Goal: Information Seeking & Learning: Learn about a topic

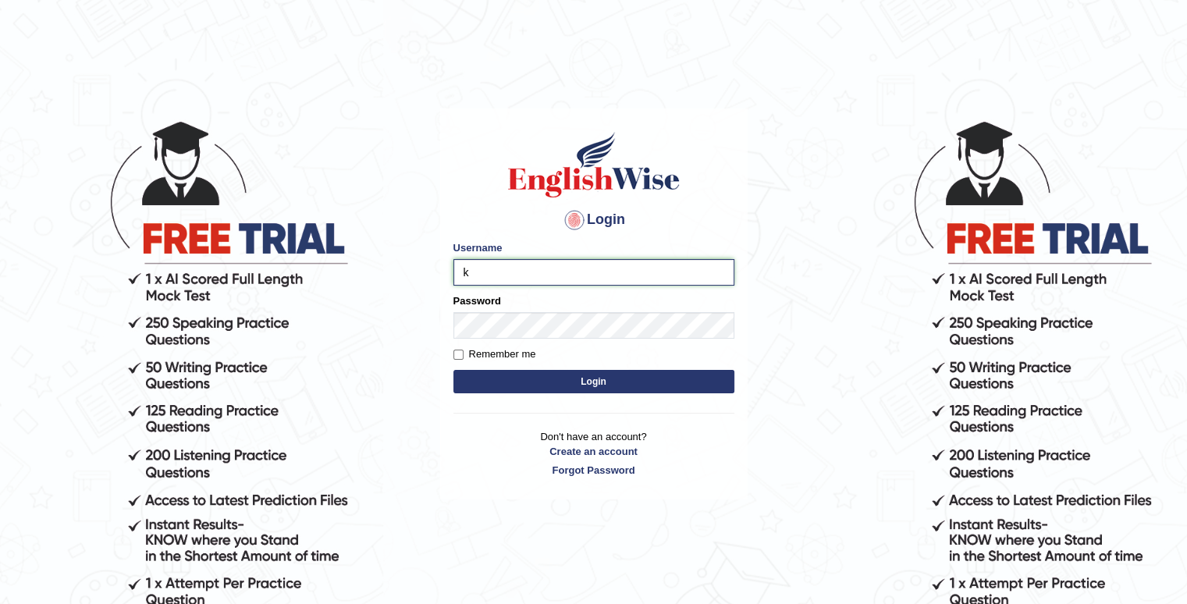
type input "Kaubet"
click at [607, 384] on button "Login" at bounding box center [593, 381] width 281 height 23
drag, startPoint x: 607, startPoint y: 384, endPoint x: 1071, endPoint y: 456, distance: 469.8
click at [1071, 456] on body "Login Please fix the following errors: Username Kaubet Password Remember me Log…" at bounding box center [593, 361] width 1187 height 604
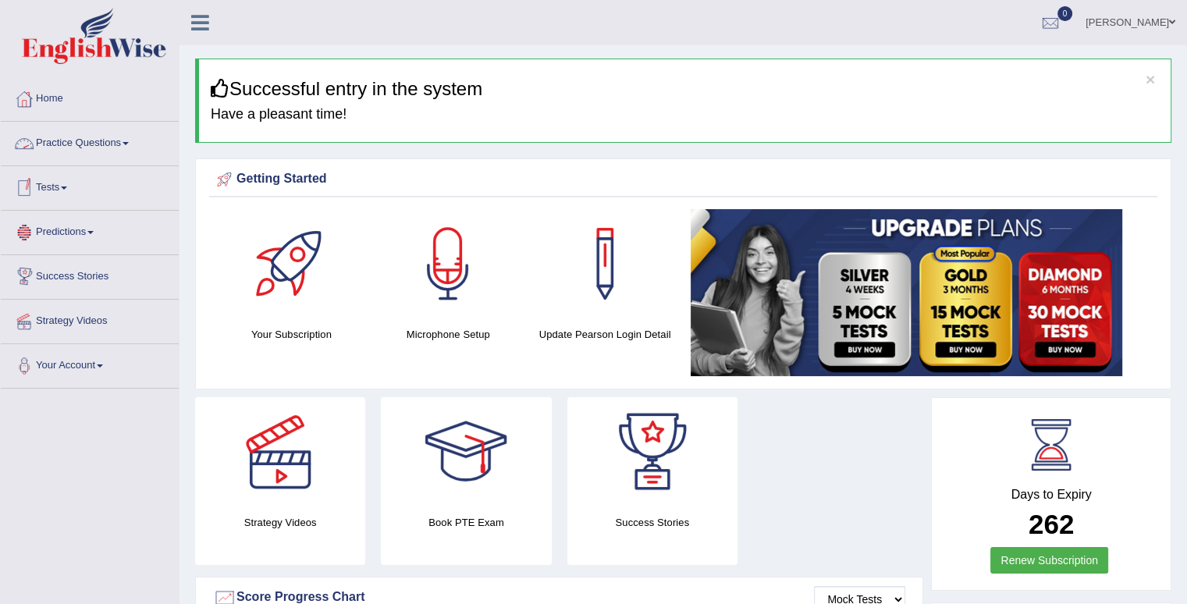
click at [115, 151] on link "Practice Questions" at bounding box center [90, 141] width 178 height 39
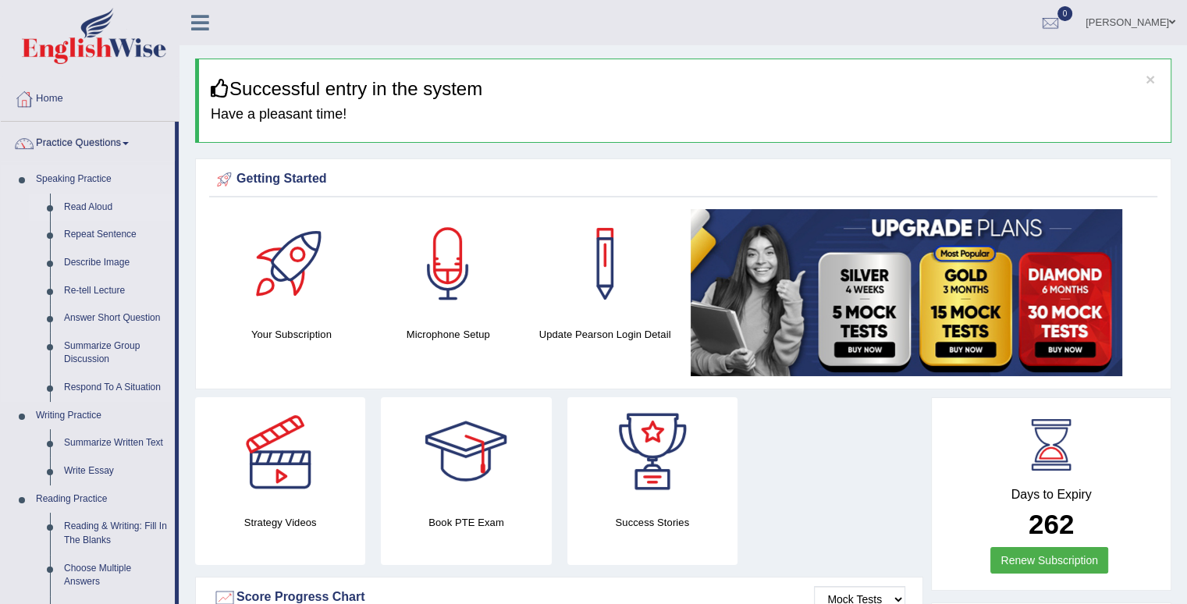
click at [102, 213] on link "Read Aloud" at bounding box center [116, 207] width 118 height 28
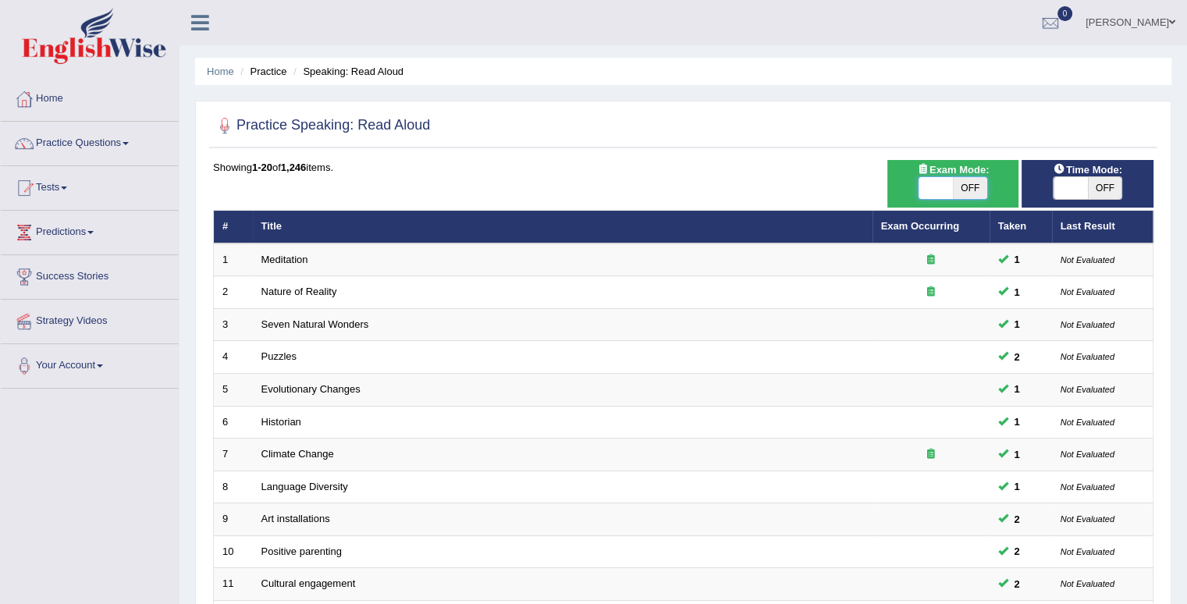
click at [942, 183] on span at bounding box center [935, 188] width 34 height 22
checkbox input "true"
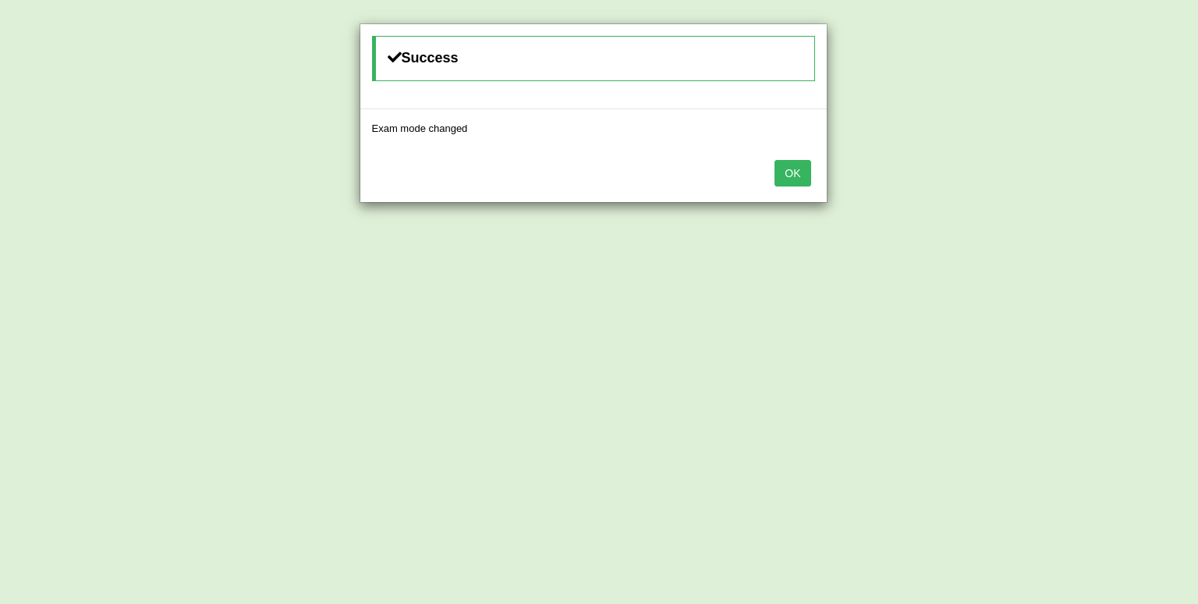
click at [793, 172] on button "OK" at bounding box center [793, 173] width 36 height 27
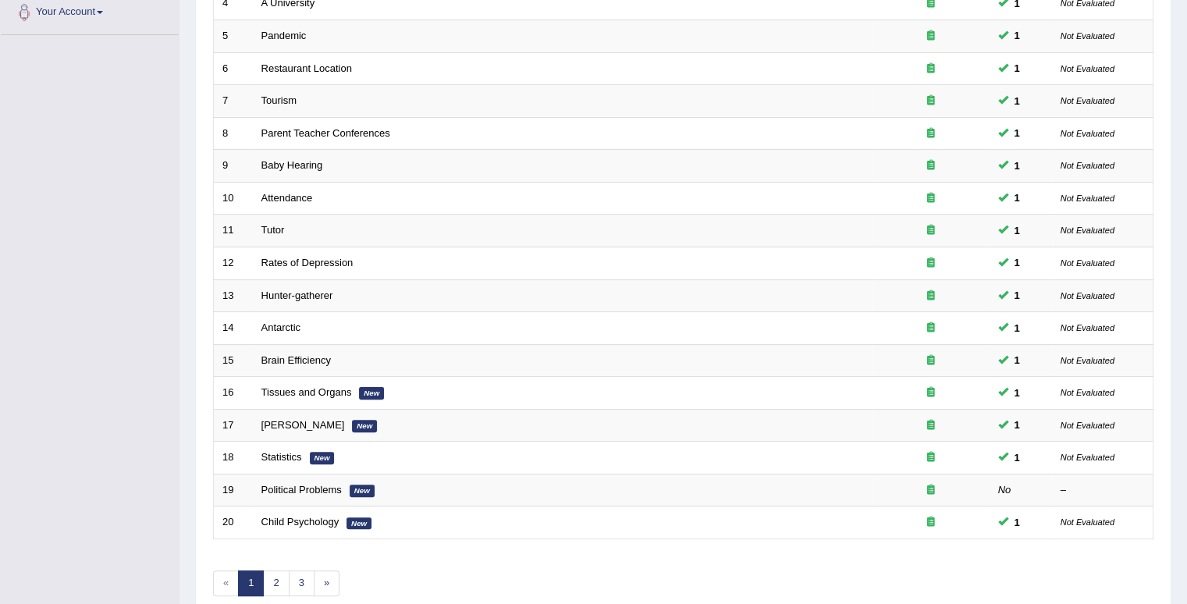
scroll to position [424, 0]
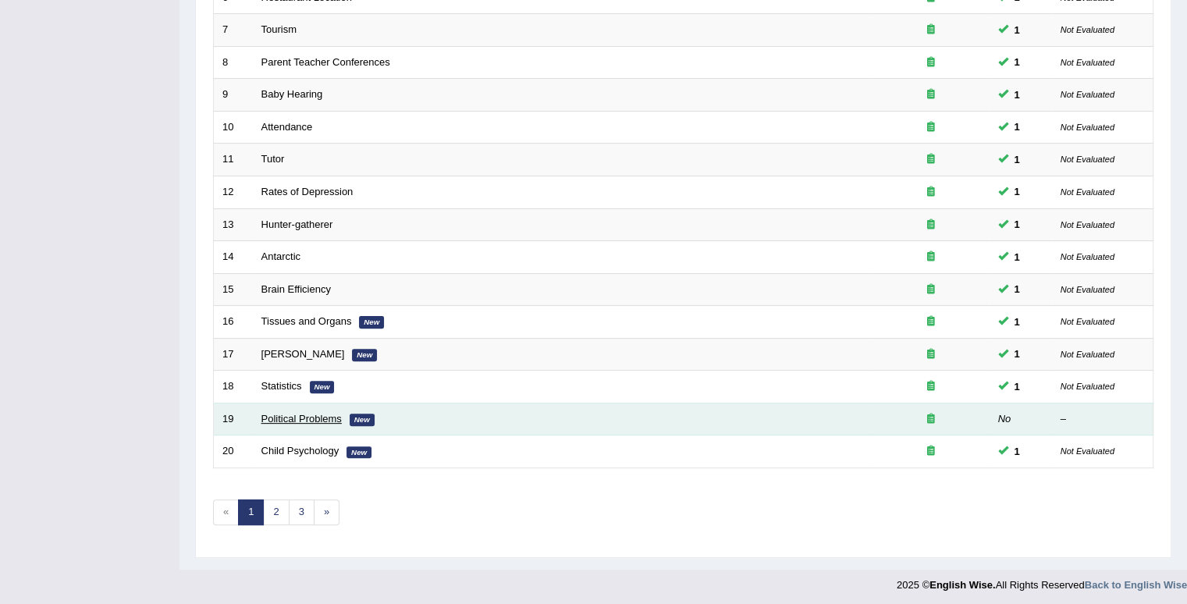
click at [321, 413] on link "Political Problems" at bounding box center [301, 419] width 80 height 12
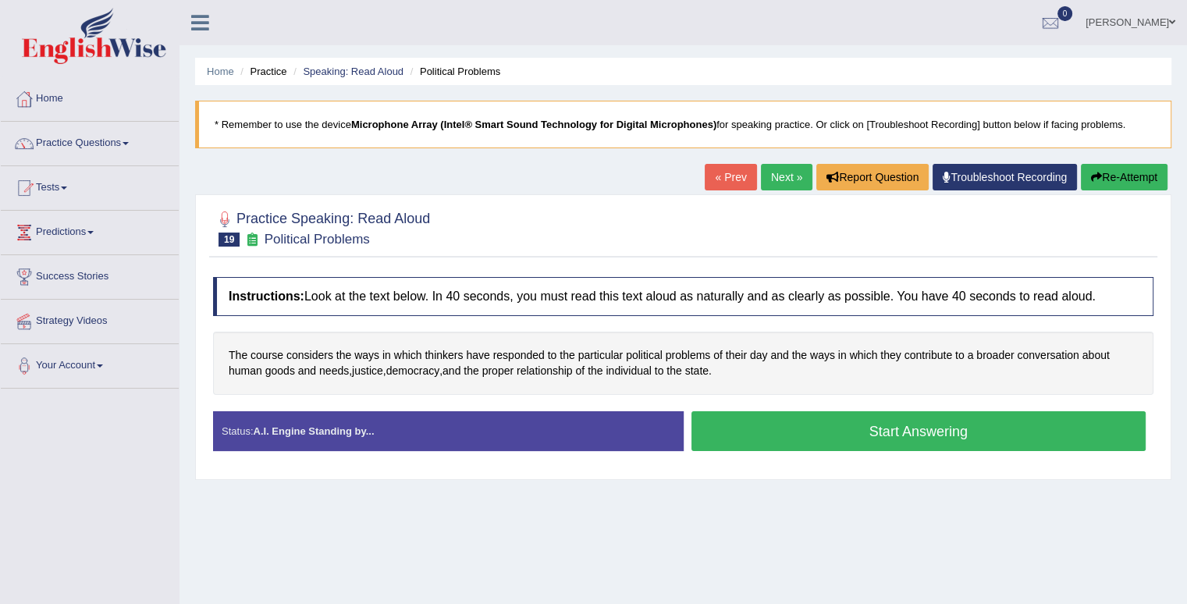
click at [855, 437] on button "Start Answering" at bounding box center [918, 431] width 455 height 40
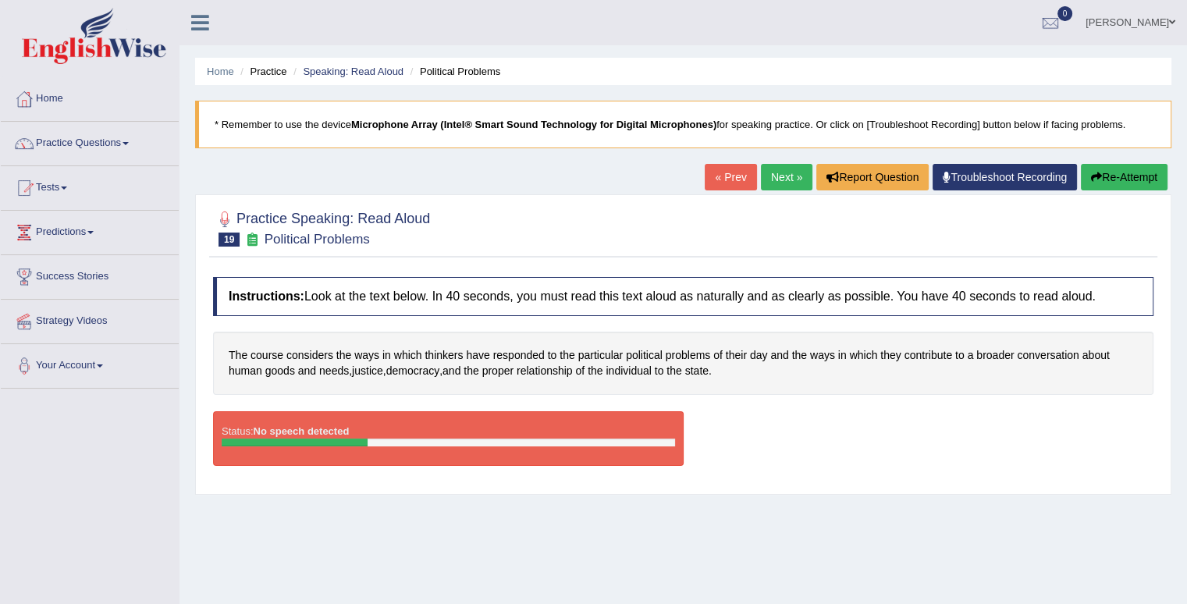
click at [1143, 166] on button "Re-Attempt" at bounding box center [1123, 177] width 87 height 27
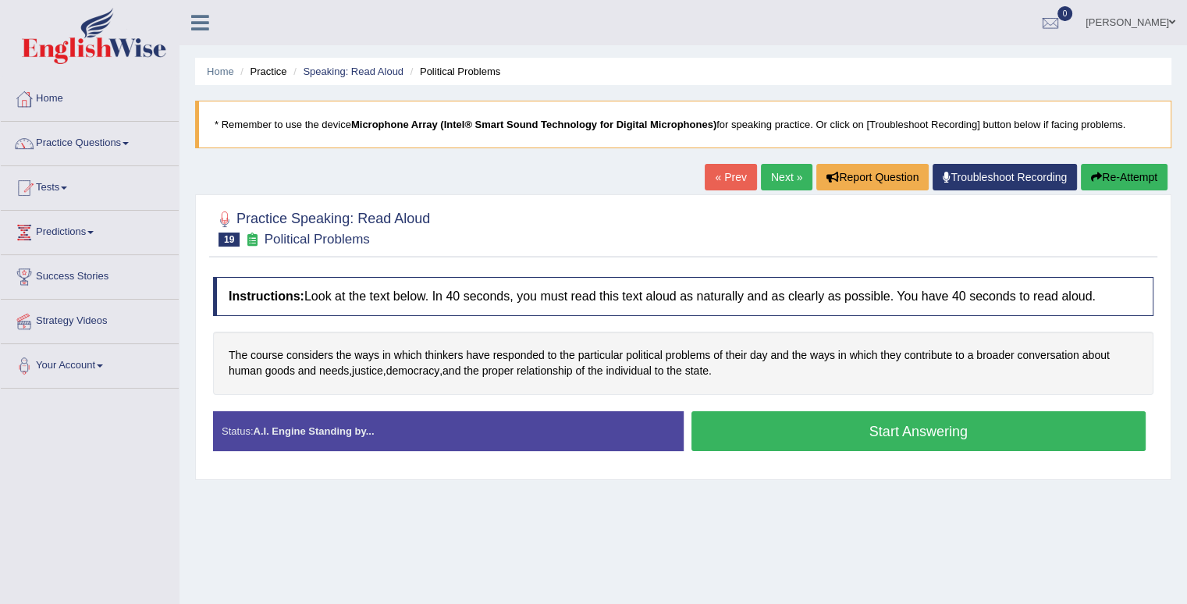
click at [904, 427] on button "Start Answering" at bounding box center [918, 431] width 455 height 40
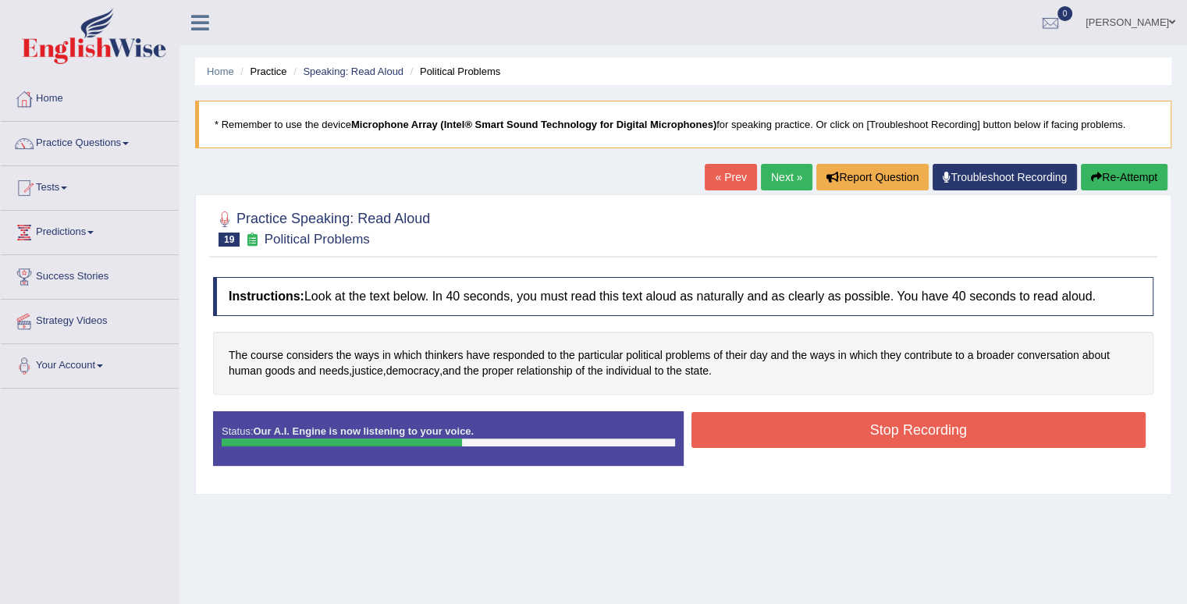
click at [796, 427] on button "Stop Recording" at bounding box center [918, 430] width 455 height 36
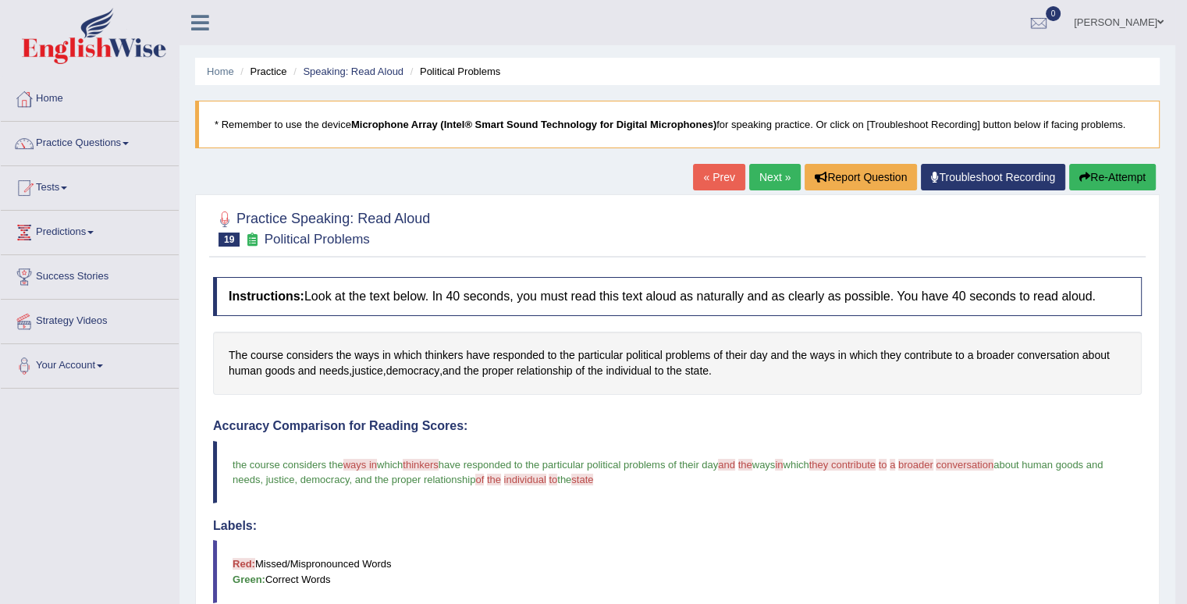
click at [774, 183] on link "Next »" at bounding box center [774, 177] width 51 height 27
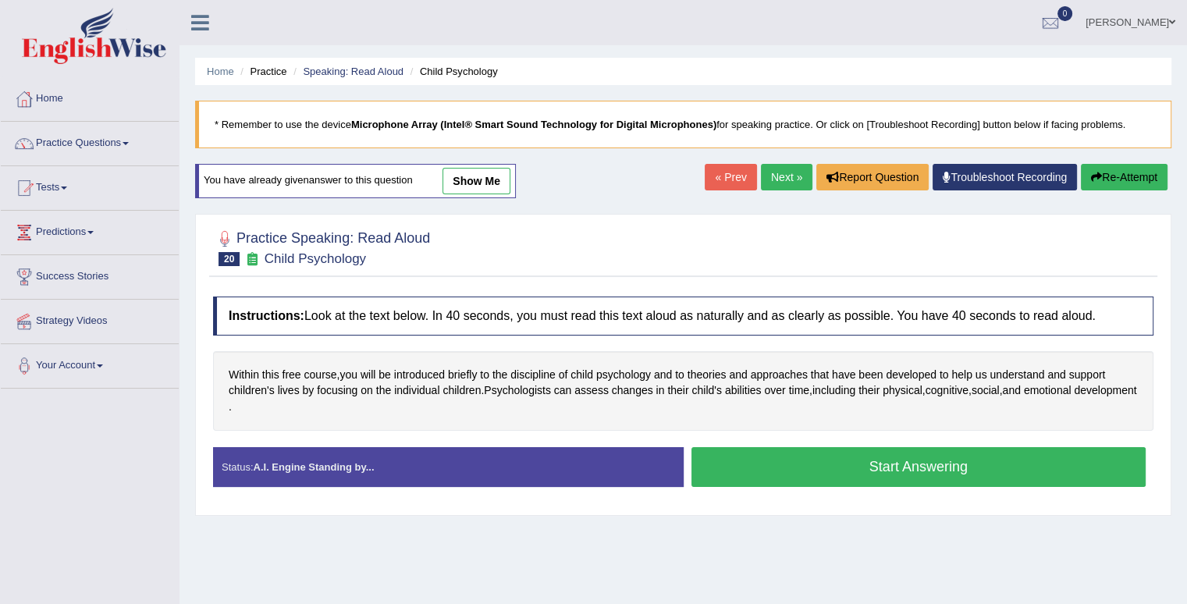
click at [730, 470] on button "Start Answering" at bounding box center [918, 467] width 455 height 40
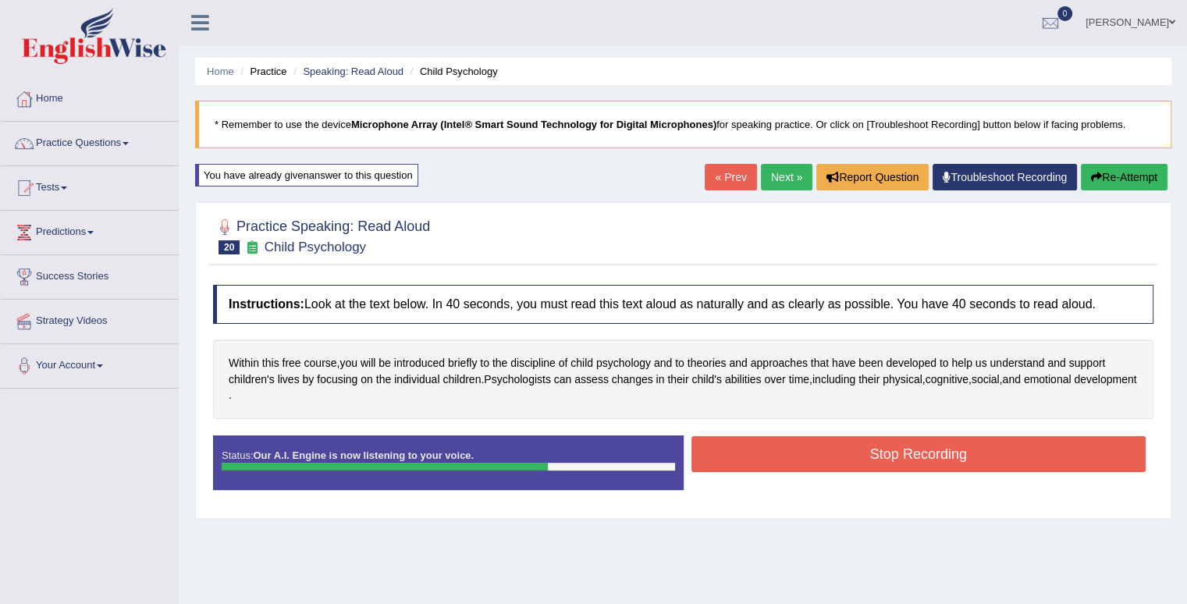
click at [731, 458] on button "Stop Recording" at bounding box center [918, 454] width 455 height 36
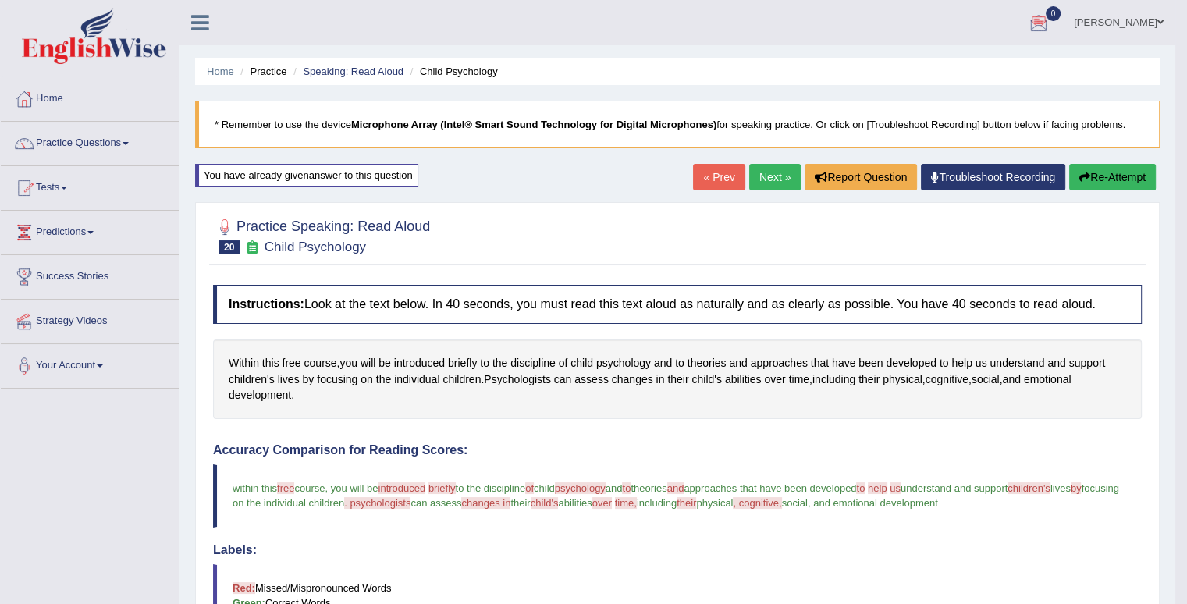
click at [754, 179] on link "Next »" at bounding box center [774, 177] width 51 height 27
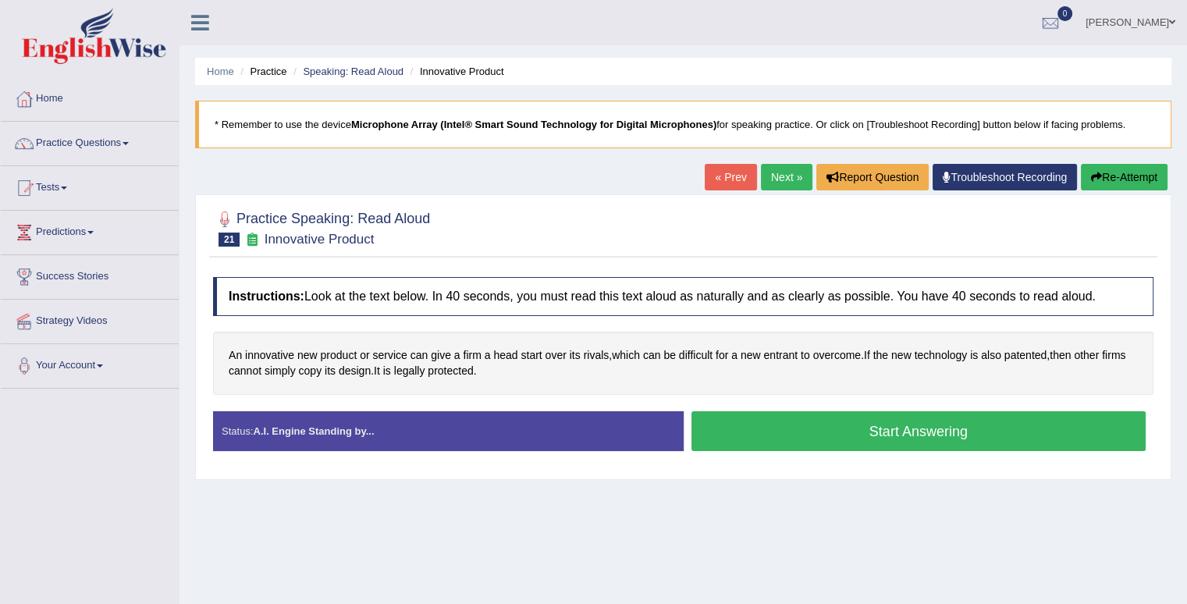
click at [961, 433] on button "Start Answering" at bounding box center [918, 431] width 455 height 40
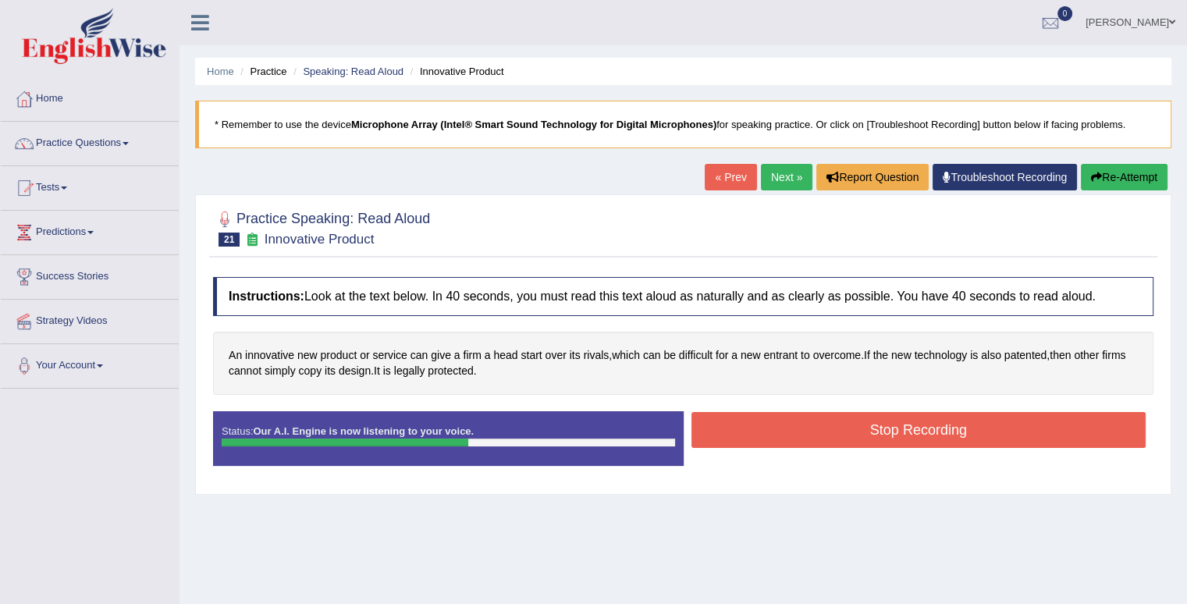
click at [961, 433] on button "Stop Recording" at bounding box center [918, 430] width 455 height 36
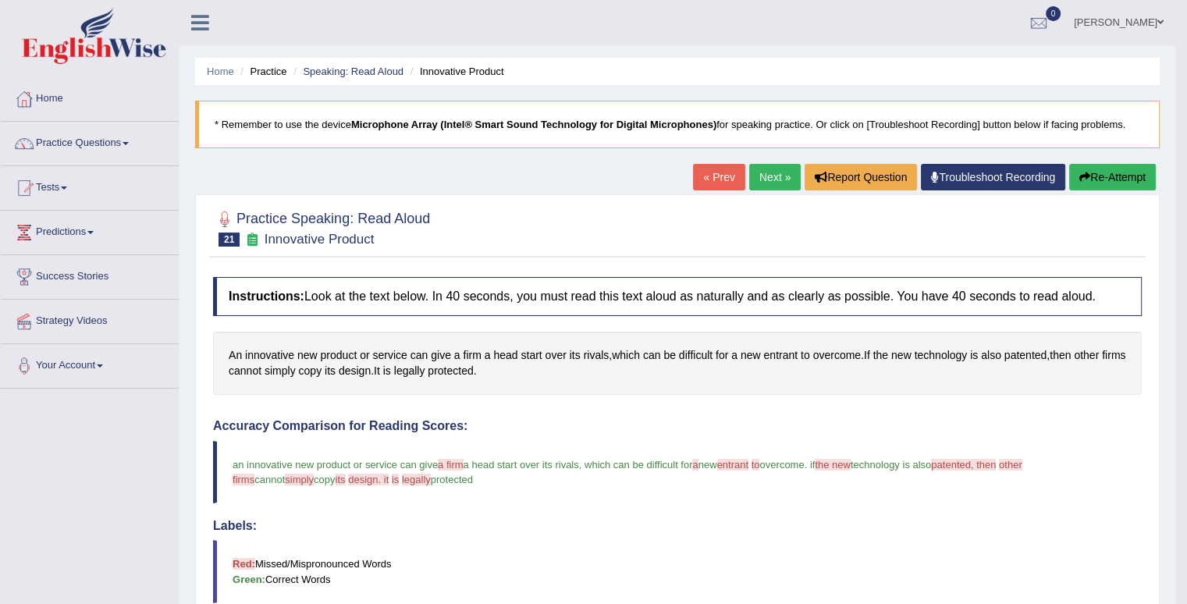
click at [783, 169] on link "Next »" at bounding box center [774, 177] width 51 height 27
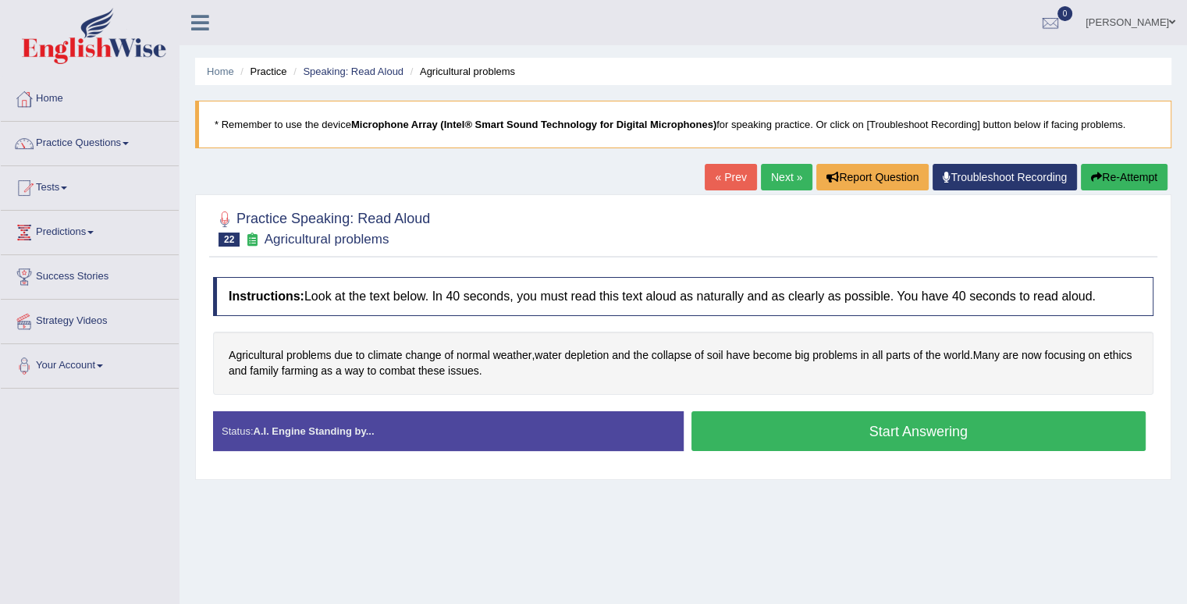
click at [748, 424] on button "Start Answering" at bounding box center [918, 431] width 455 height 40
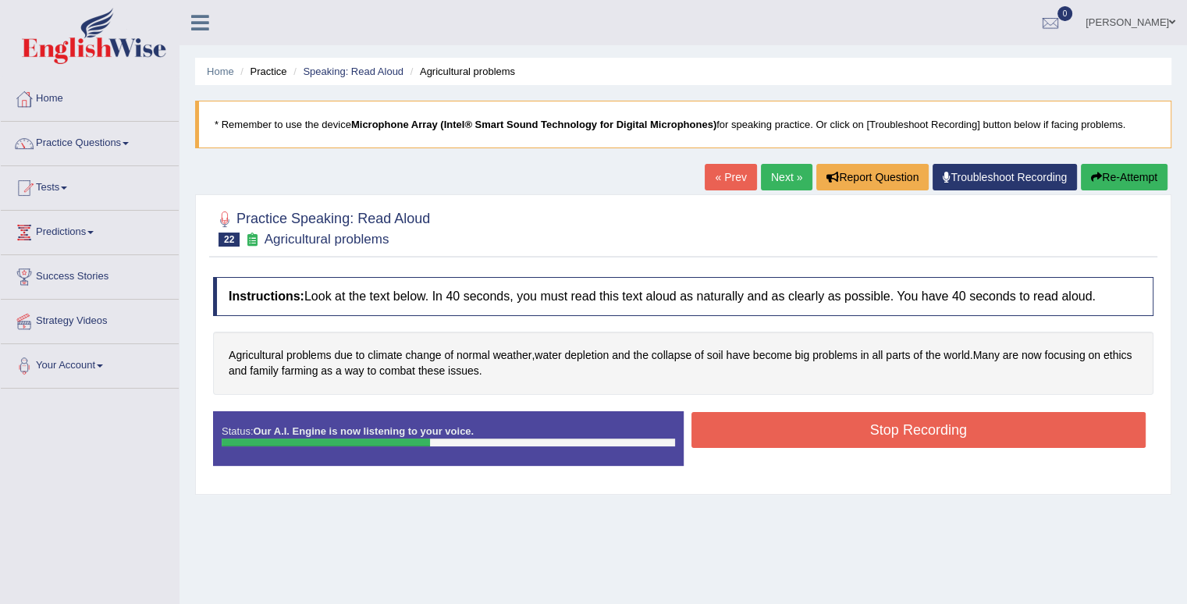
click at [748, 424] on button "Stop Recording" at bounding box center [918, 430] width 455 height 36
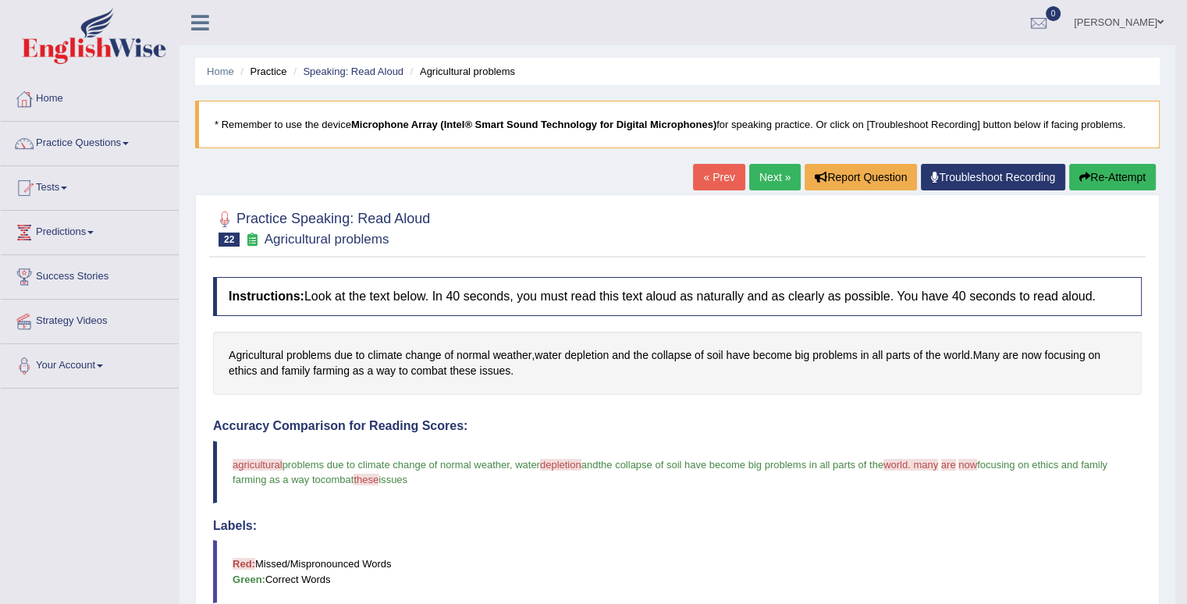
click at [773, 190] on div "« Prev Next » Report Question Troubleshoot Recording Re-Attempt" at bounding box center [926, 179] width 466 height 30
click at [764, 172] on link "Next »" at bounding box center [774, 177] width 51 height 27
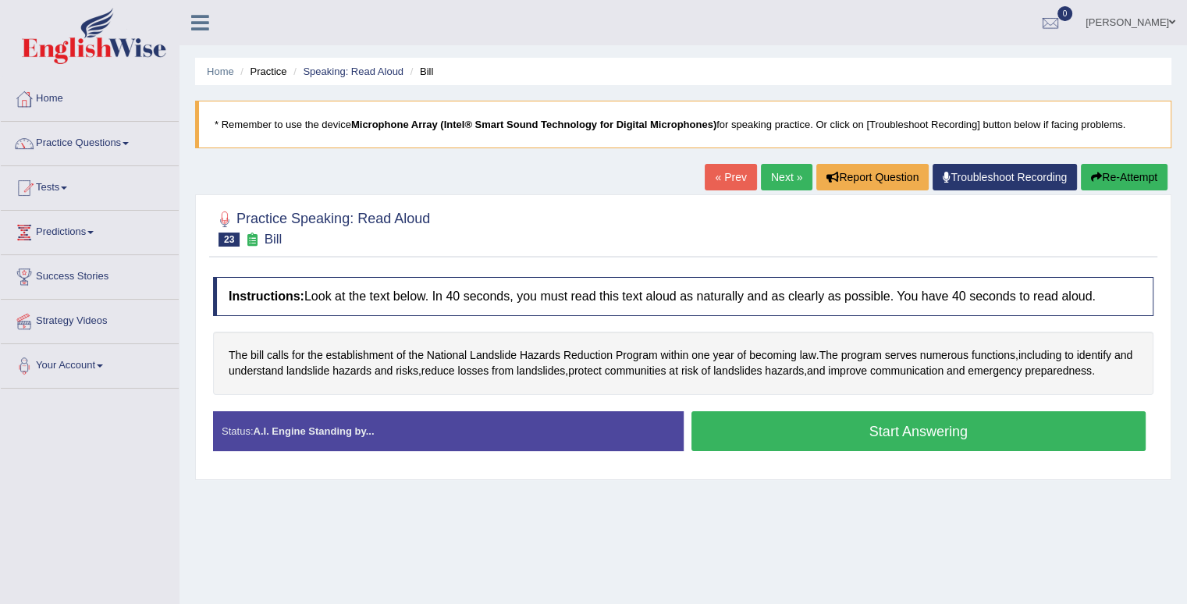
click at [755, 411] on button "Start Answering" at bounding box center [918, 431] width 455 height 40
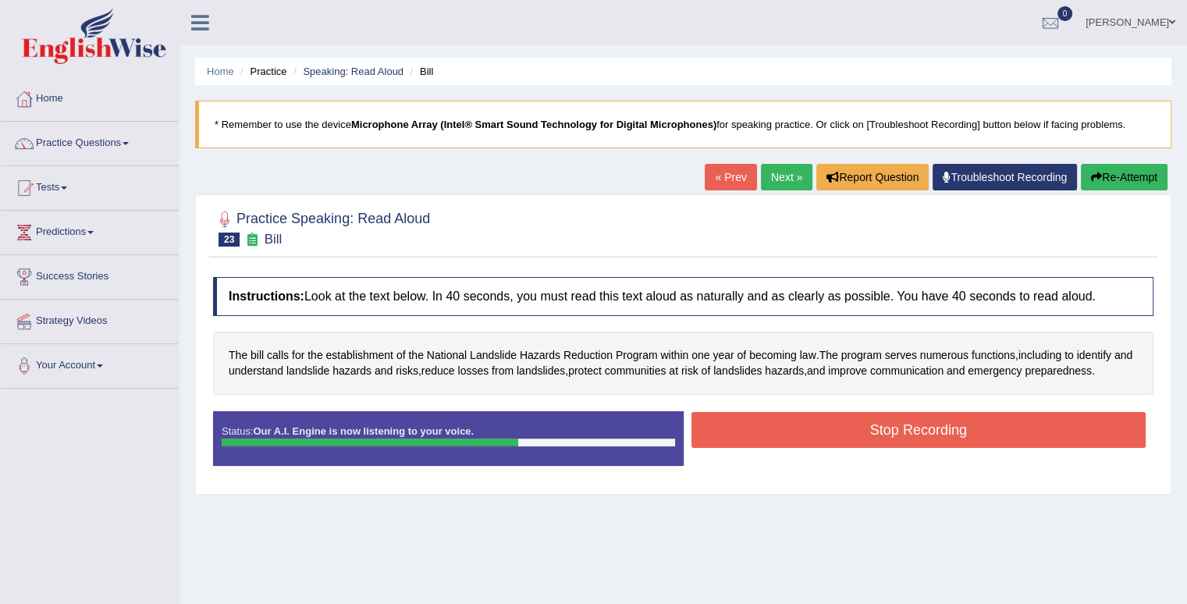
click at [755, 412] on button "Stop Recording" at bounding box center [918, 430] width 455 height 36
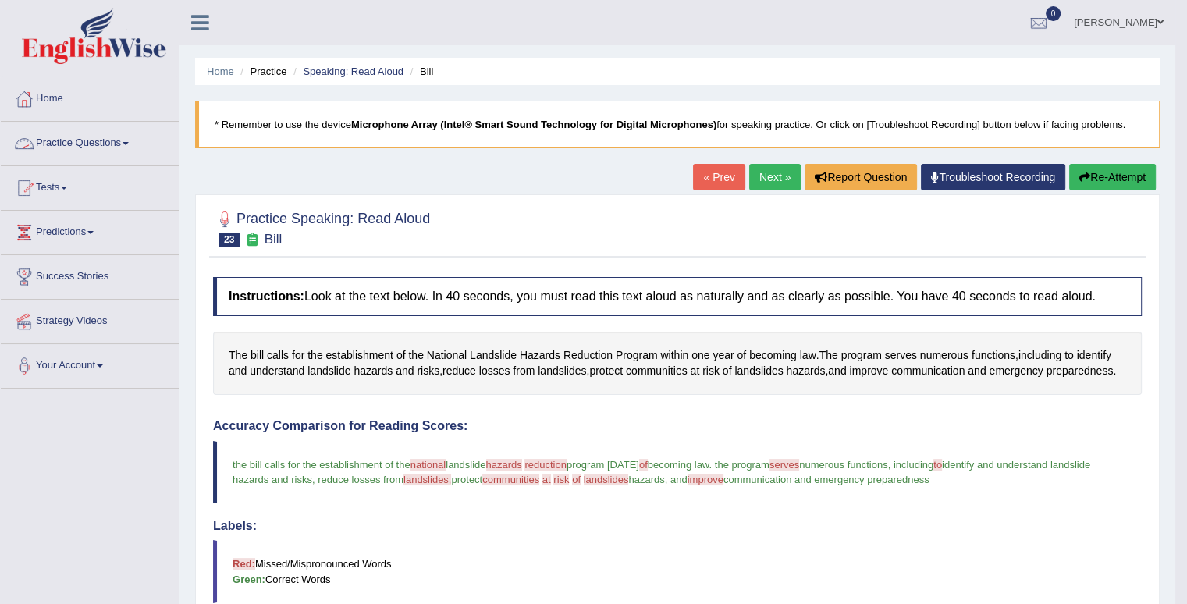
click at [125, 155] on link "Practice Questions" at bounding box center [90, 141] width 178 height 39
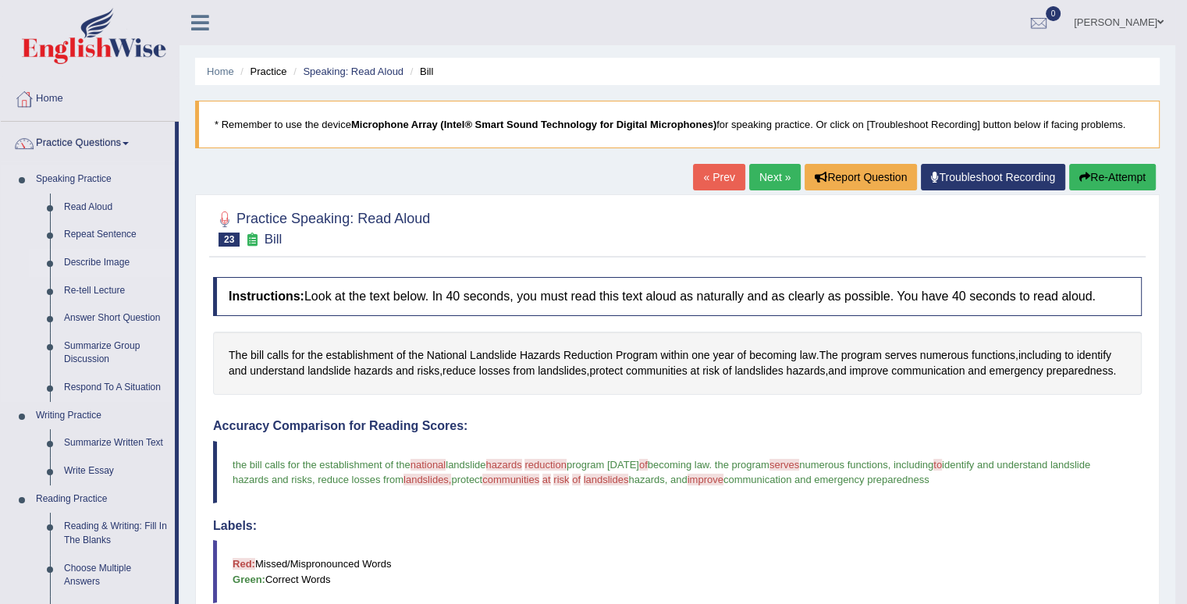
click at [105, 265] on link "Describe Image" at bounding box center [116, 263] width 118 height 28
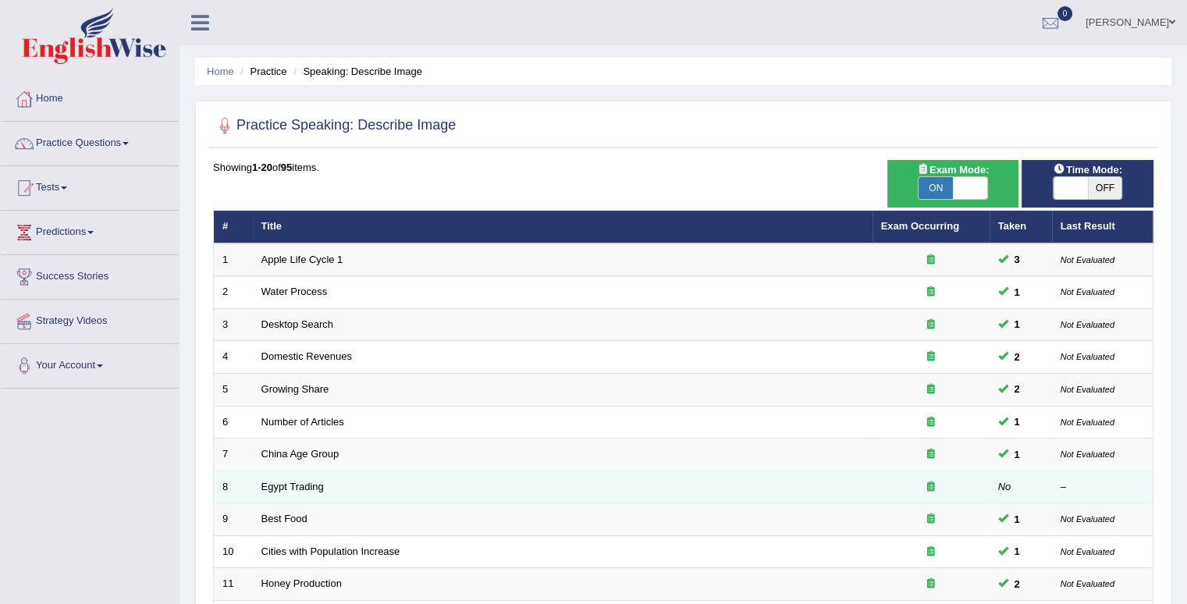
click at [275, 491] on td "Egypt Trading" at bounding box center [562, 486] width 619 height 33
click at [278, 481] on link "Egypt Trading" at bounding box center [292, 487] width 62 height 12
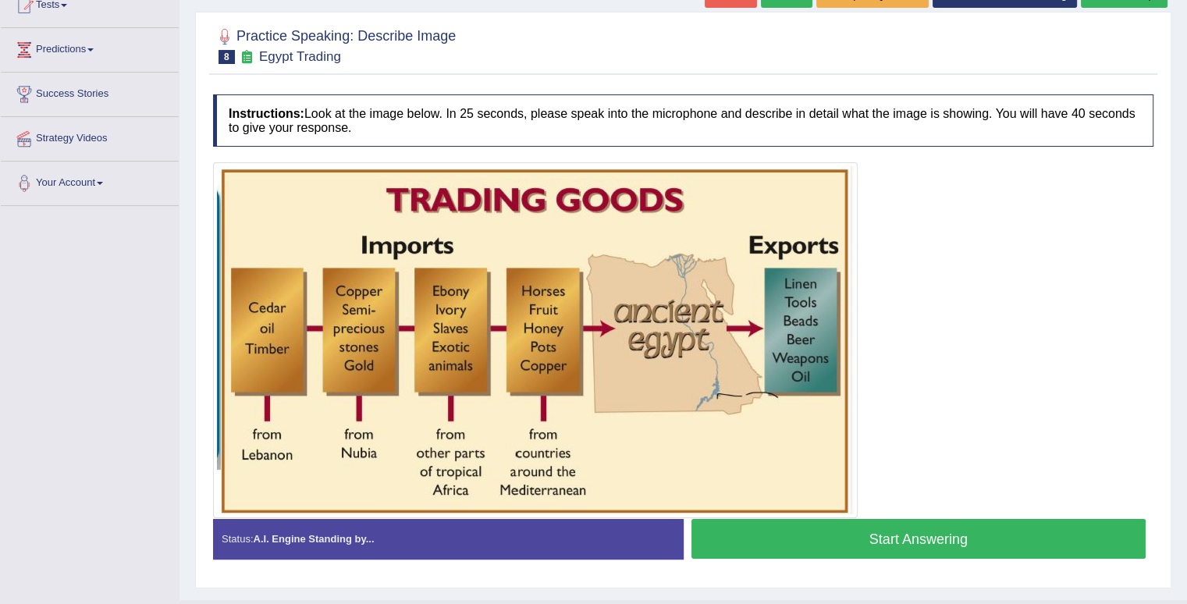
scroll to position [215, 0]
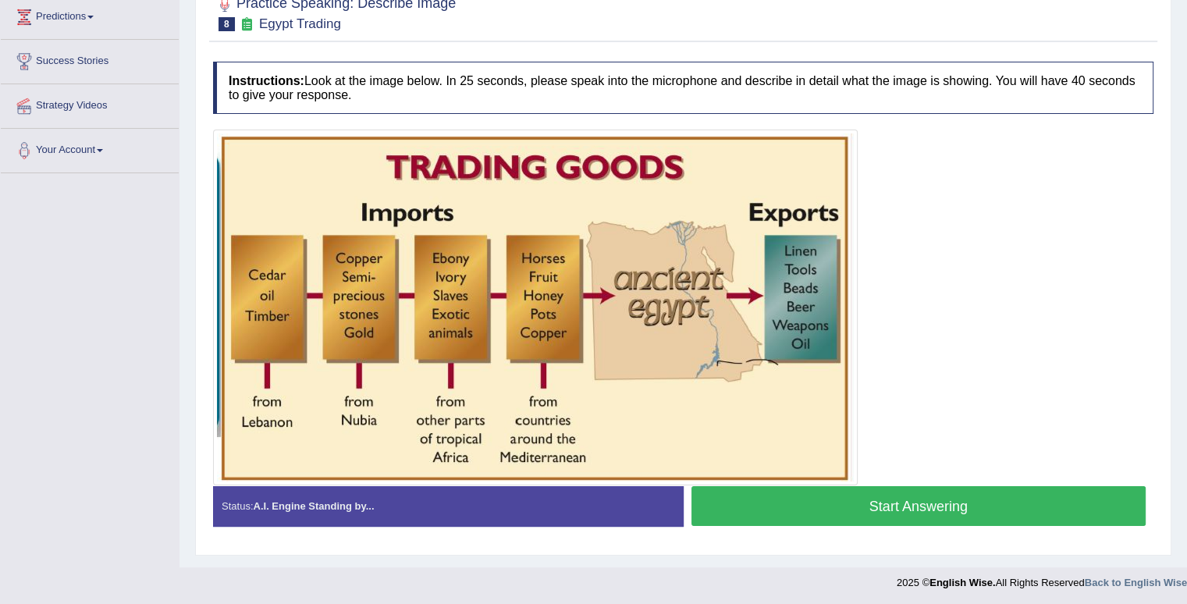
click at [858, 494] on button "Start Answering" at bounding box center [918, 506] width 455 height 40
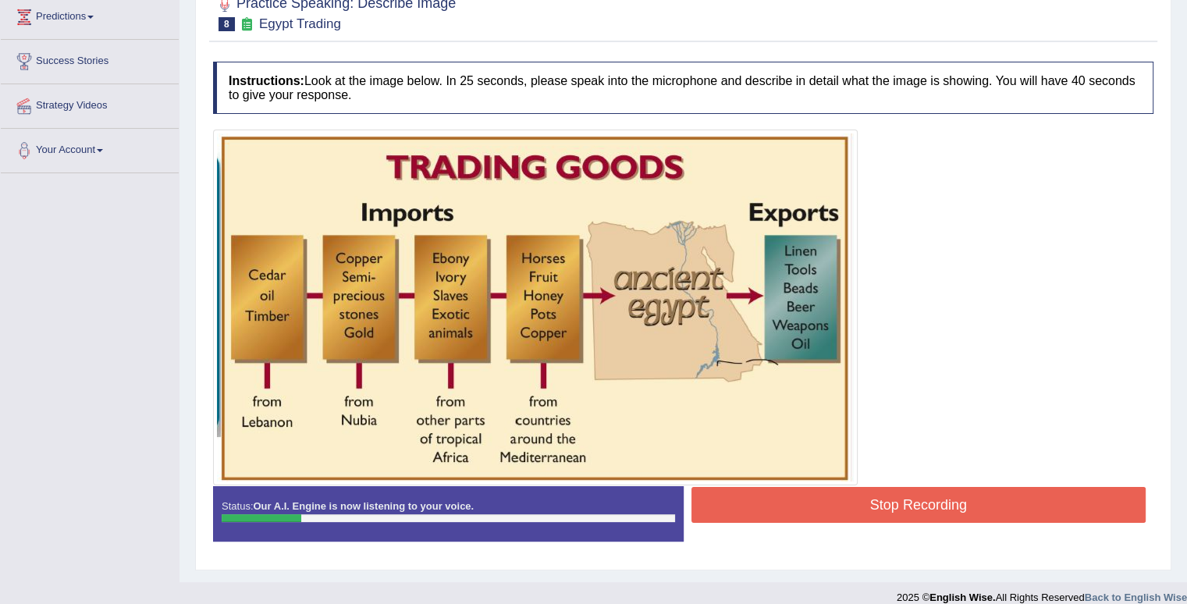
click at [858, 494] on button "Stop Recording" at bounding box center [918, 505] width 455 height 36
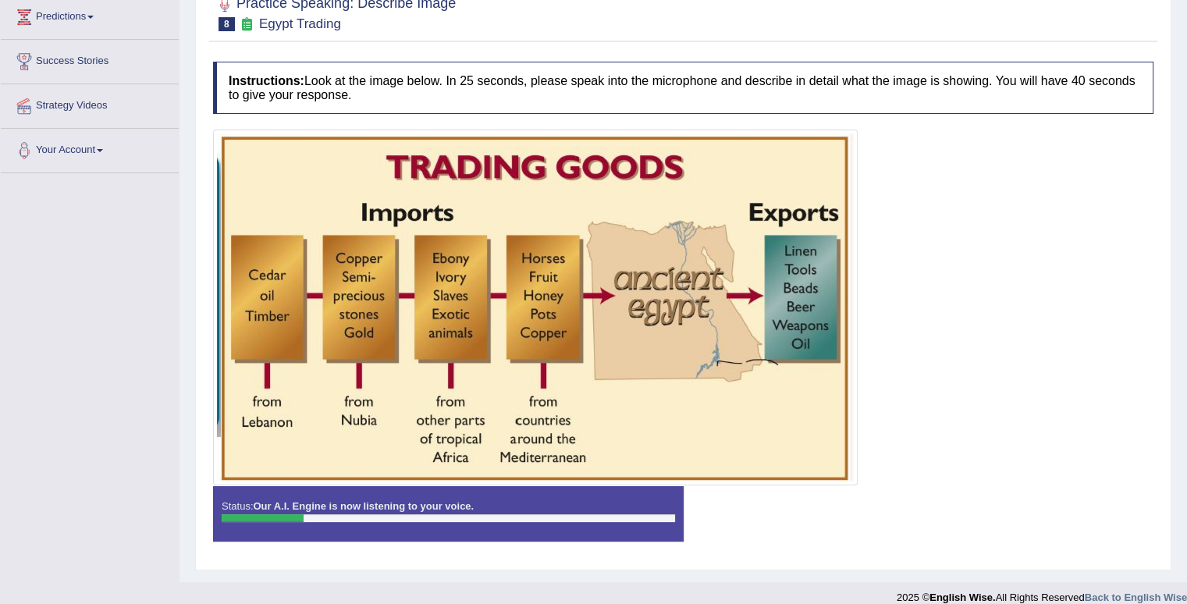
click at [858, 494] on div "Status: Our A.I. Engine is now listening to your voice. Start Answering Stop Re…" at bounding box center [683, 521] width 940 height 70
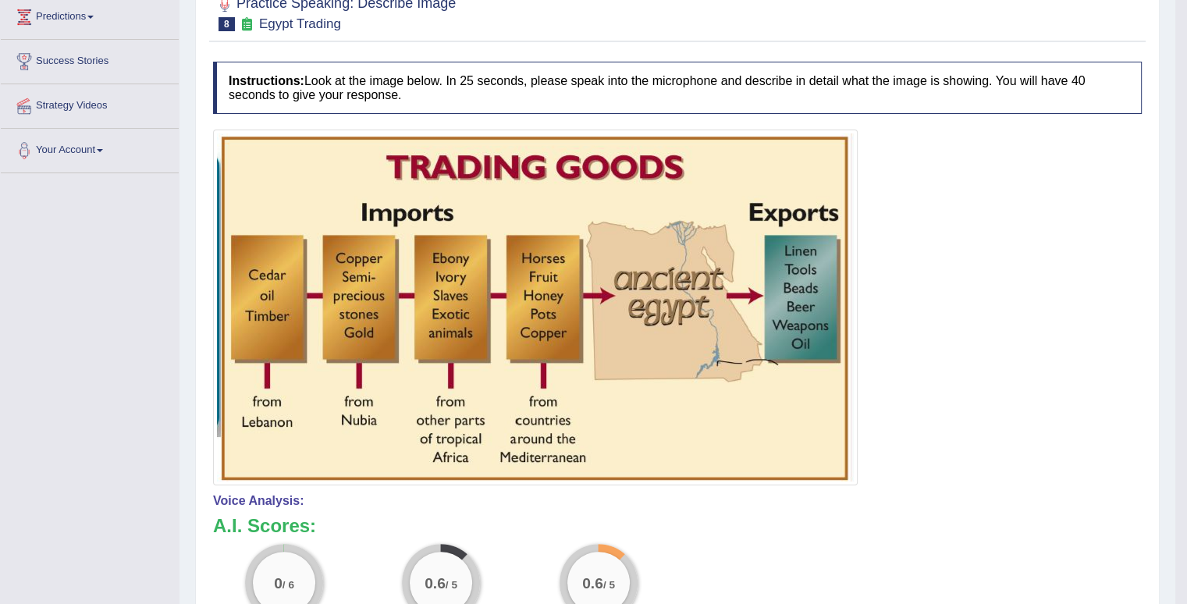
scroll to position [546, 0]
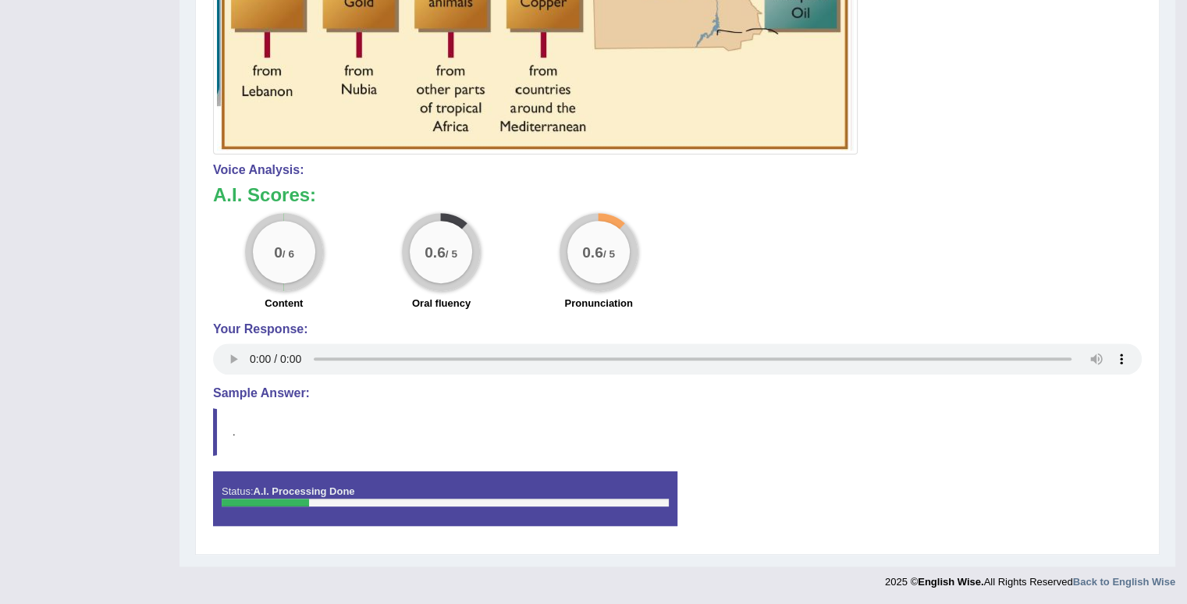
drag, startPoint x: 1163, startPoint y: 132, endPoint x: 1197, endPoint y: 112, distance: 39.9
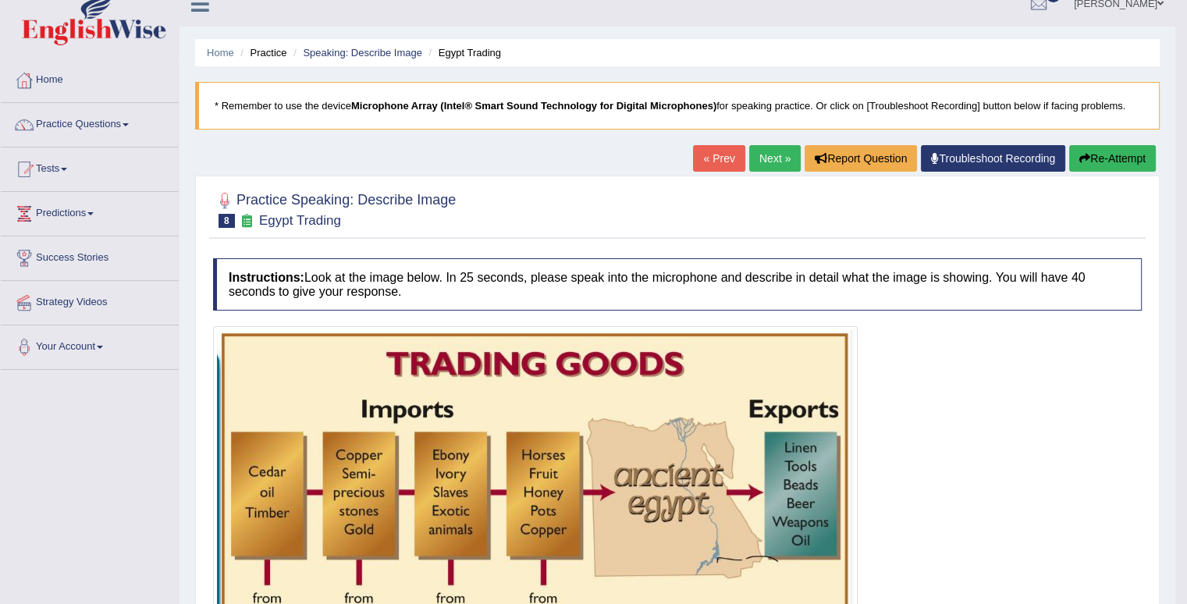
click at [1123, 164] on button "Re-Attempt" at bounding box center [1112, 158] width 87 height 27
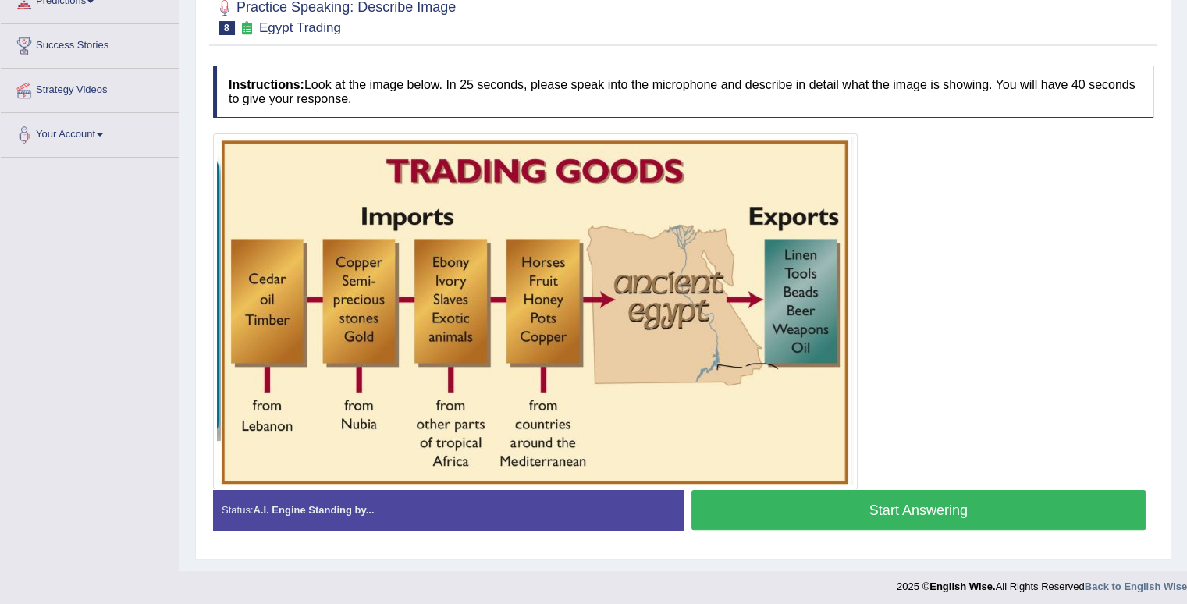
scroll to position [234, 0]
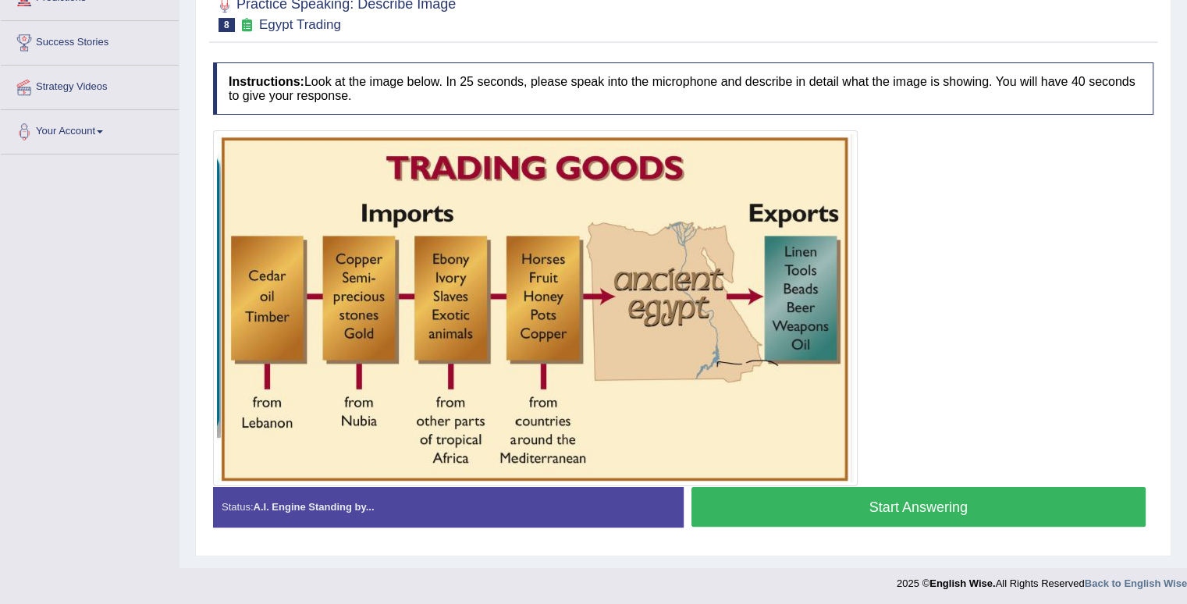
click at [1033, 502] on button "Start Answering" at bounding box center [918, 507] width 455 height 40
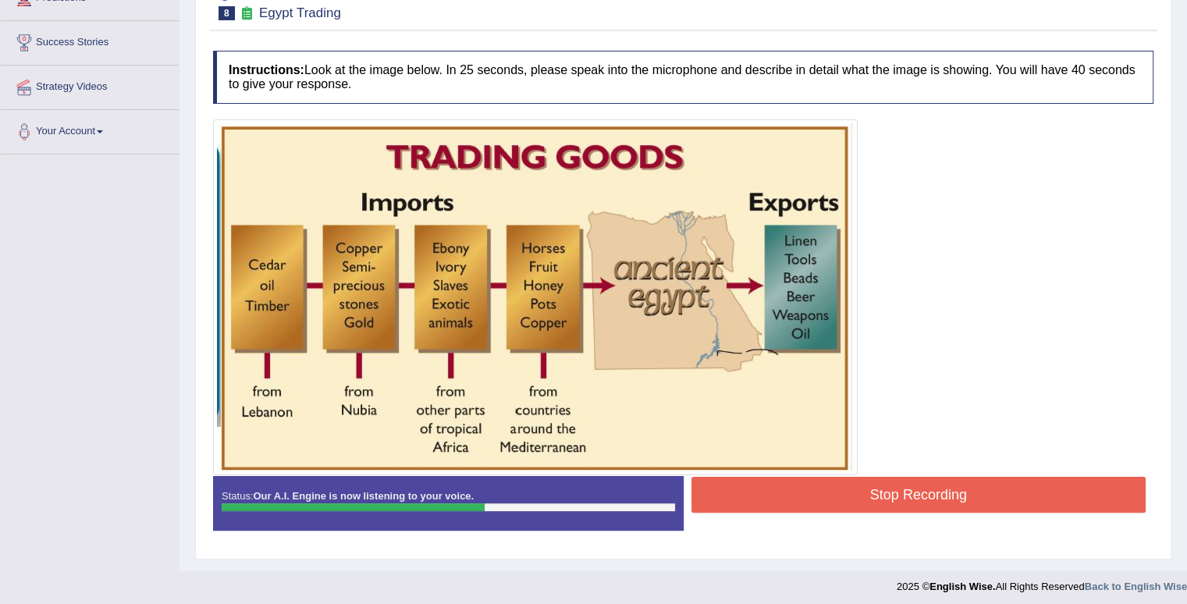
click at [1057, 481] on button "Stop Recording" at bounding box center [918, 495] width 455 height 36
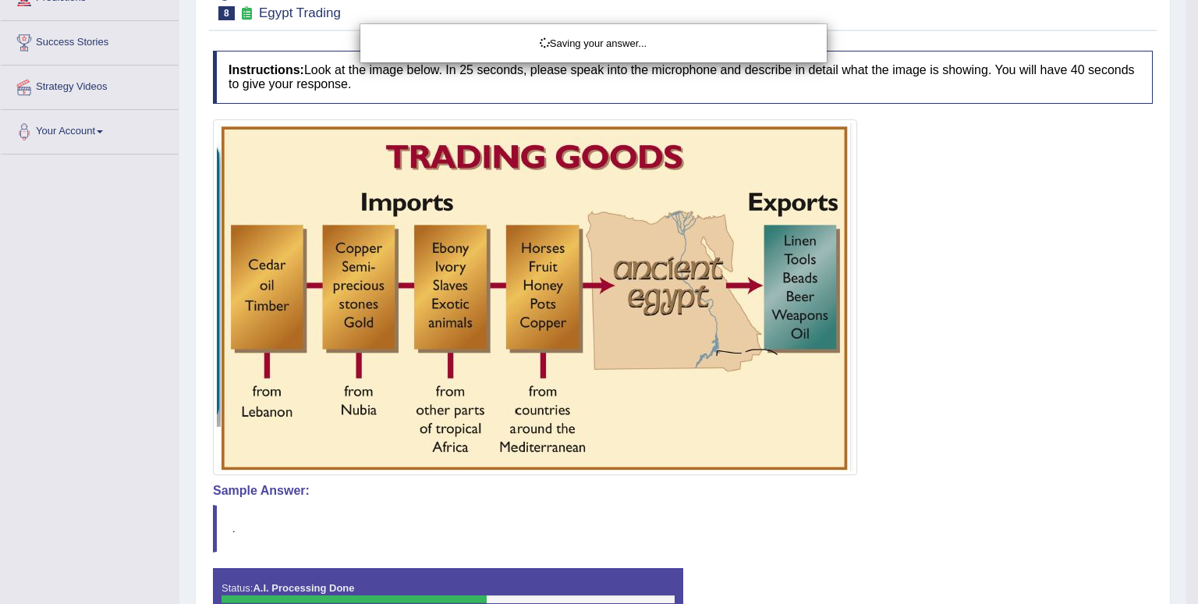
click at [1186, 189] on div "Saving your answer..." at bounding box center [599, 302] width 1198 height 604
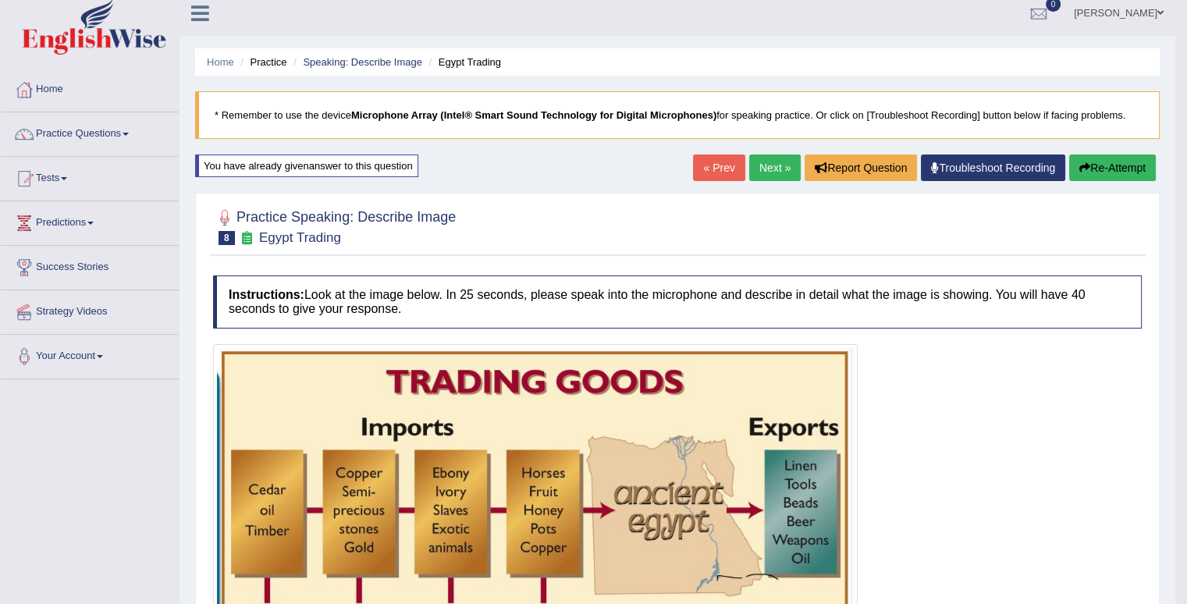
scroll to position [0, 0]
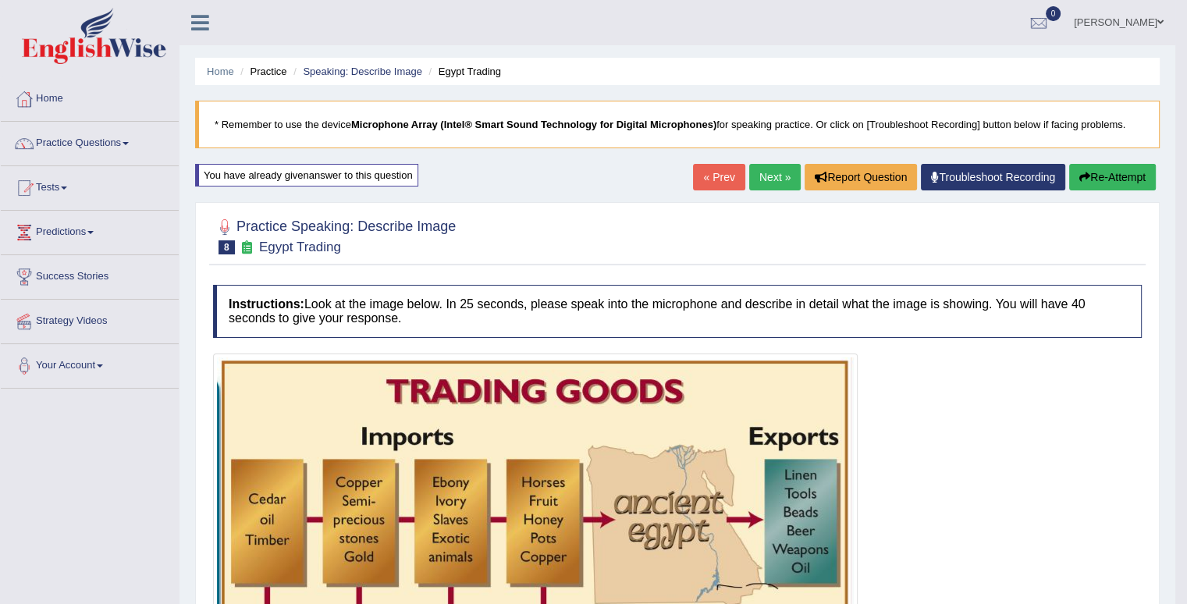
click at [1117, 185] on button "Re-Attempt" at bounding box center [1112, 177] width 87 height 27
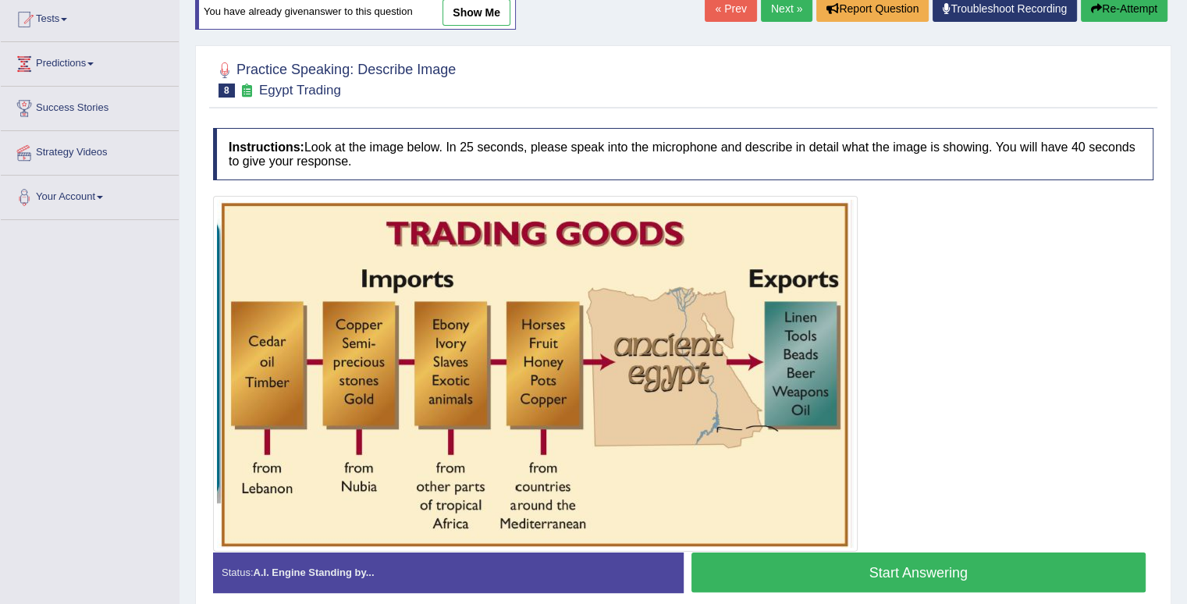
scroll to position [234, 0]
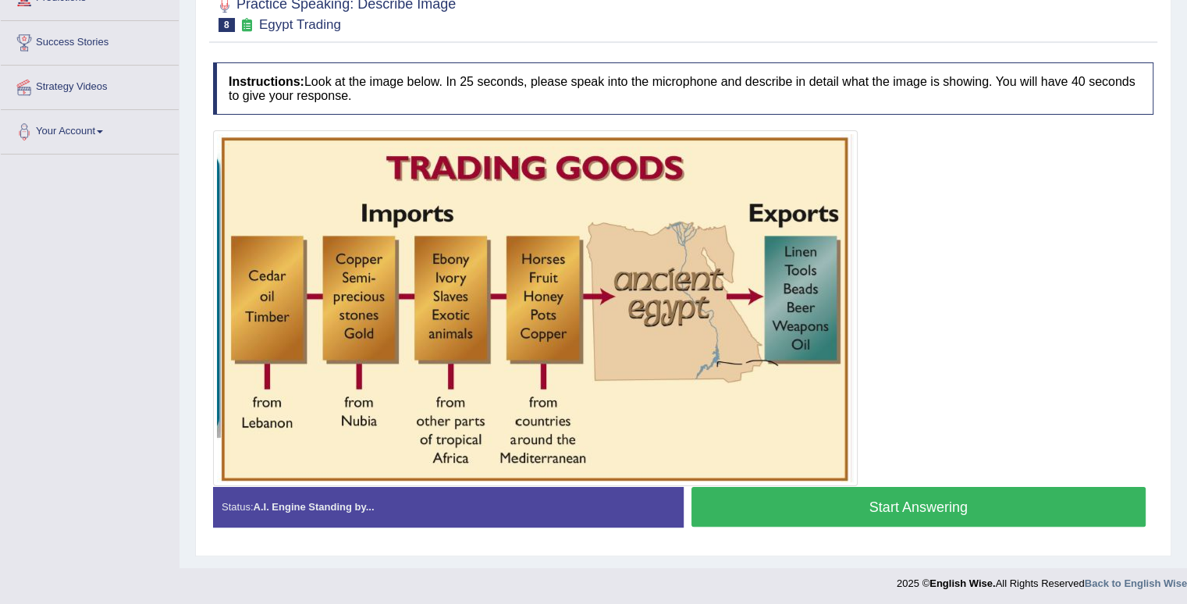
click at [1030, 511] on button "Start Answering" at bounding box center [918, 507] width 455 height 40
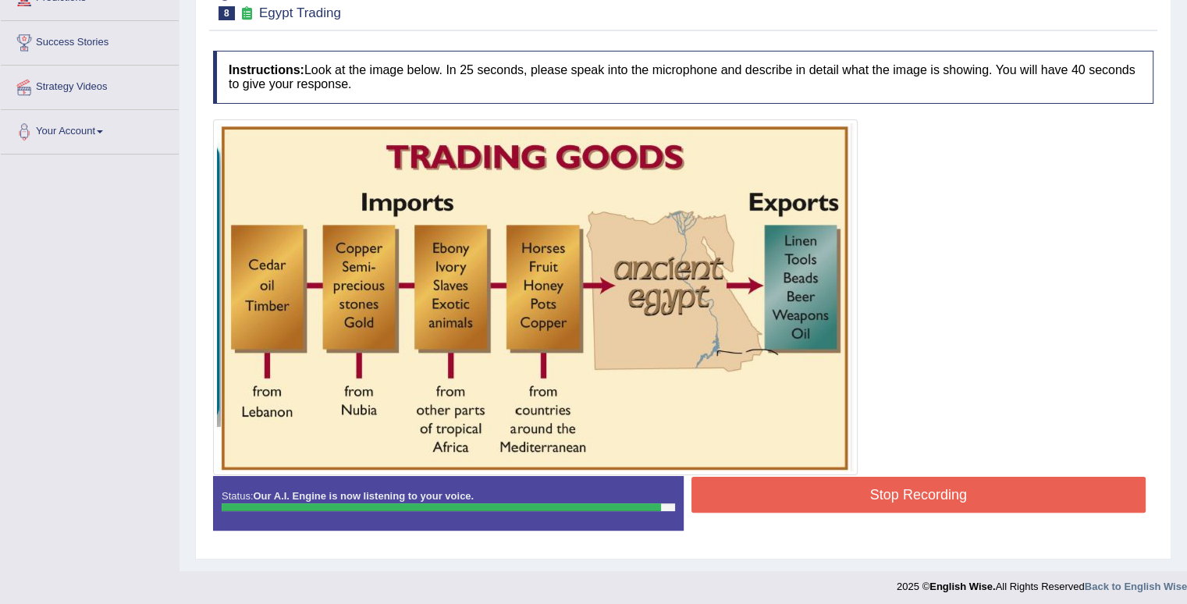
click at [1026, 495] on button "Stop Recording" at bounding box center [918, 495] width 455 height 36
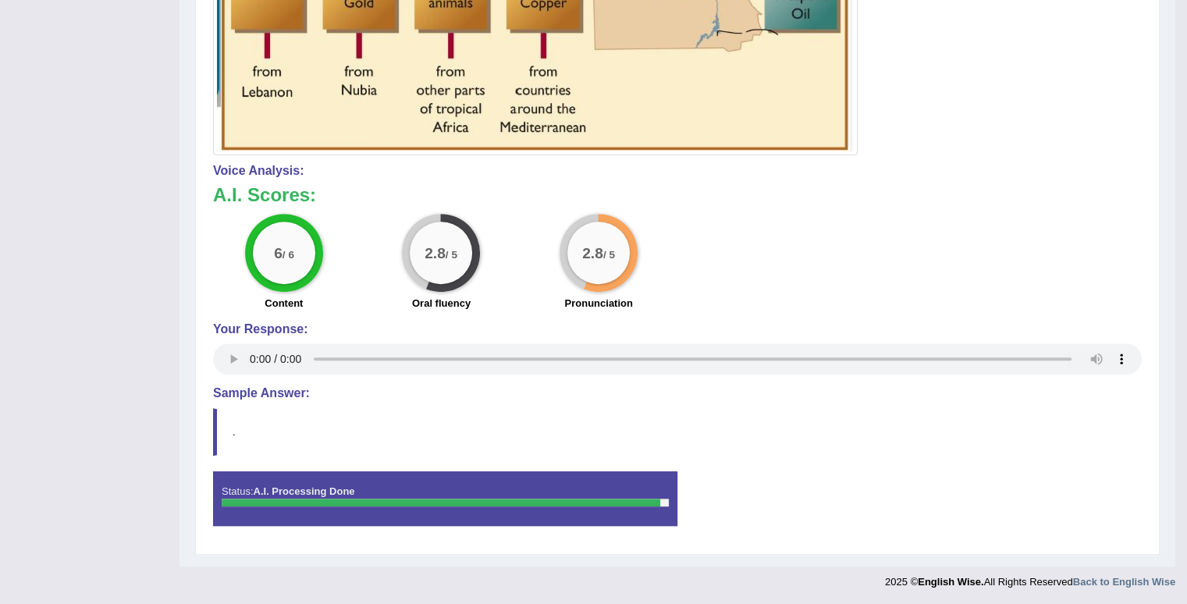
scroll to position [26, 0]
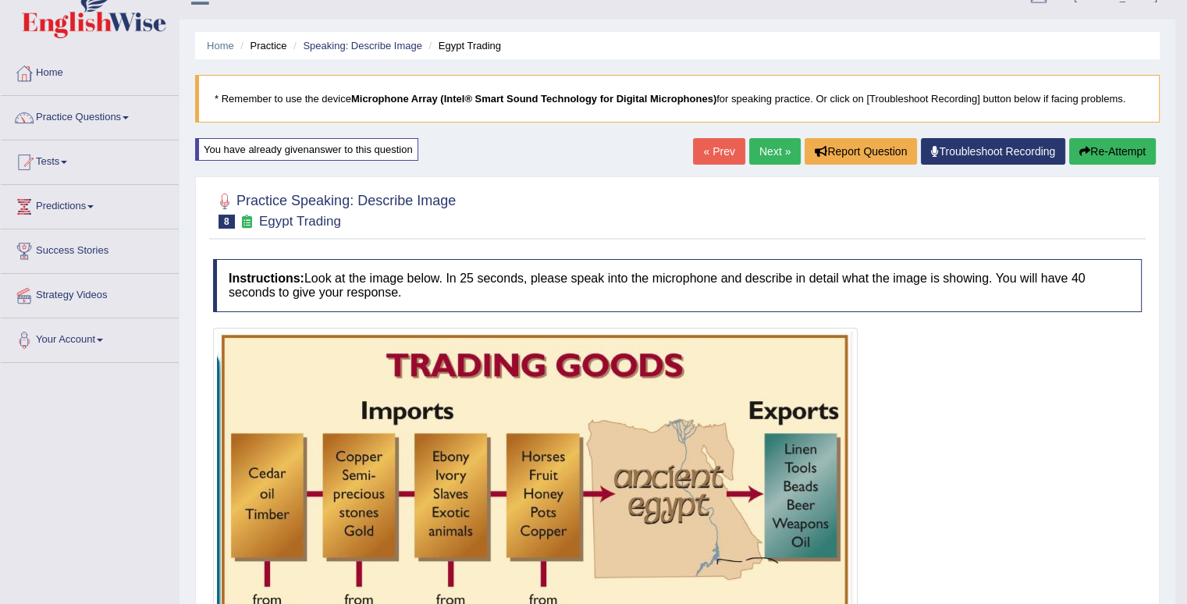
click at [761, 151] on link "Next »" at bounding box center [774, 151] width 51 height 27
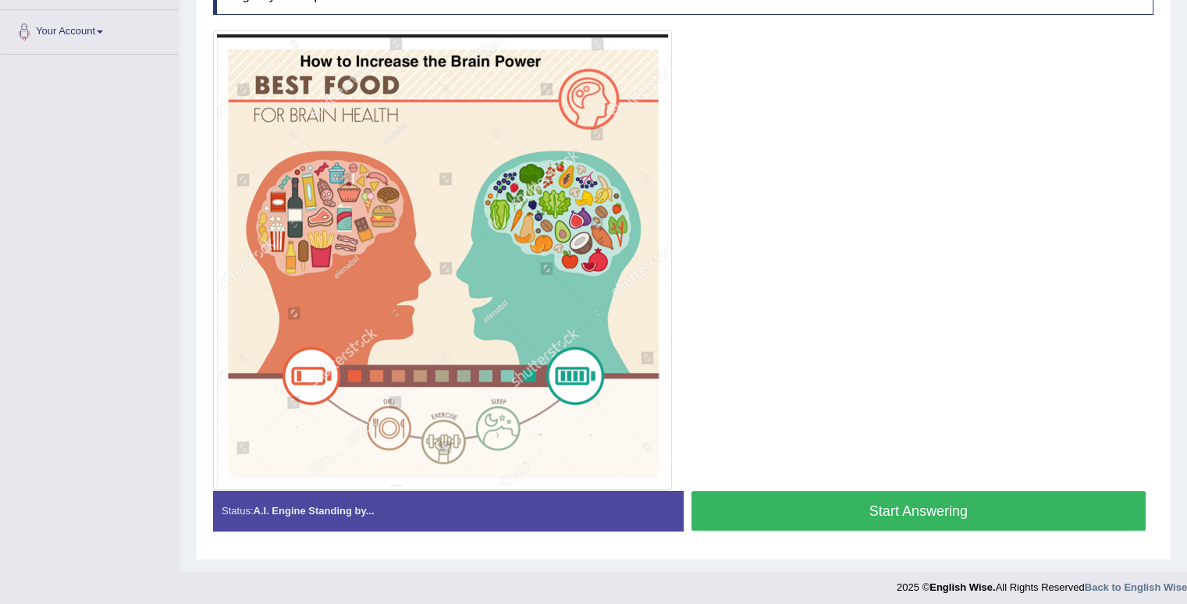
scroll to position [339, 0]
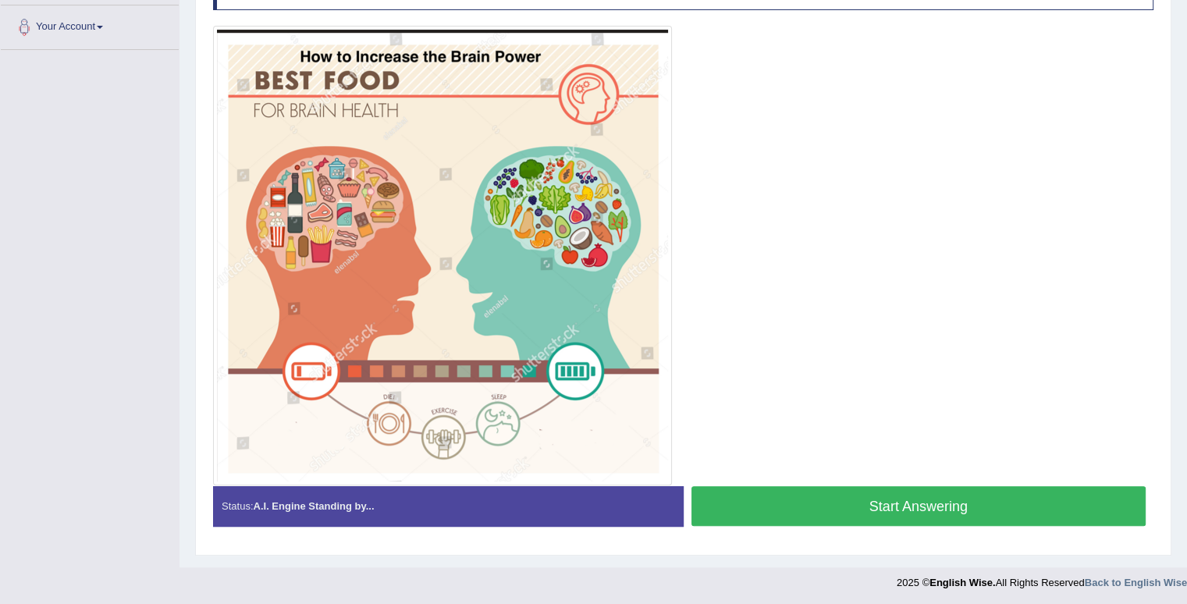
click at [971, 502] on button "Start Answering" at bounding box center [918, 506] width 455 height 40
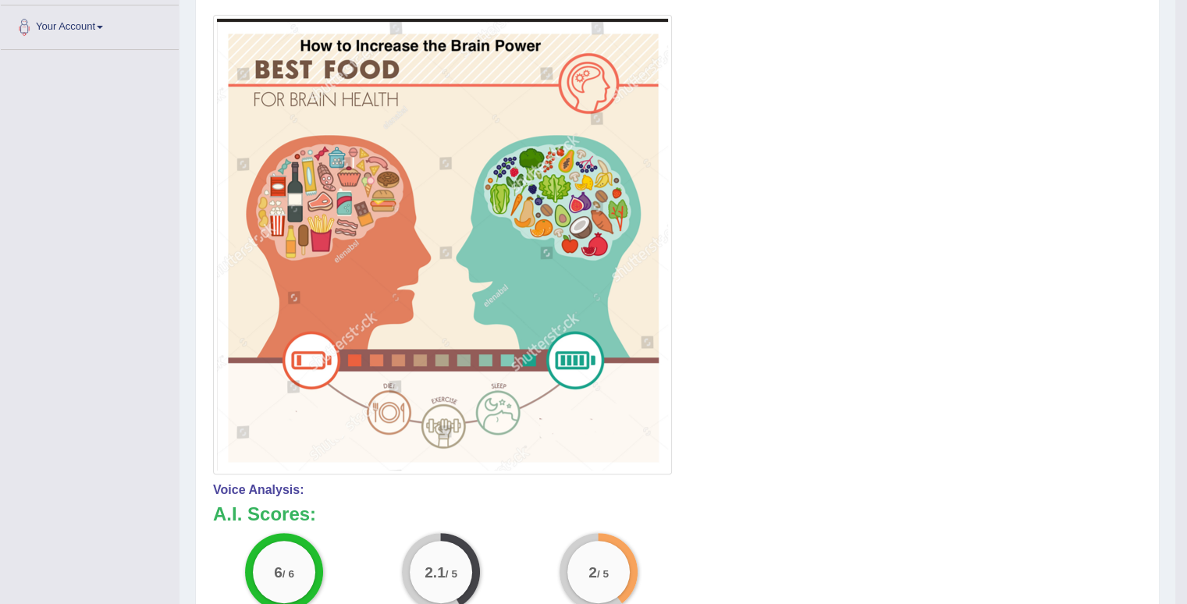
scroll to position [0, 0]
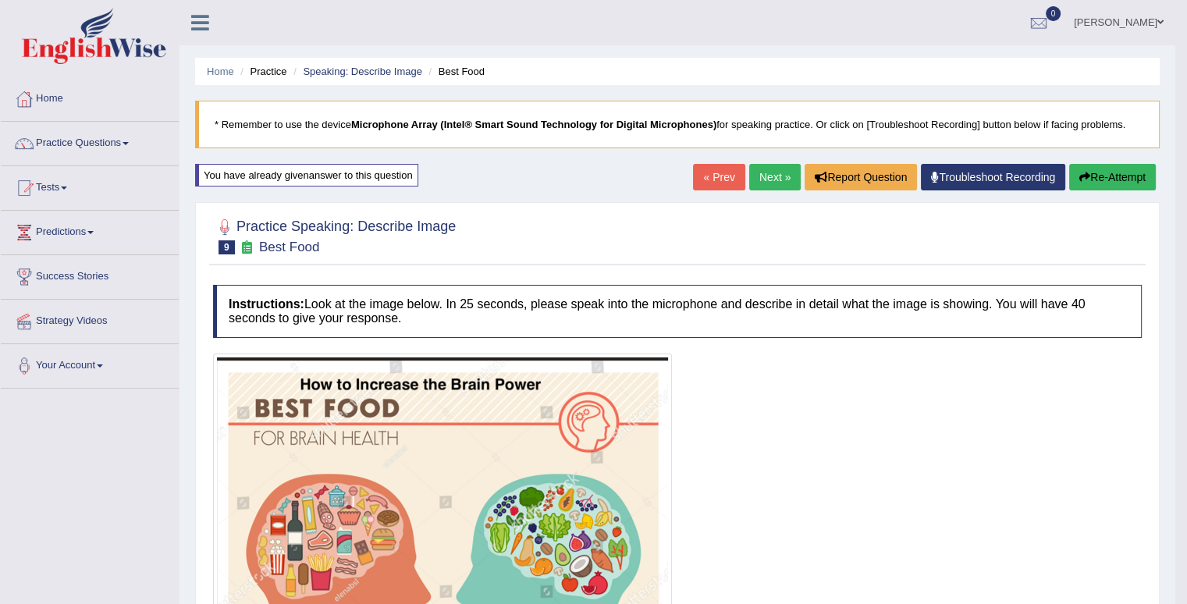
click at [1094, 172] on button "Re-Attempt" at bounding box center [1112, 177] width 87 height 27
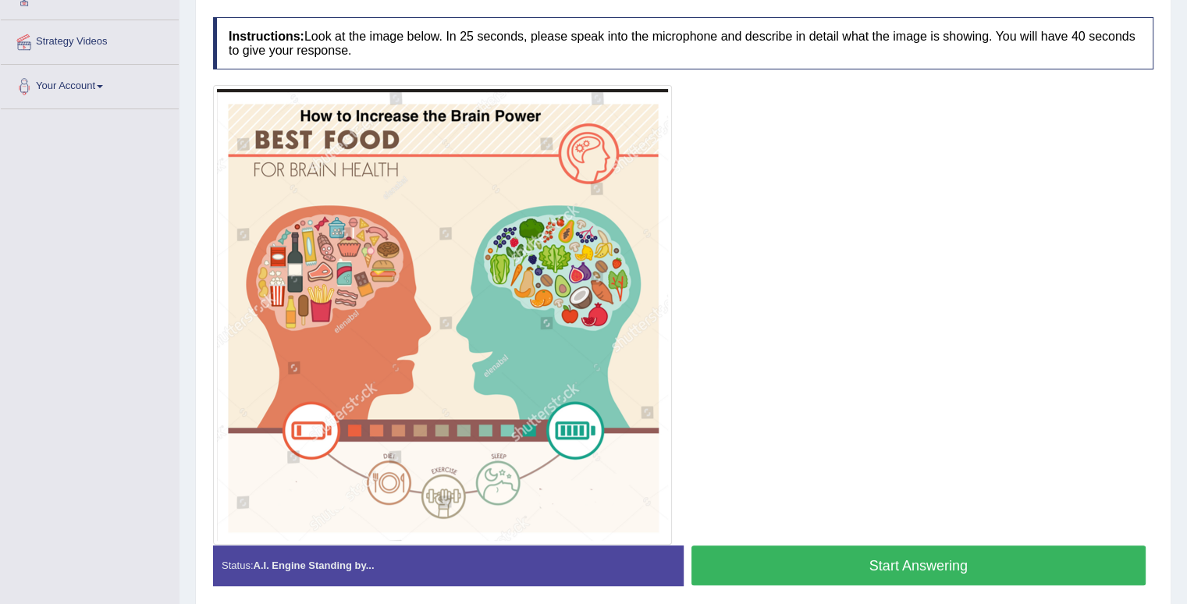
scroll to position [281, 0]
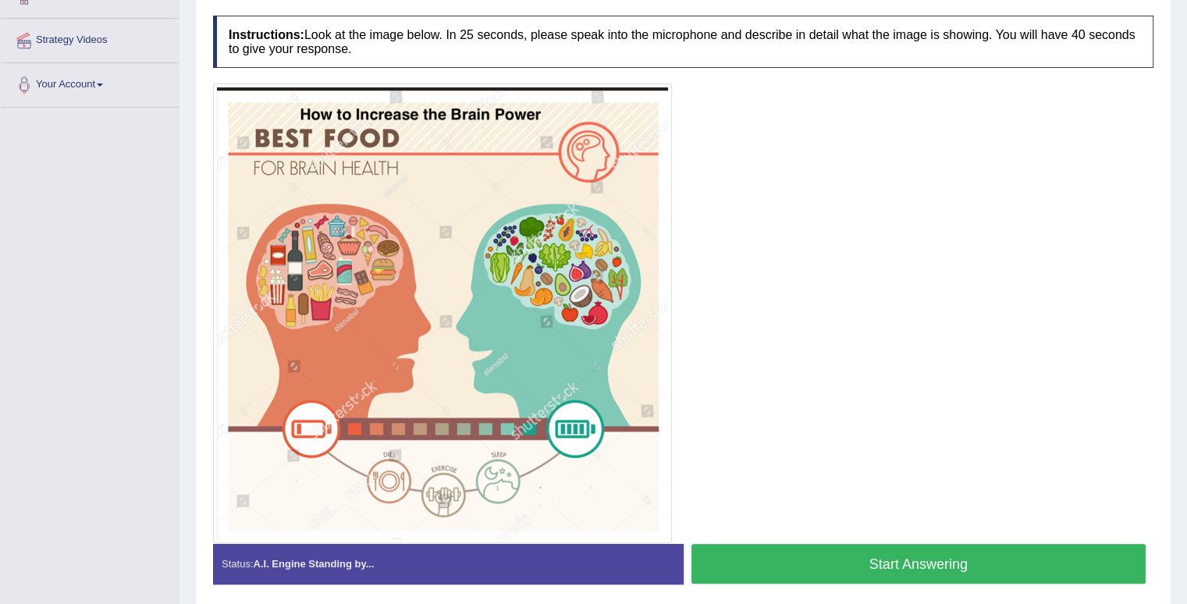
click at [927, 574] on button "Start Answering" at bounding box center [918, 564] width 455 height 40
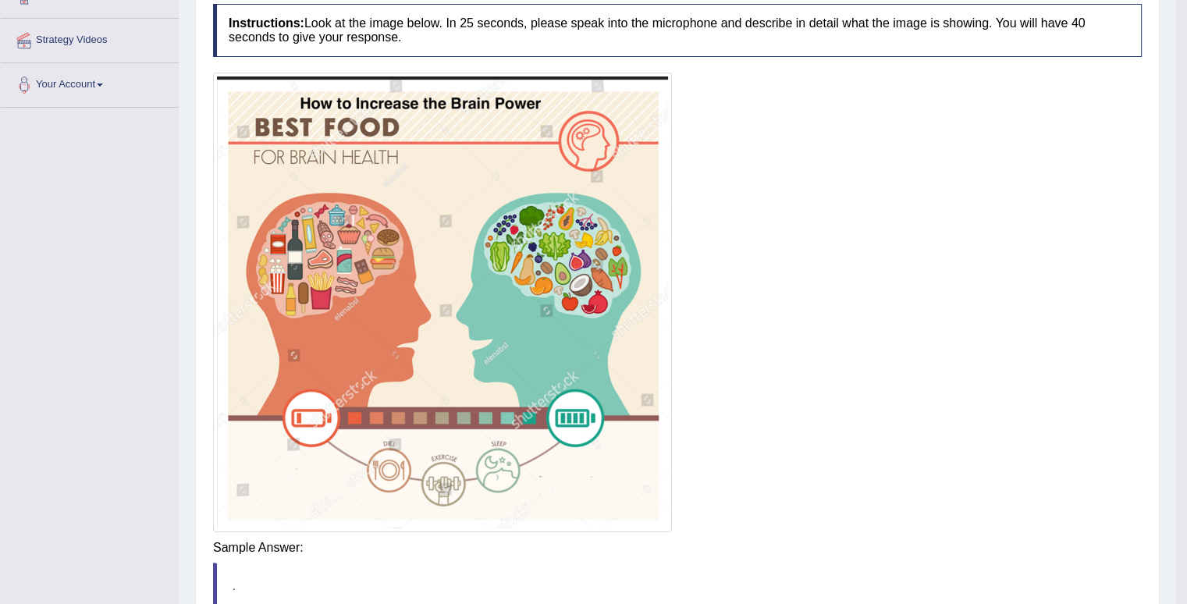
click at [930, 553] on div "Instructions: Look at the image below. In 25 seconds, please speak into the mic…" at bounding box center [677, 363] width 936 height 735
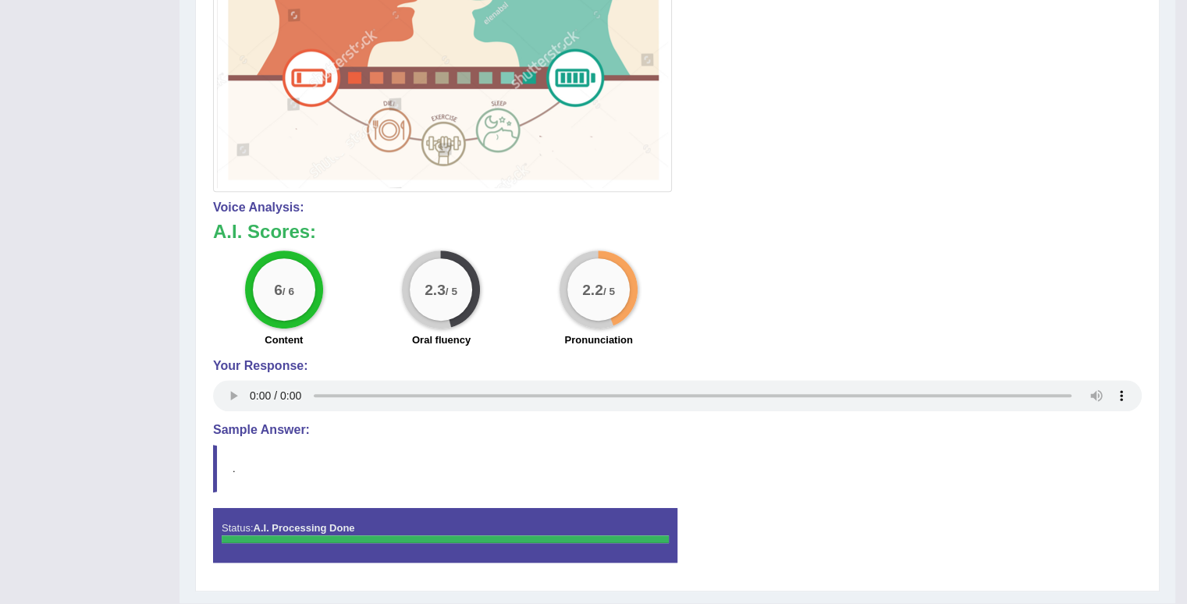
scroll to position [94, 0]
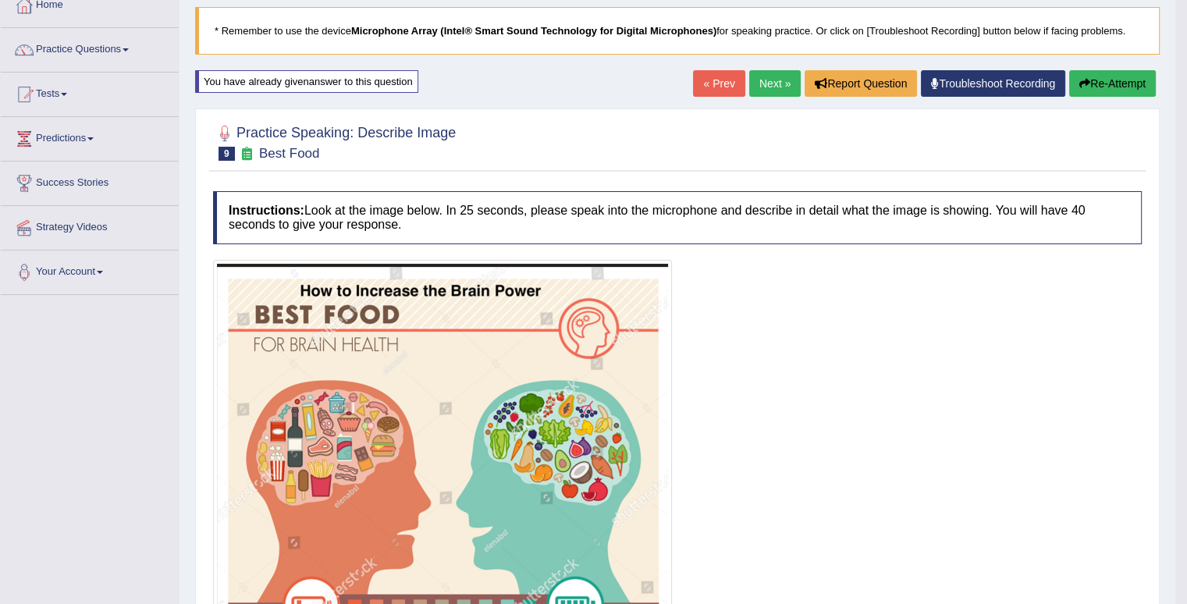
click at [761, 85] on link "Next »" at bounding box center [774, 83] width 51 height 27
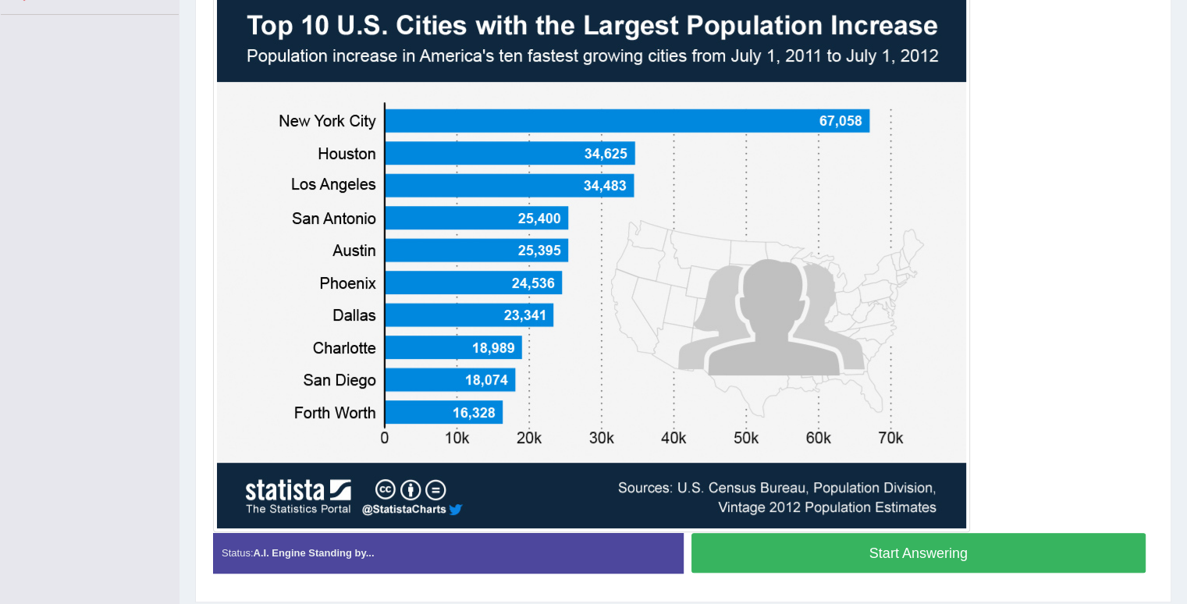
scroll to position [374, 0]
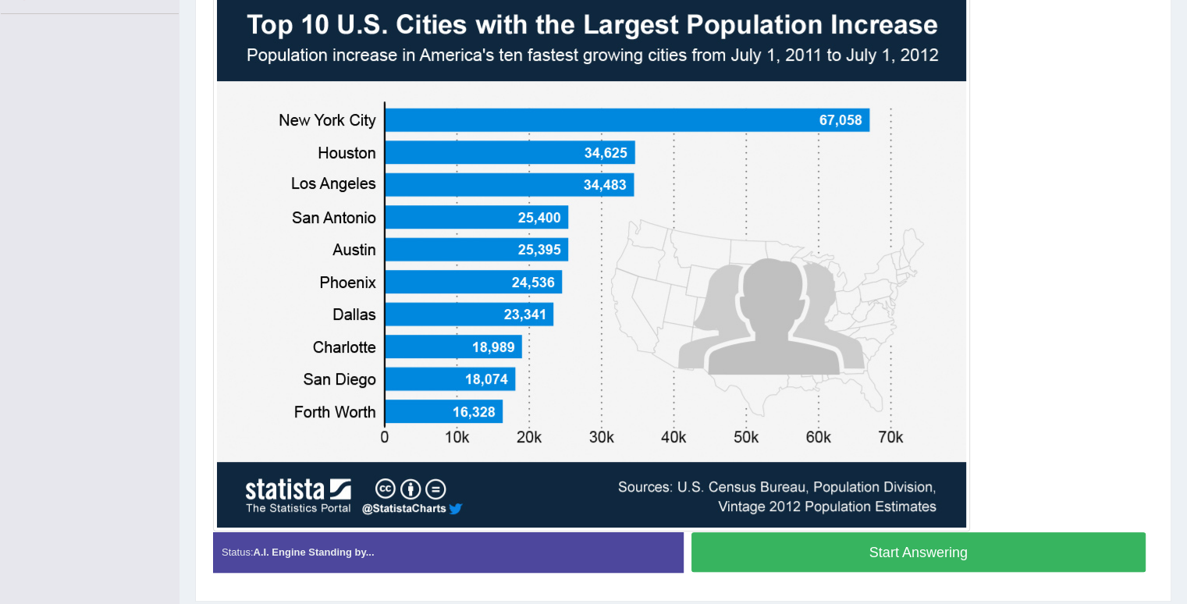
click at [914, 553] on button "Start Answering" at bounding box center [918, 552] width 455 height 40
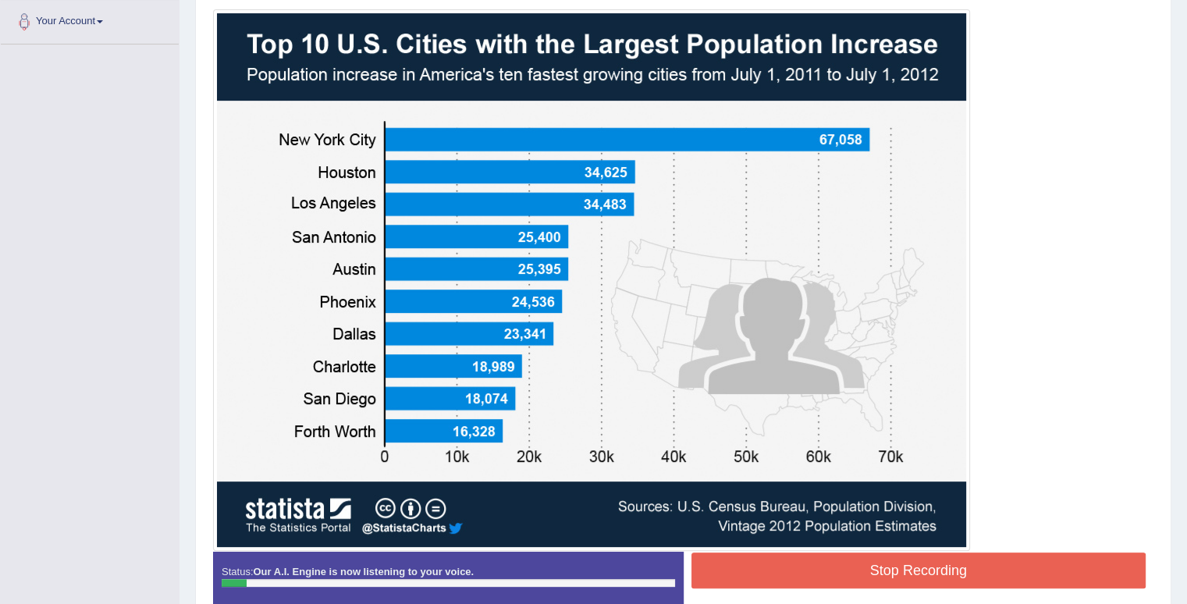
scroll to position [343, 0]
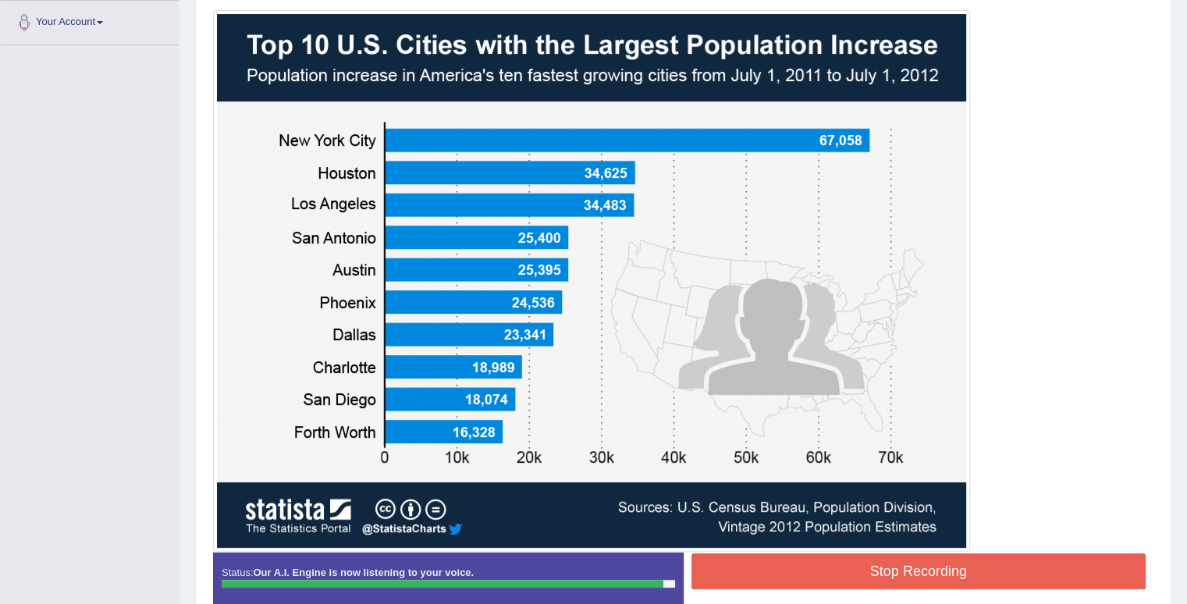
click at [921, 572] on button "Stop Recording" at bounding box center [918, 571] width 455 height 36
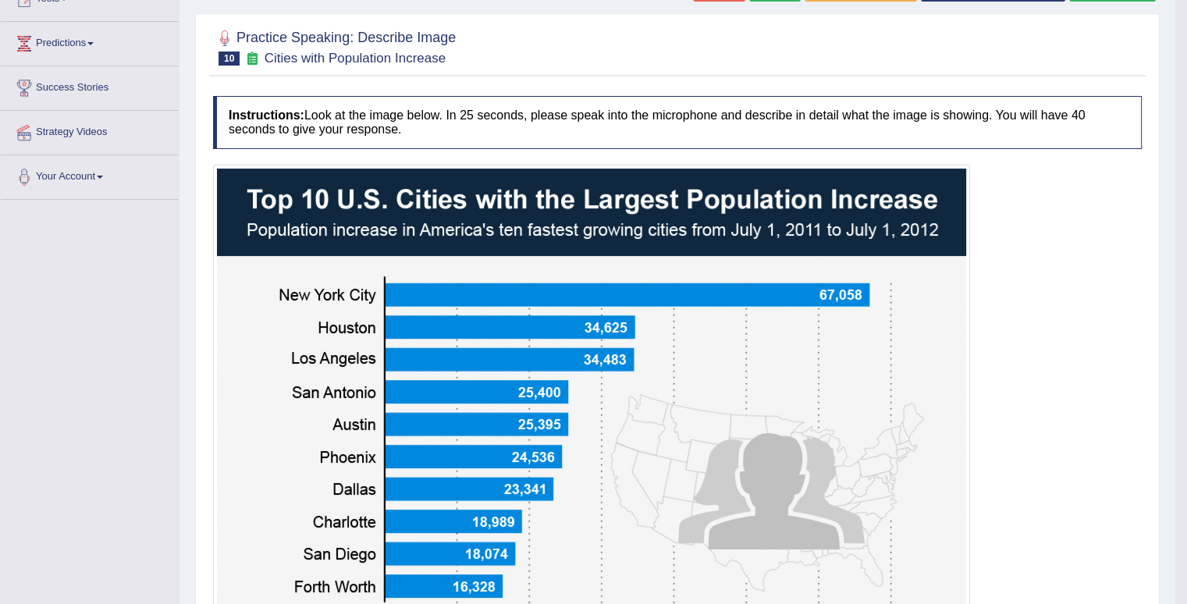
scroll to position [147, 0]
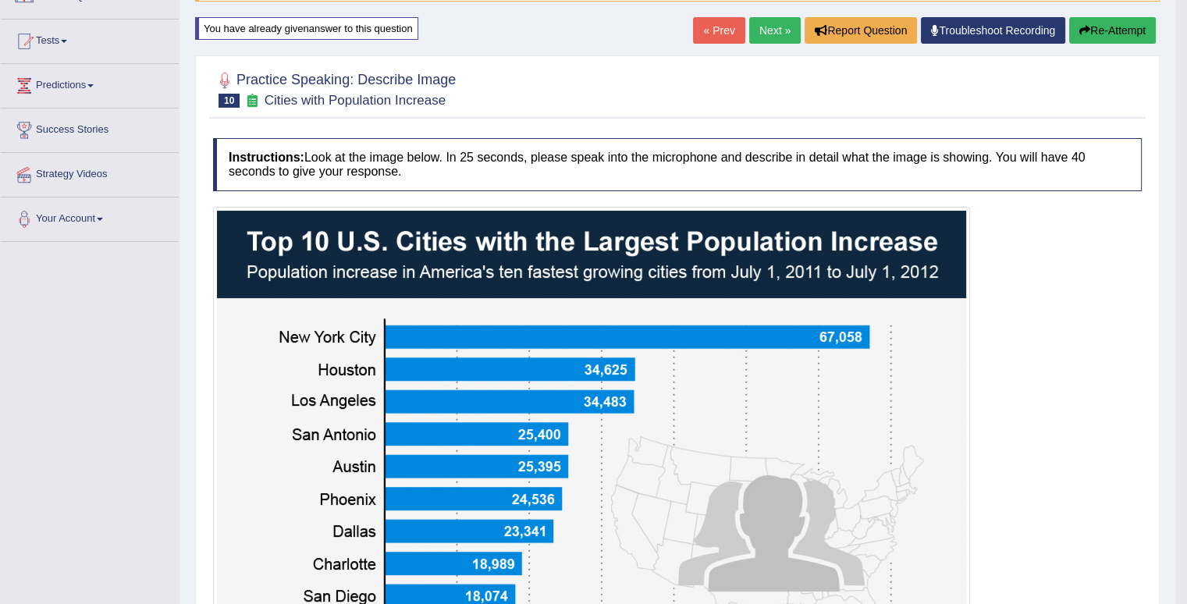
click at [1112, 40] on button "Re-Attempt" at bounding box center [1112, 30] width 87 height 27
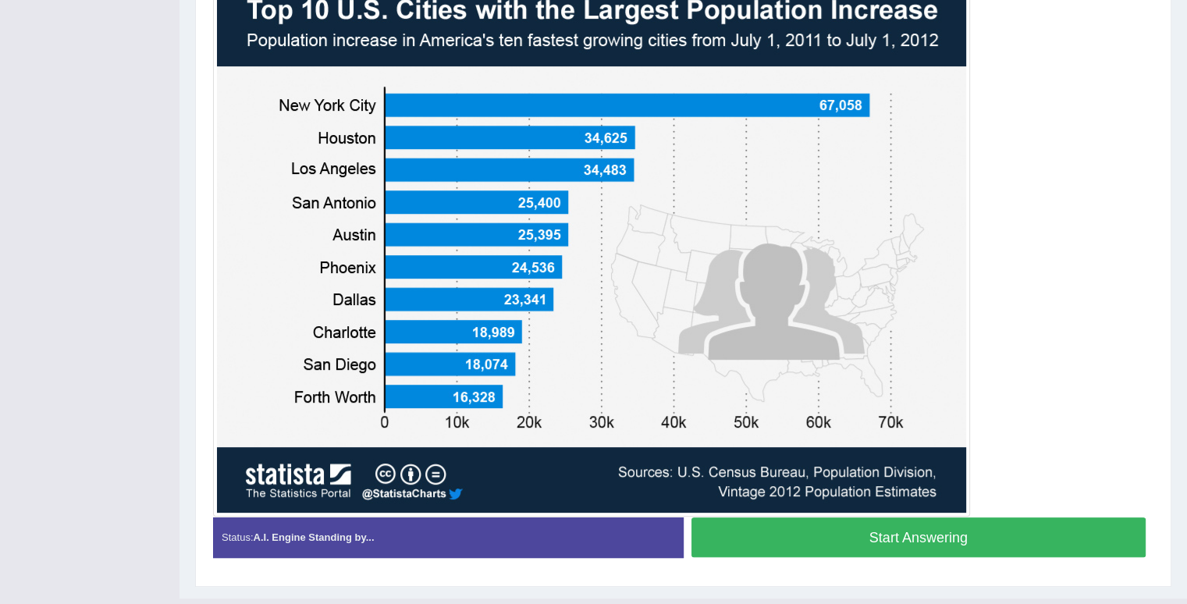
scroll to position [358, 0]
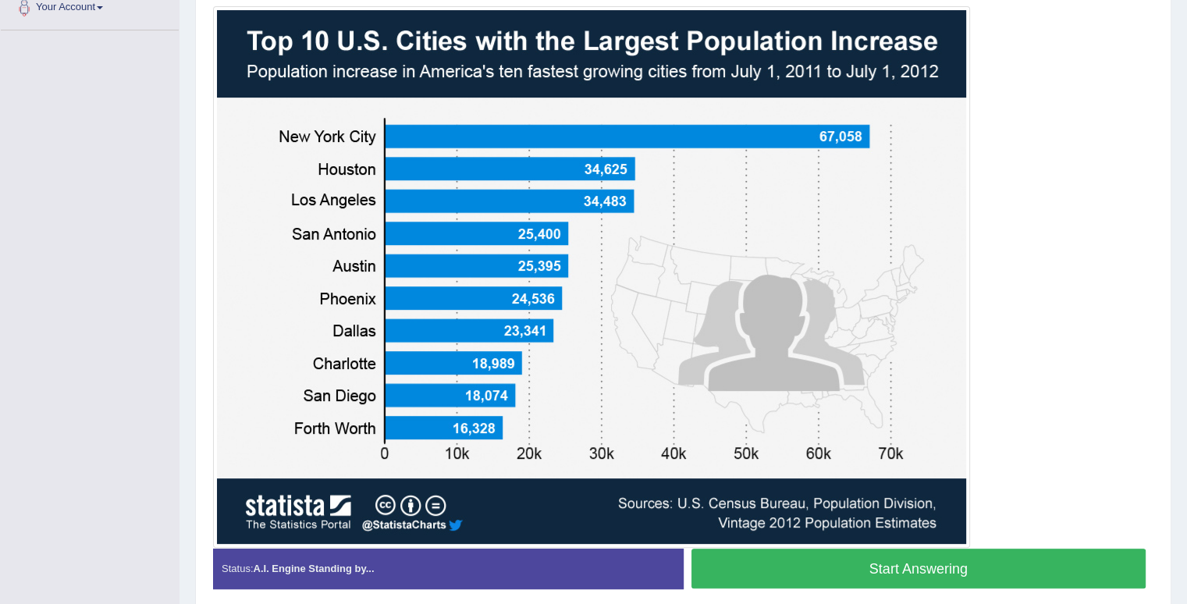
click at [935, 562] on button "Start Answering" at bounding box center [918, 568] width 455 height 40
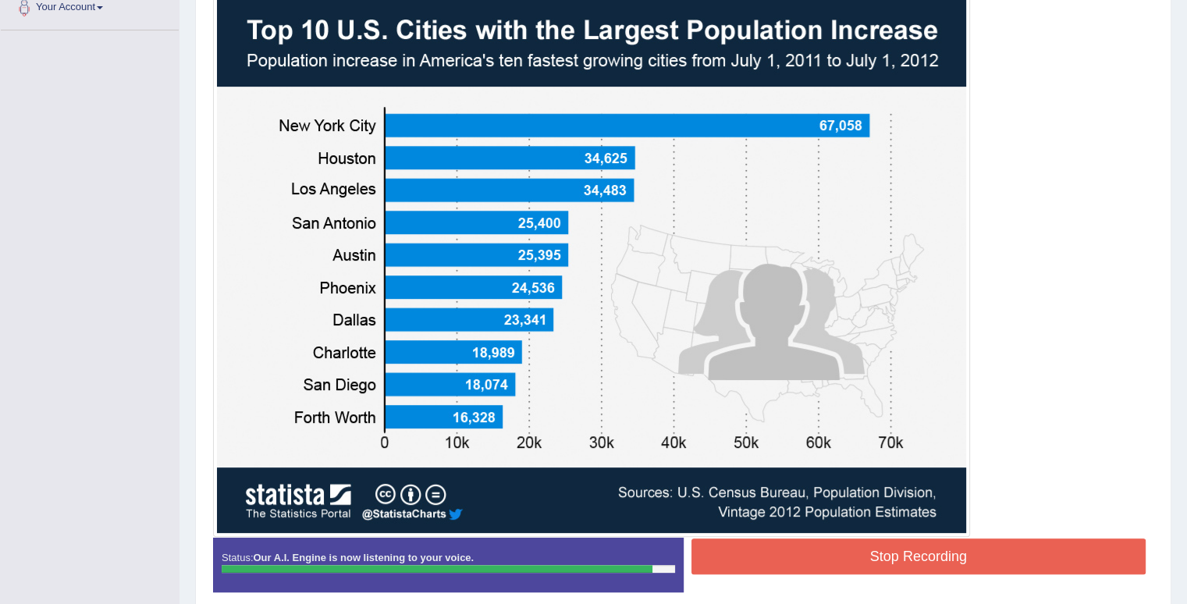
click at [935, 562] on button "Stop Recording" at bounding box center [918, 556] width 455 height 36
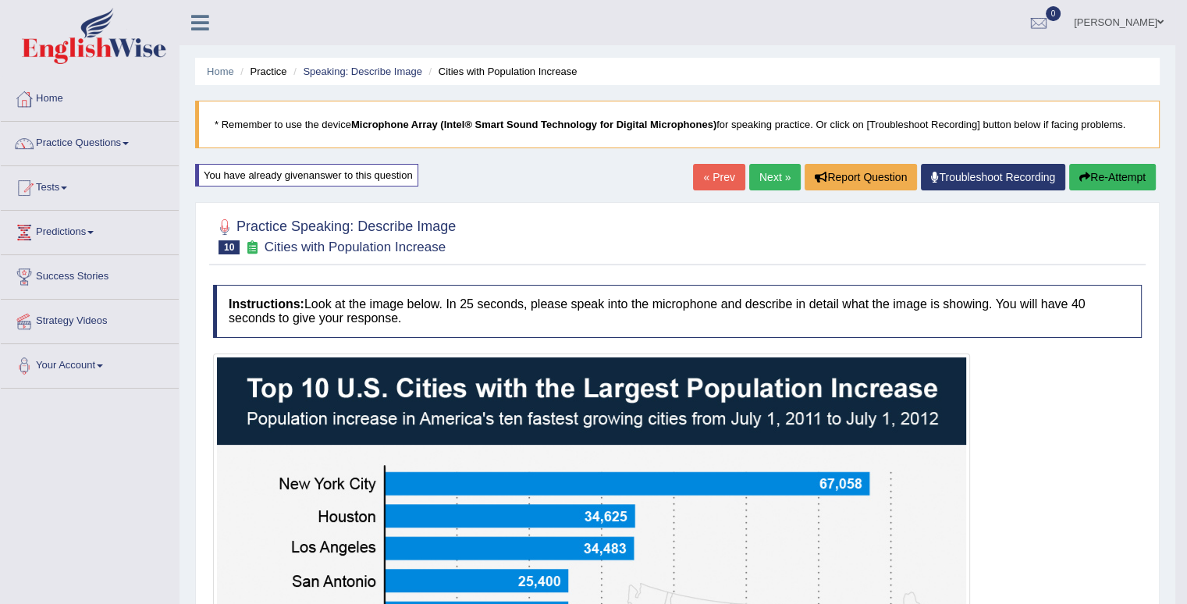
scroll to position [0, 0]
click at [769, 186] on link "Next »" at bounding box center [774, 177] width 51 height 27
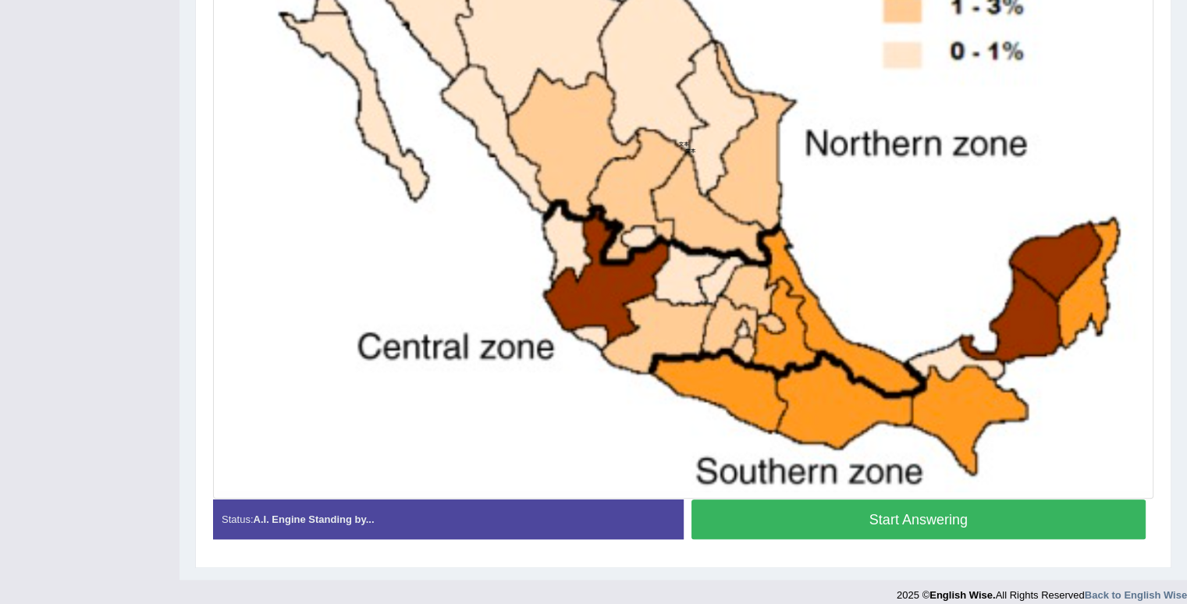
scroll to position [589, 0]
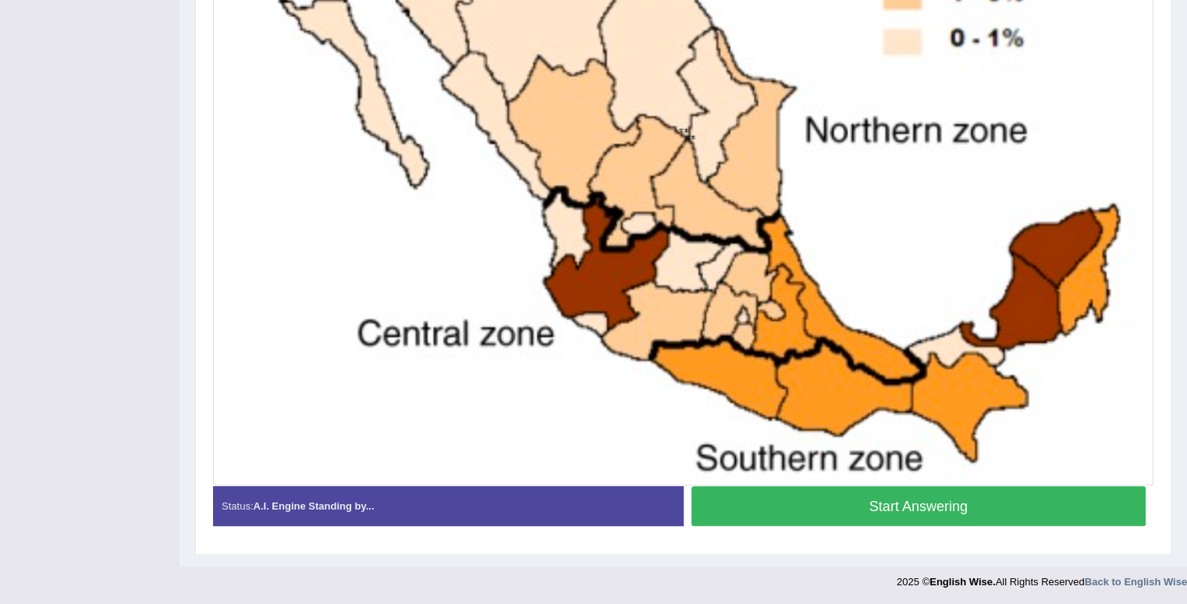
click at [847, 507] on button "Start Answering" at bounding box center [918, 506] width 455 height 40
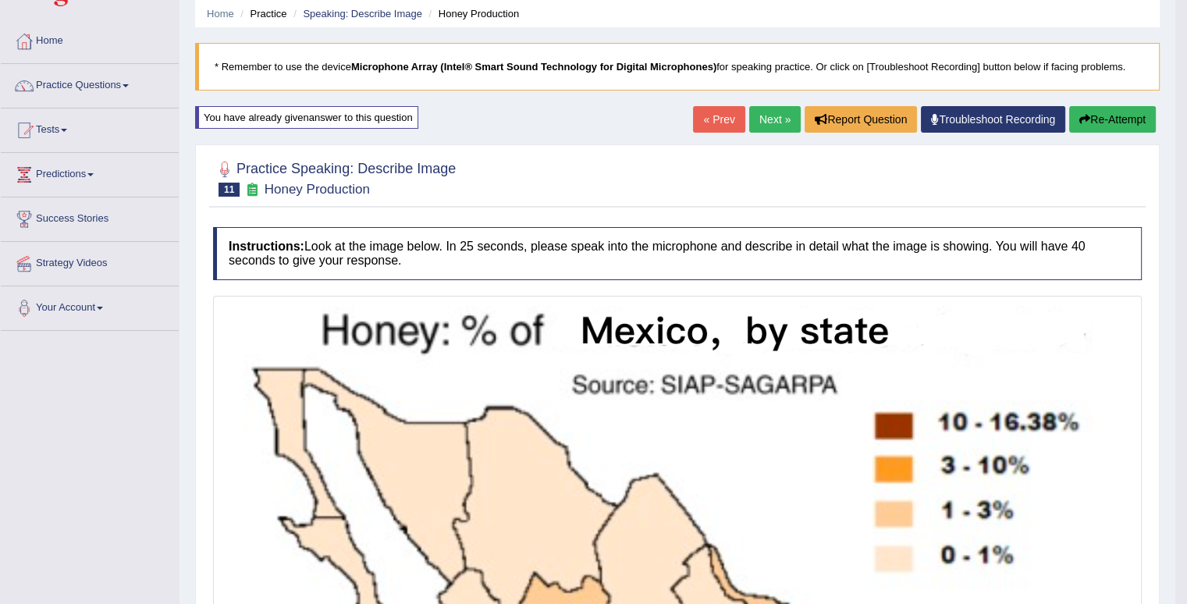
scroll to position [26, 0]
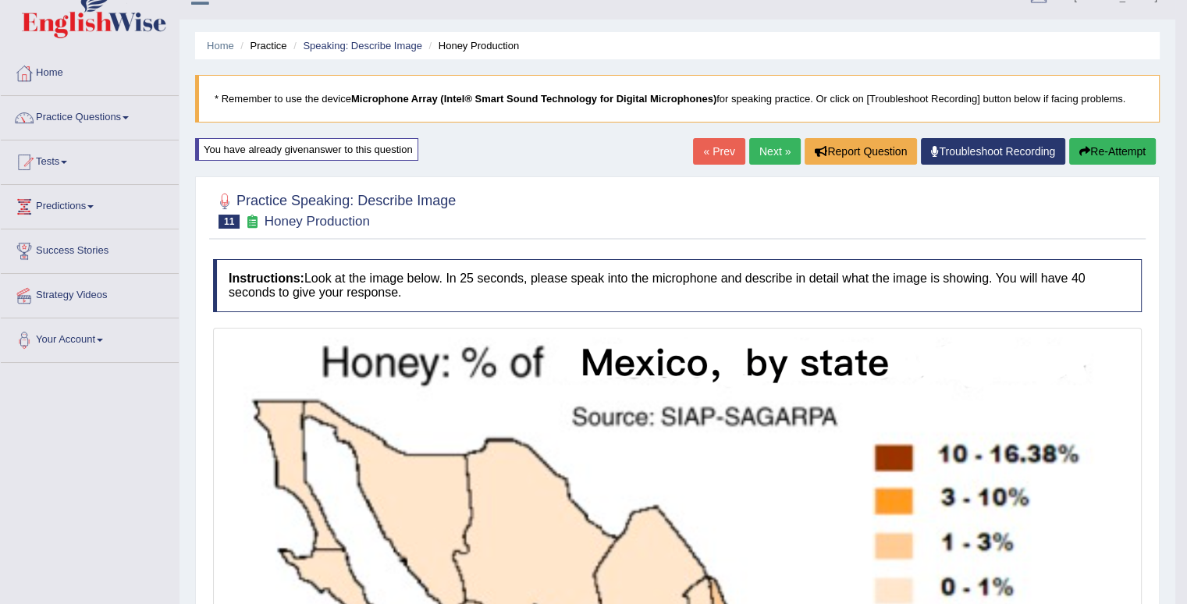
click at [749, 145] on link "Next »" at bounding box center [774, 151] width 51 height 27
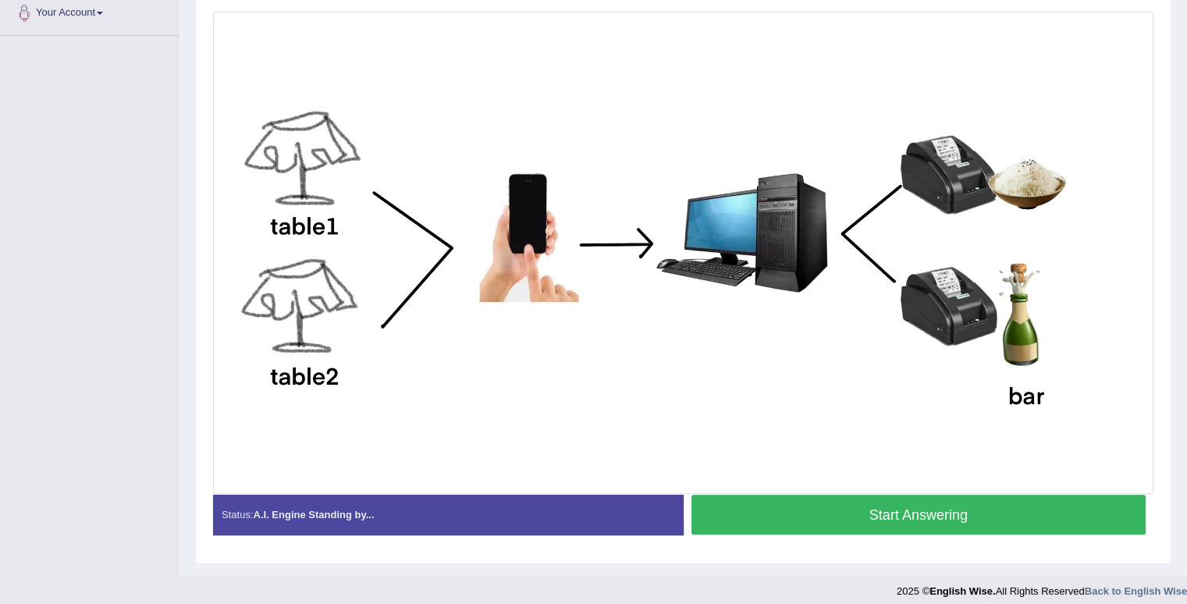
scroll to position [361, 0]
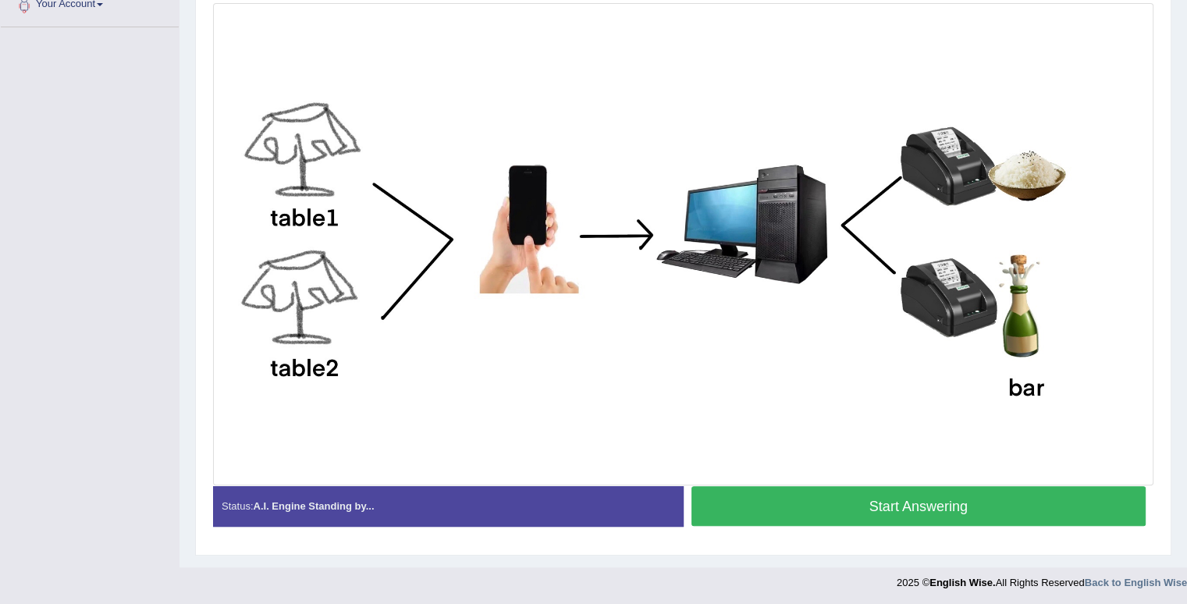
click at [781, 505] on button "Start Answering" at bounding box center [918, 506] width 455 height 40
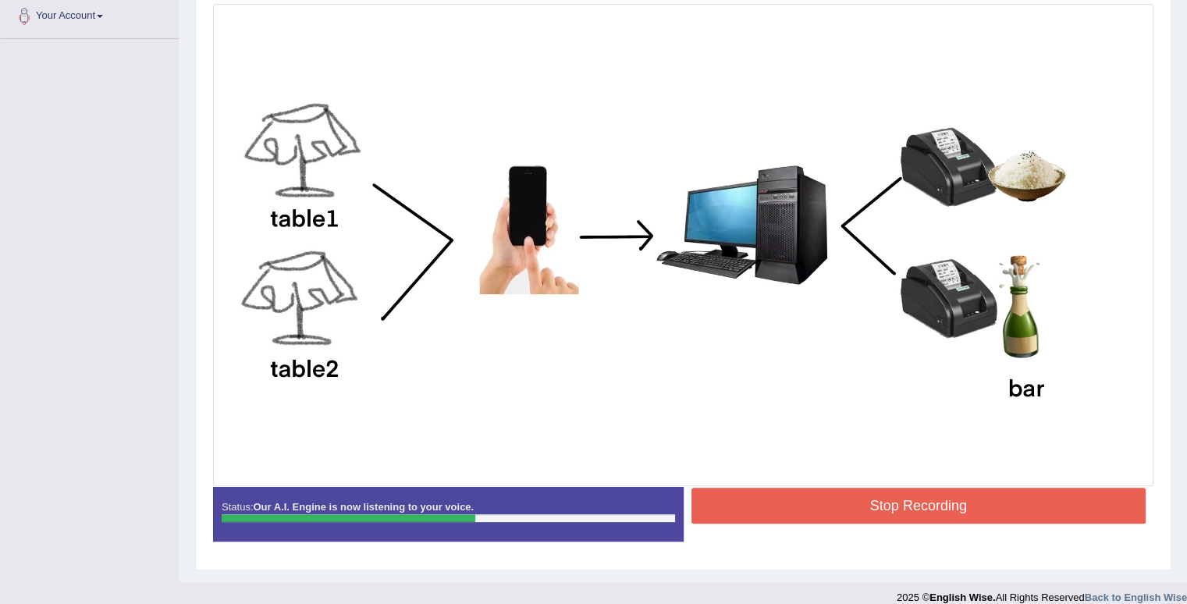
click at [867, 515] on button "Stop Recording" at bounding box center [918, 506] width 455 height 36
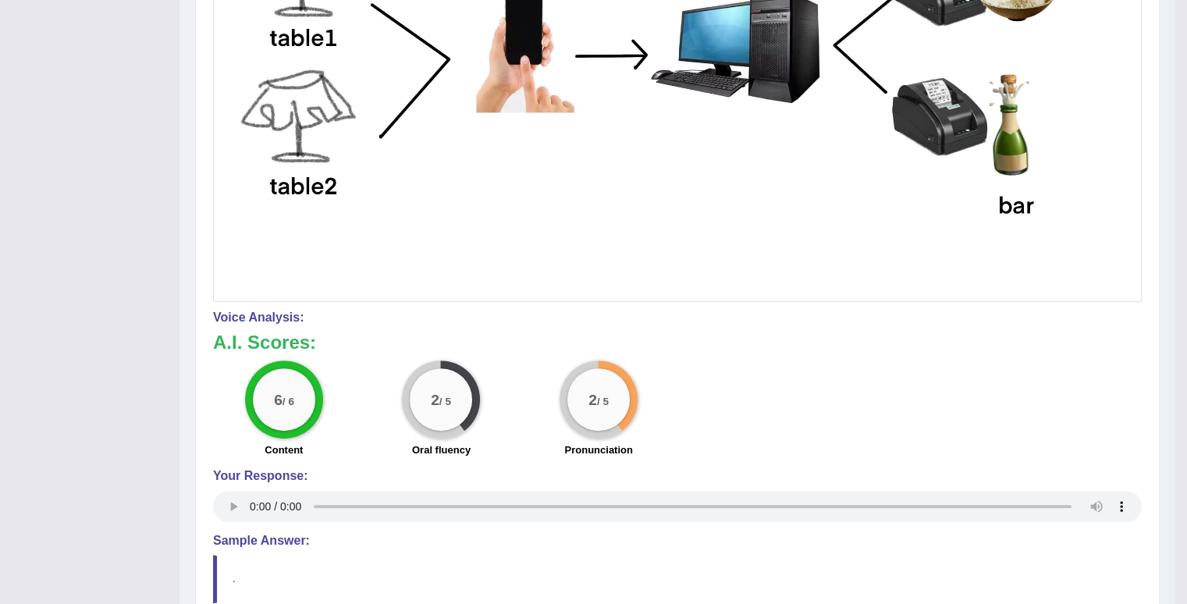
scroll to position [0, 0]
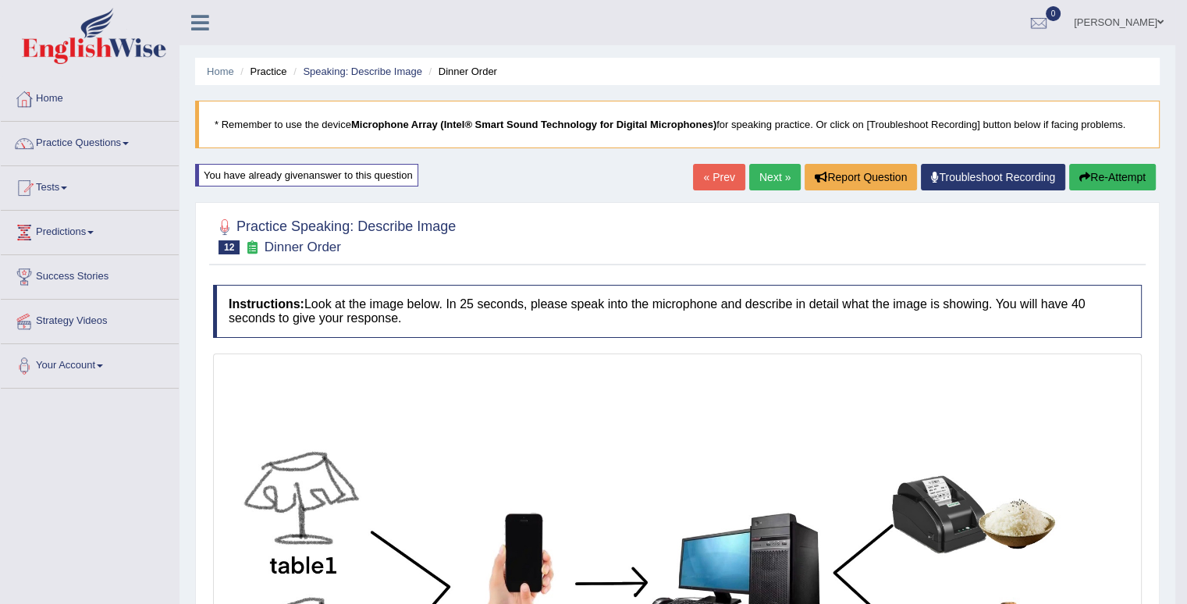
click at [775, 187] on link "Next »" at bounding box center [774, 177] width 51 height 27
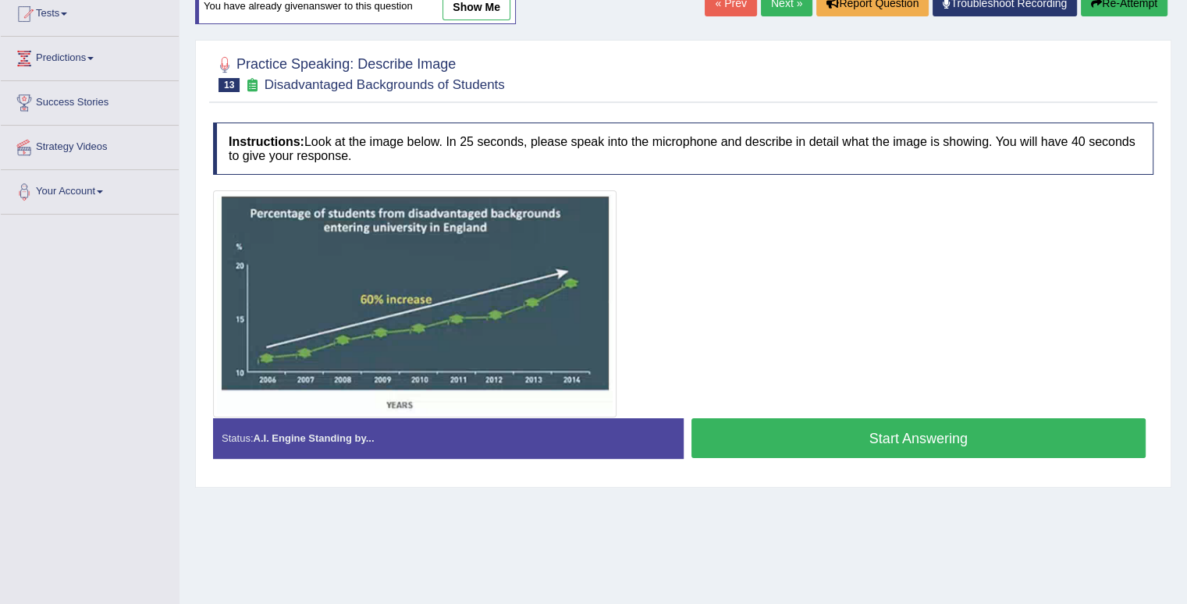
scroll to position [187, 0]
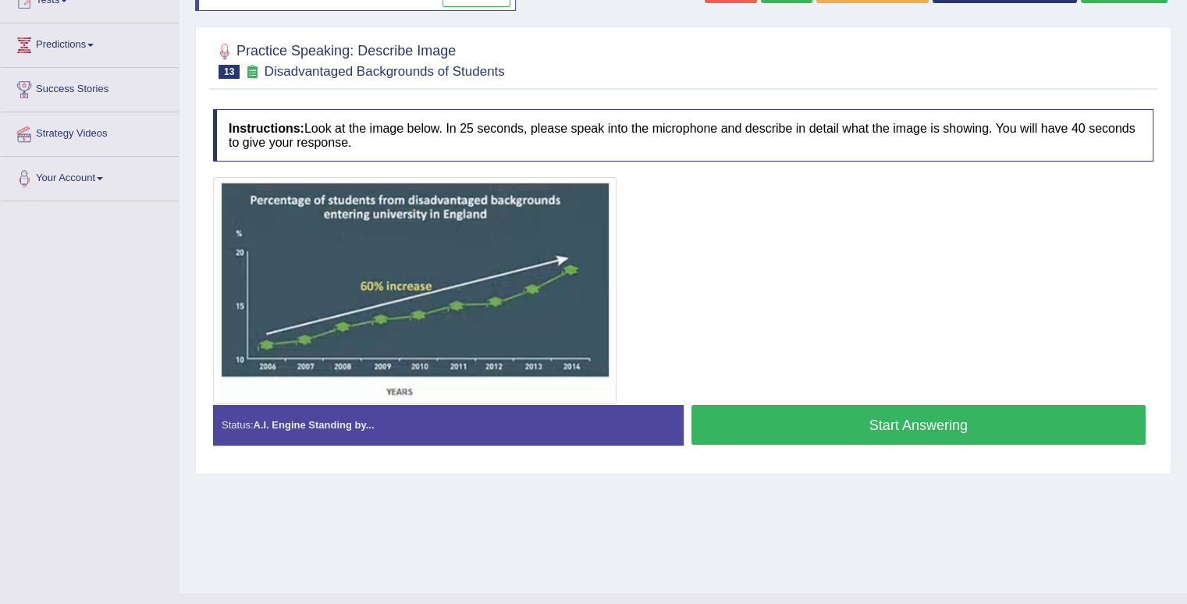
click at [842, 414] on button "Start Answering" at bounding box center [918, 425] width 455 height 40
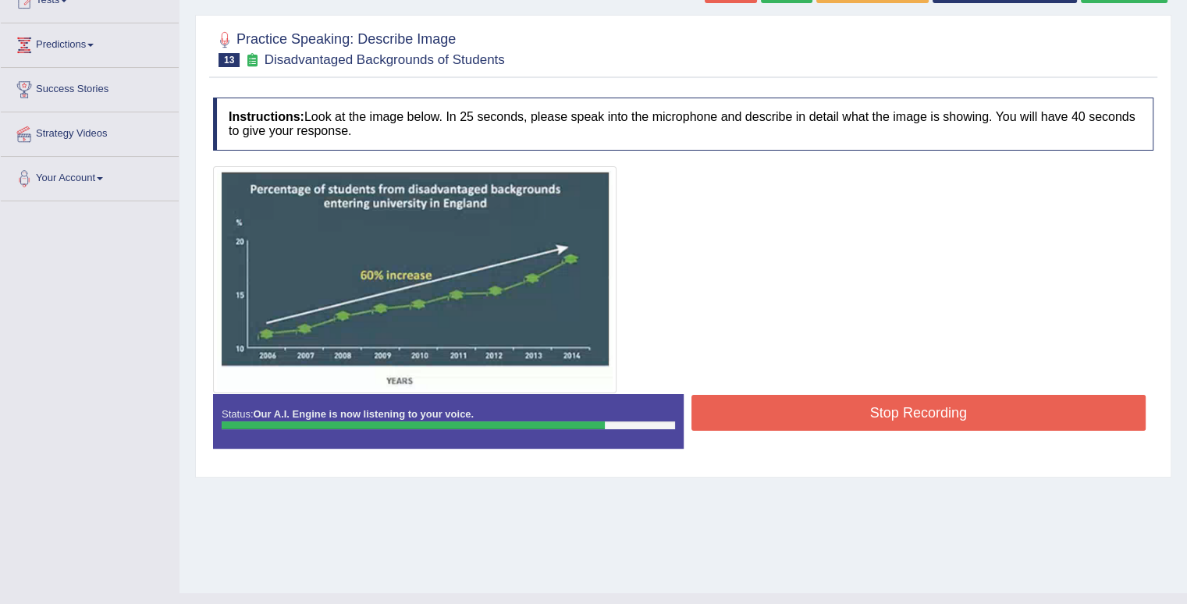
click at [842, 414] on button "Stop Recording" at bounding box center [918, 413] width 455 height 36
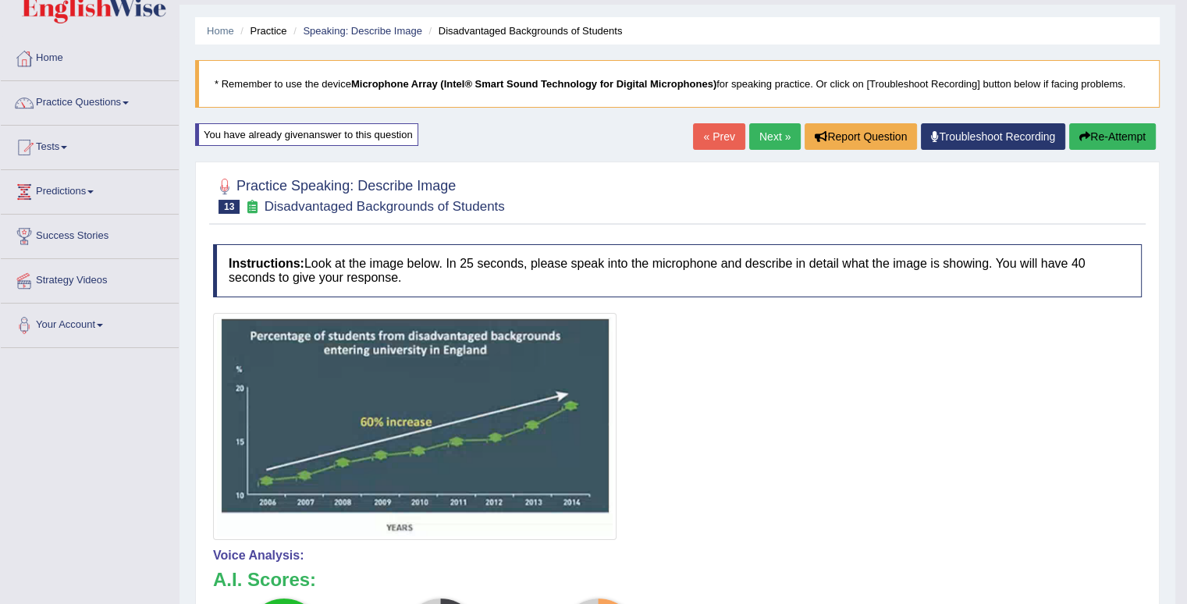
scroll to position [0, 0]
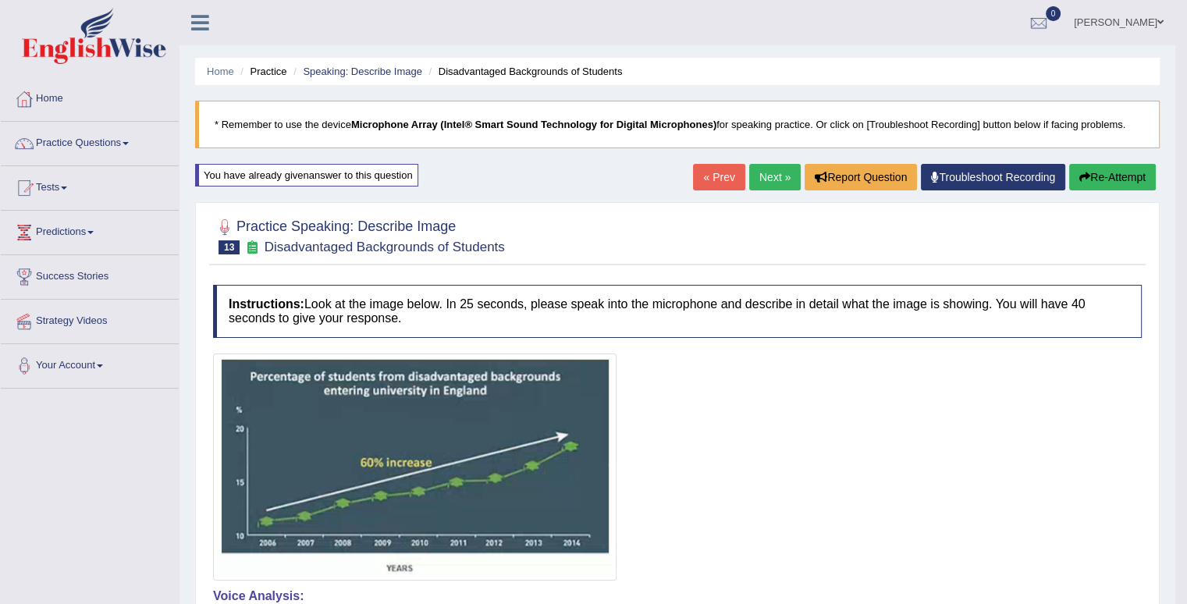
click at [765, 164] on link "Next »" at bounding box center [774, 177] width 51 height 27
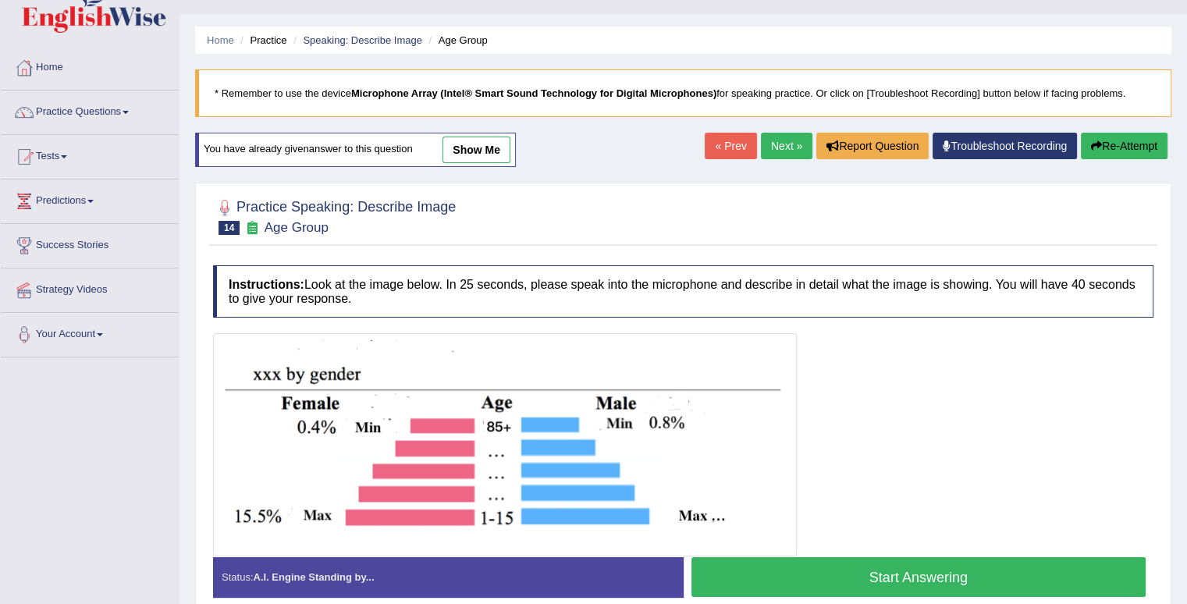
scroll to position [125, 0]
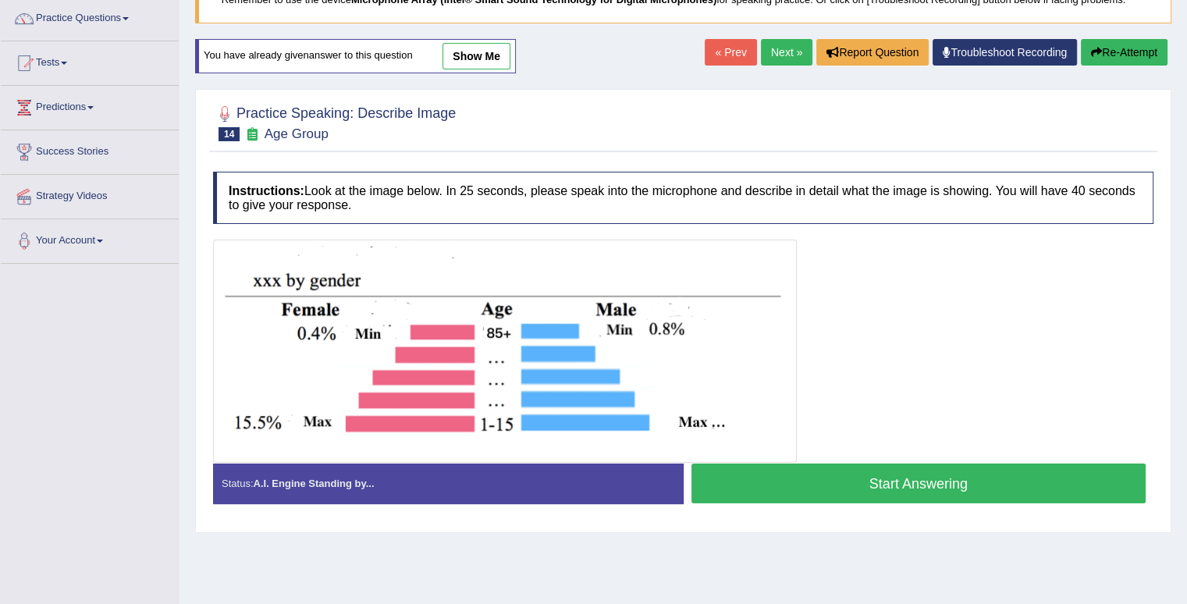
click at [1038, 488] on button "Start Answering" at bounding box center [918, 483] width 455 height 40
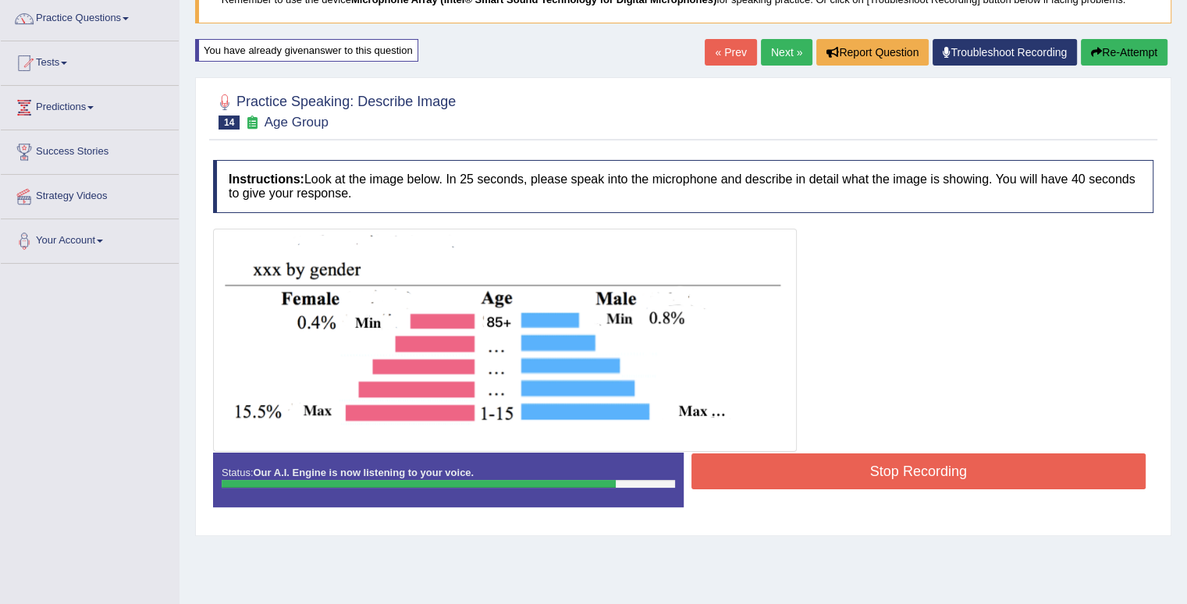
click at [1008, 479] on button "Stop Recording" at bounding box center [918, 471] width 455 height 36
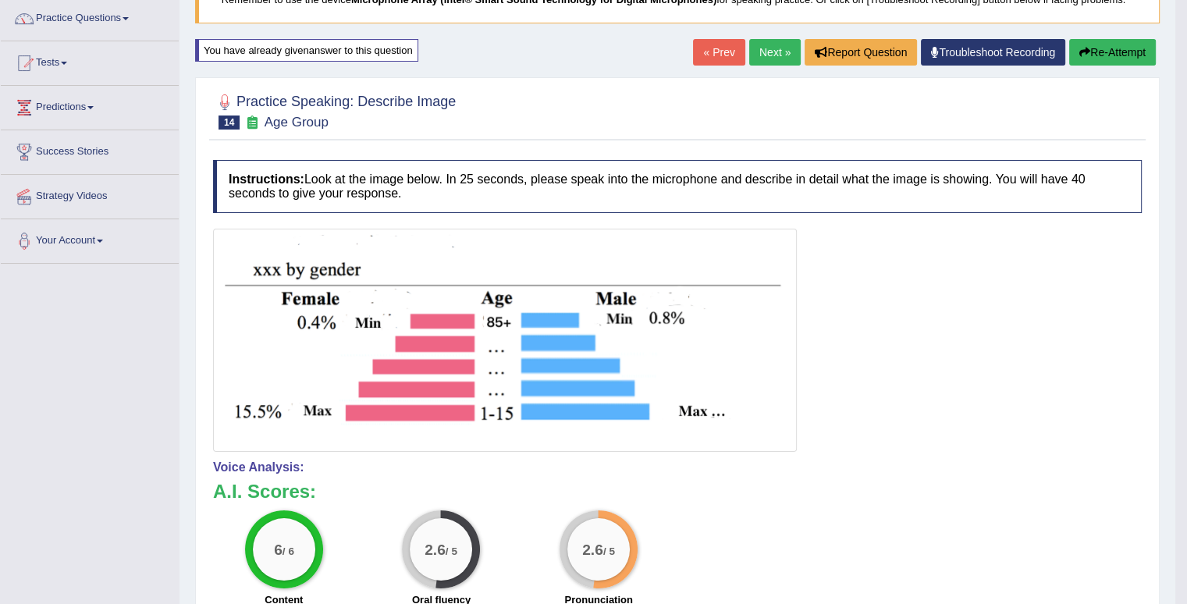
click at [772, 41] on link "Next »" at bounding box center [774, 52] width 51 height 27
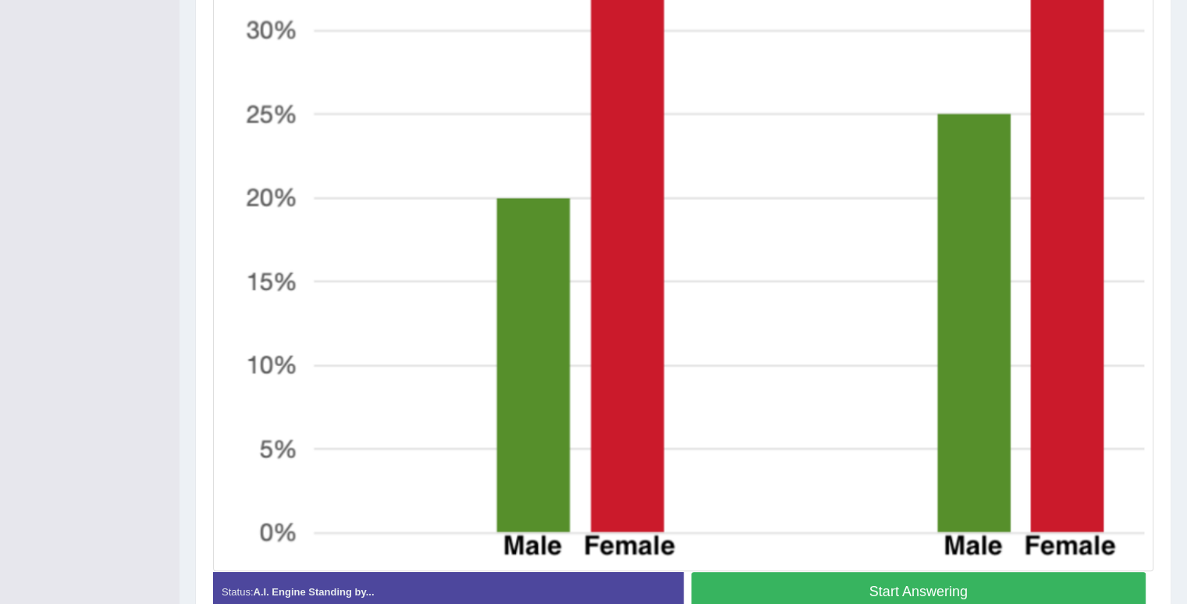
scroll to position [718, 0]
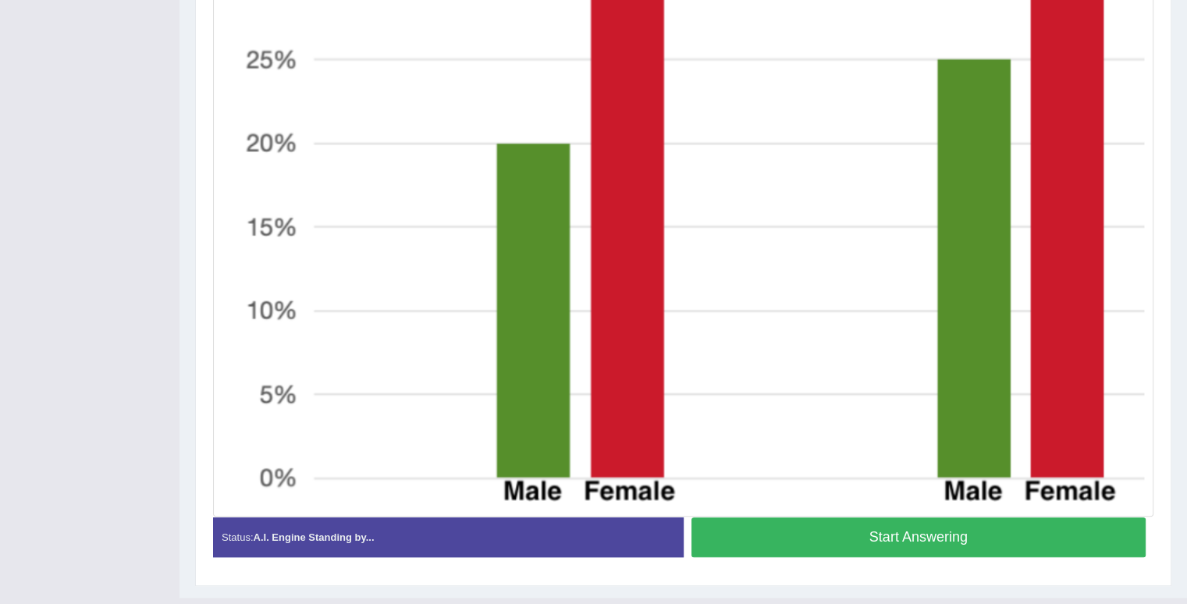
click at [1042, 539] on button "Start Answering" at bounding box center [918, 537] width 455 height 40
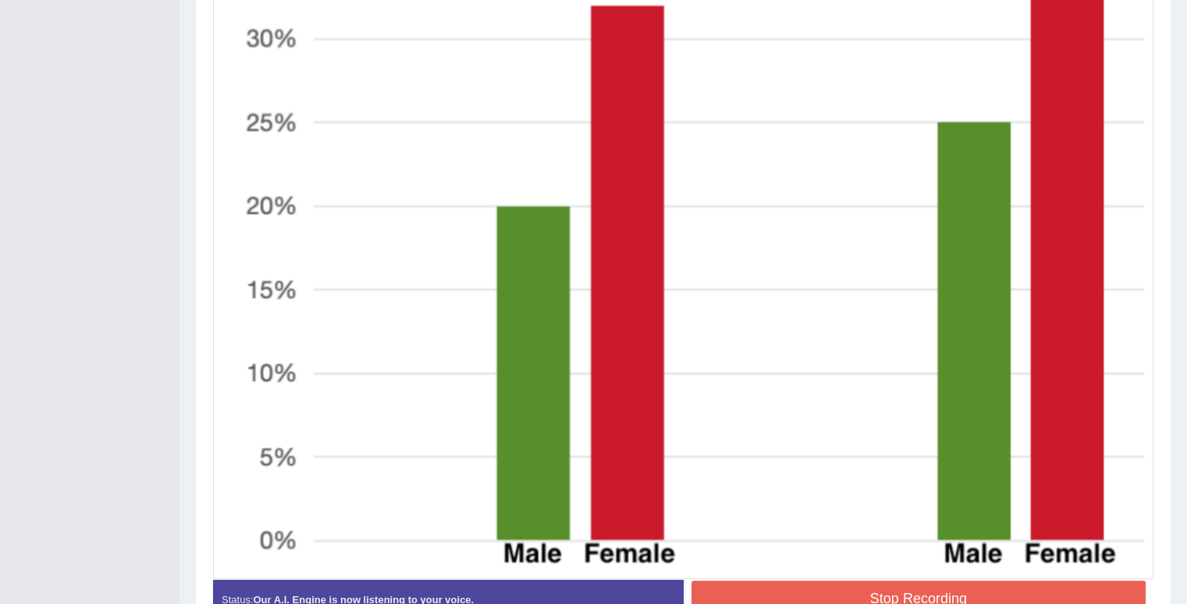
scroll to position [675, 0]
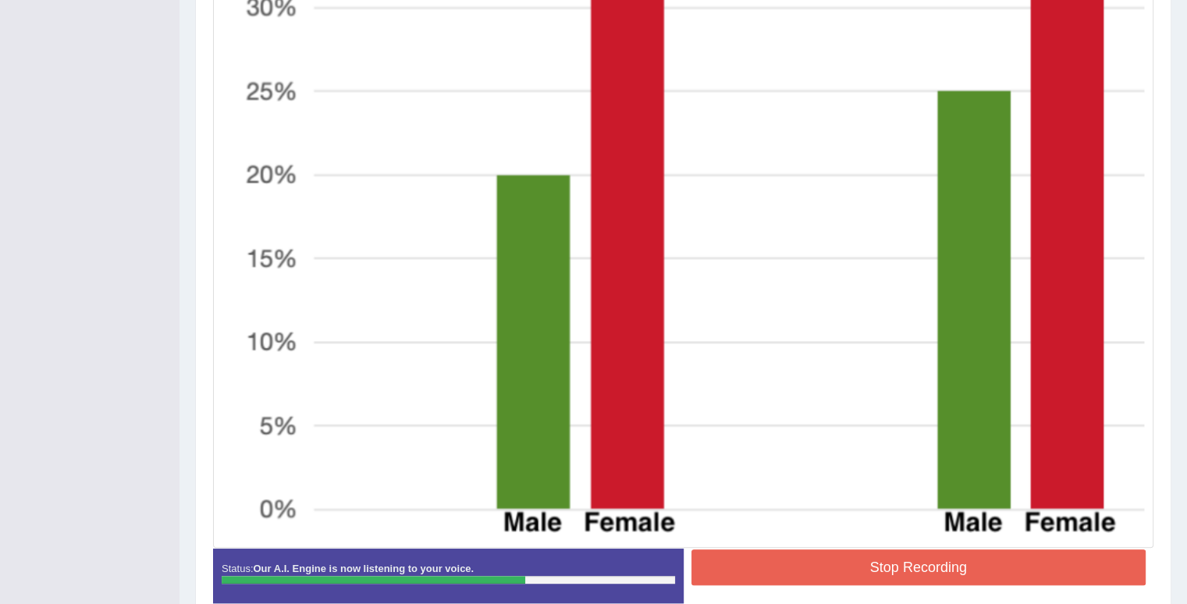
click at [939, 548] on div "Created with Highcharts 7.1.2 Great Too slow Too fast Time Speech pace meter: 0…" at bounding box center [922, 548] width 478 height 1
click at [931, 562] on button "Stop Recording" at bounding box center [918, 567] width 455 height 36
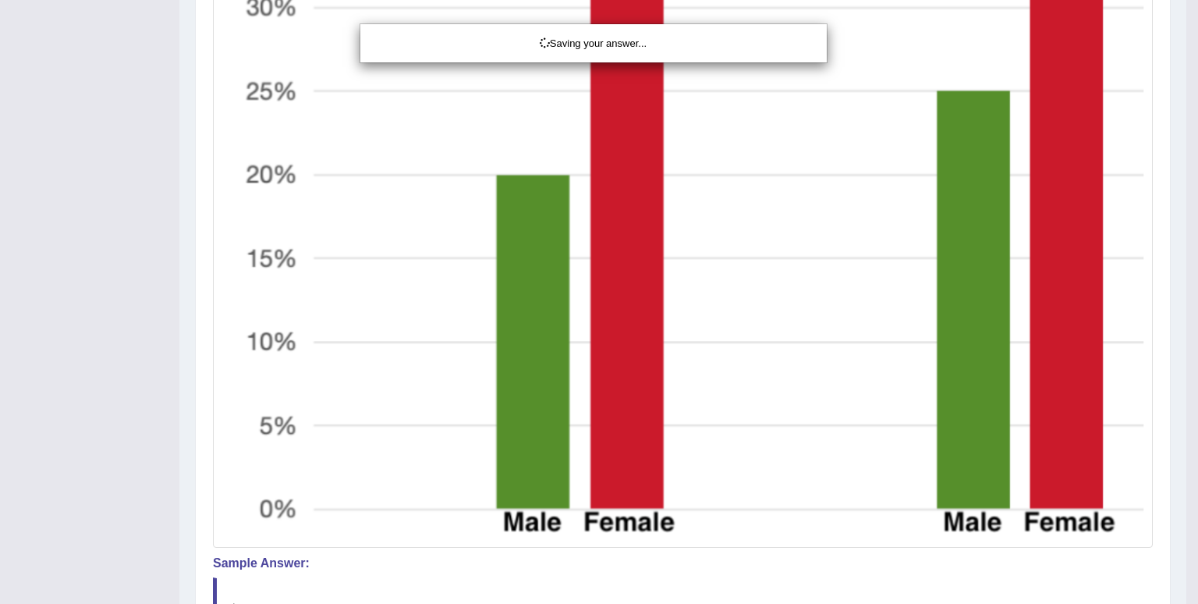
click at [931, 562] on div "Saving your answer..." at bounding box center [599, 302] width 1198 height 604
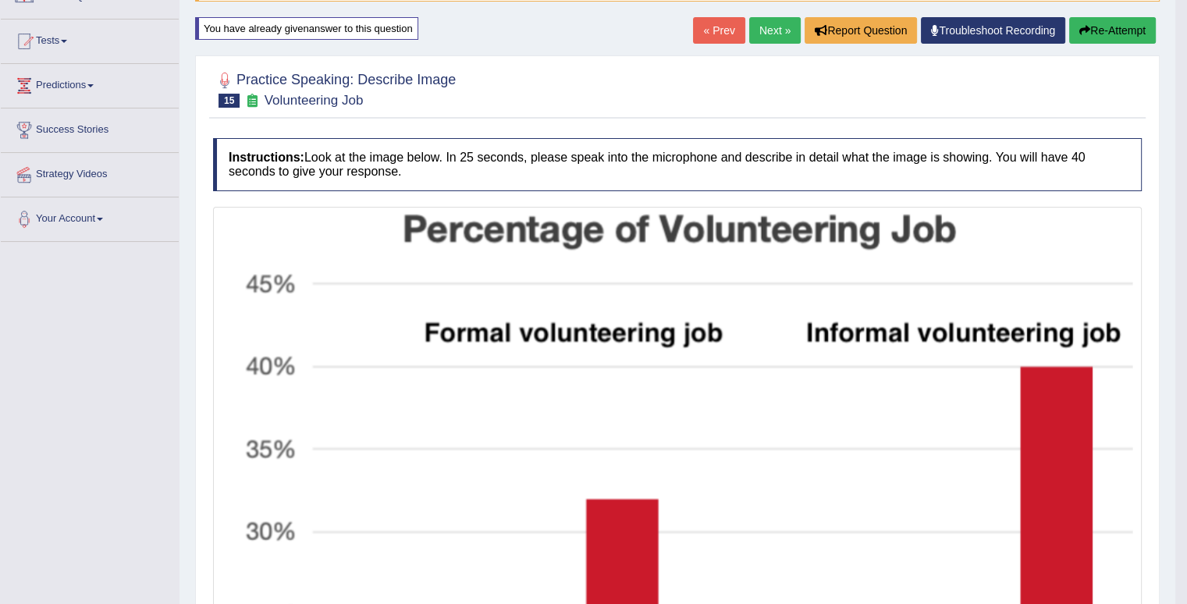
scroll to position [0, 0]
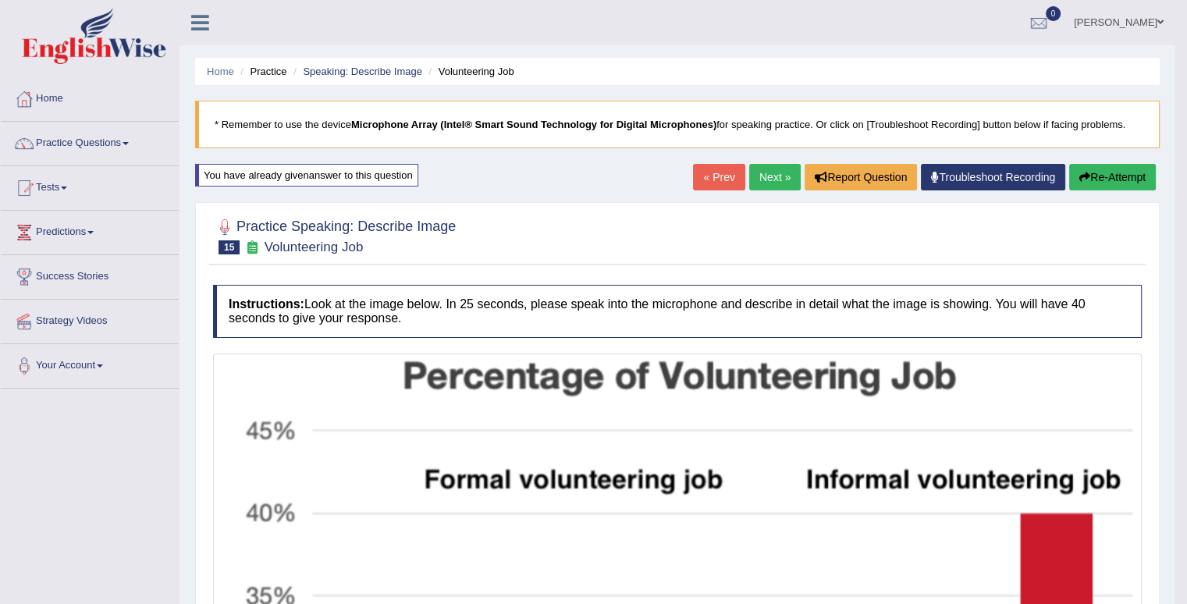
click at [764, 182] on link "Next »" at bounding box center [774, 177] width 51 height 27
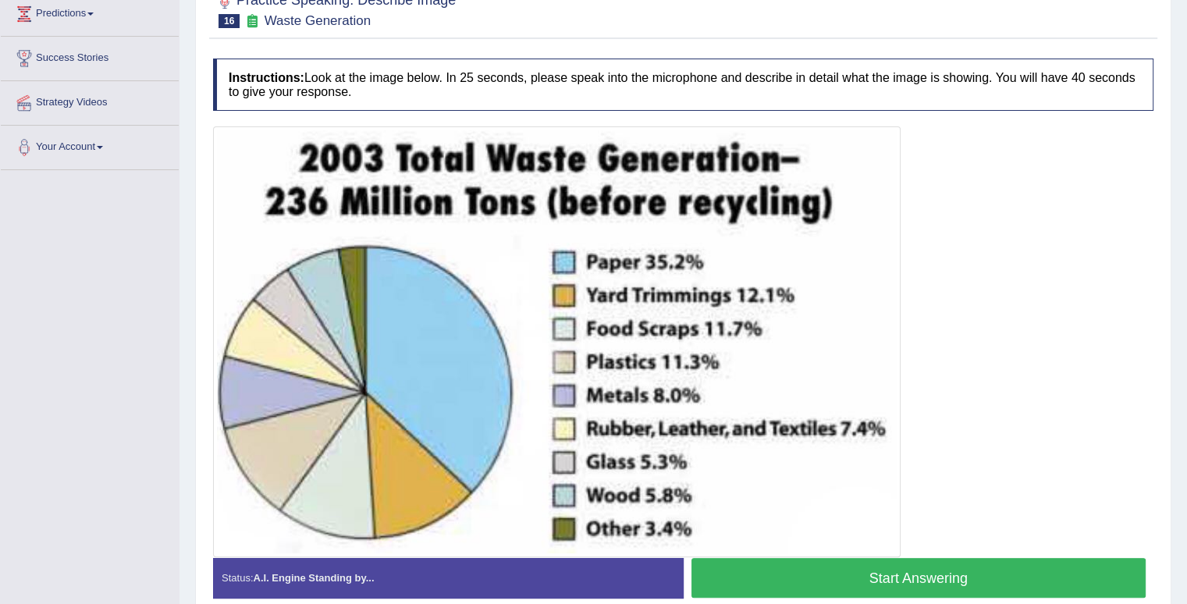
scroll to position [250, 0]
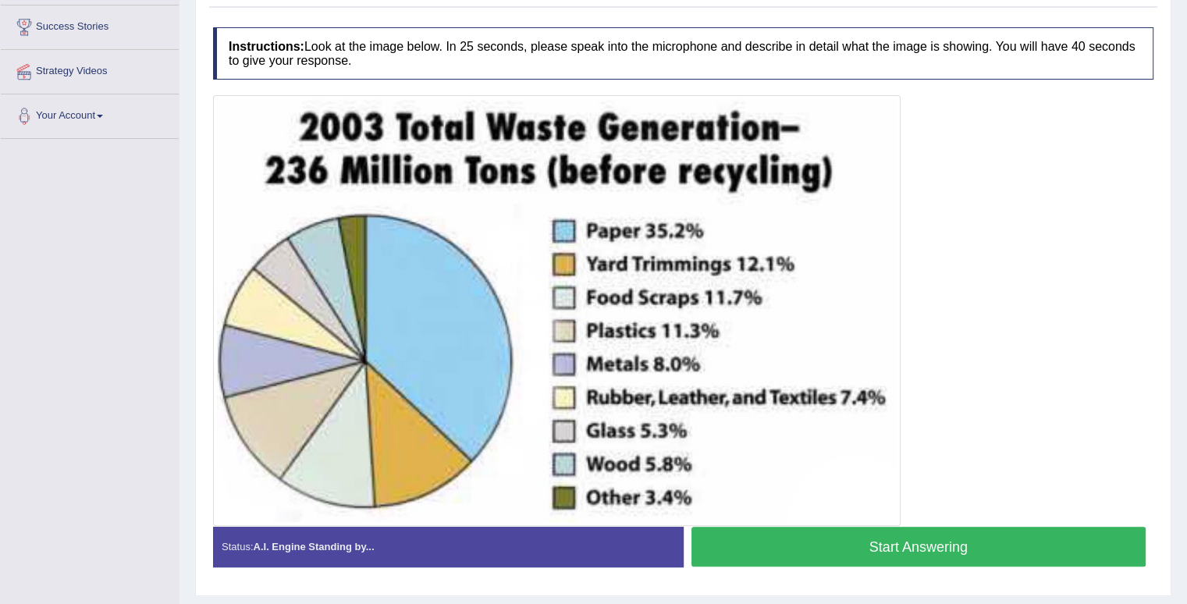
click at [807, 531] on button "Start Answering" at bounding box center [918, 547] width 455 height 40
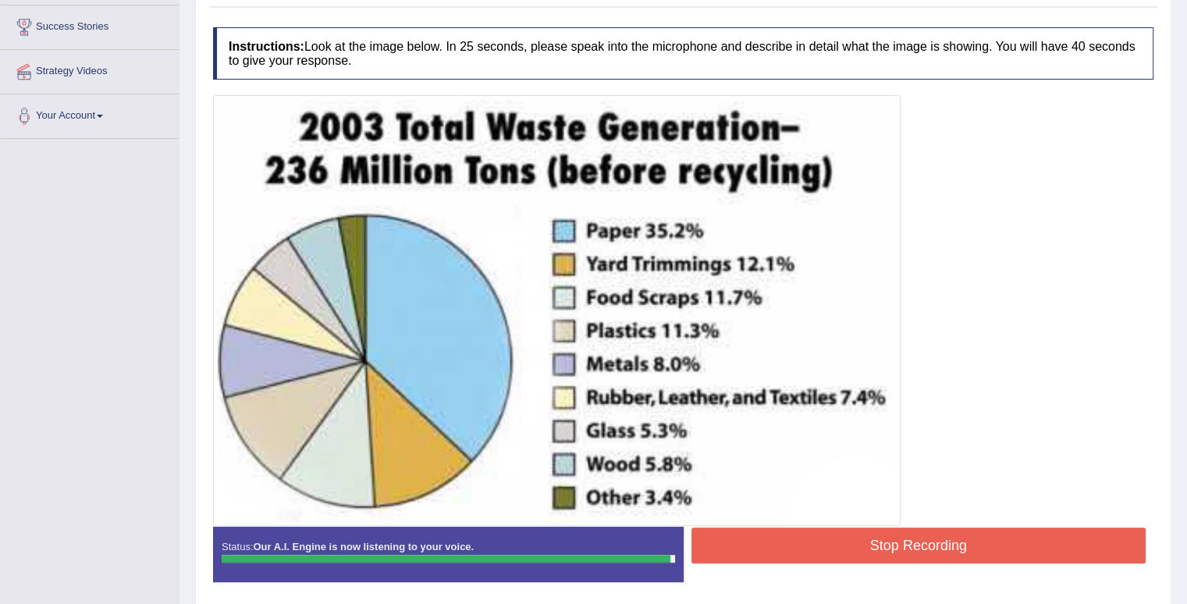
click at [807, 531] on button "Stop Recording" at bounding box center [918, 545] width 455 height 36
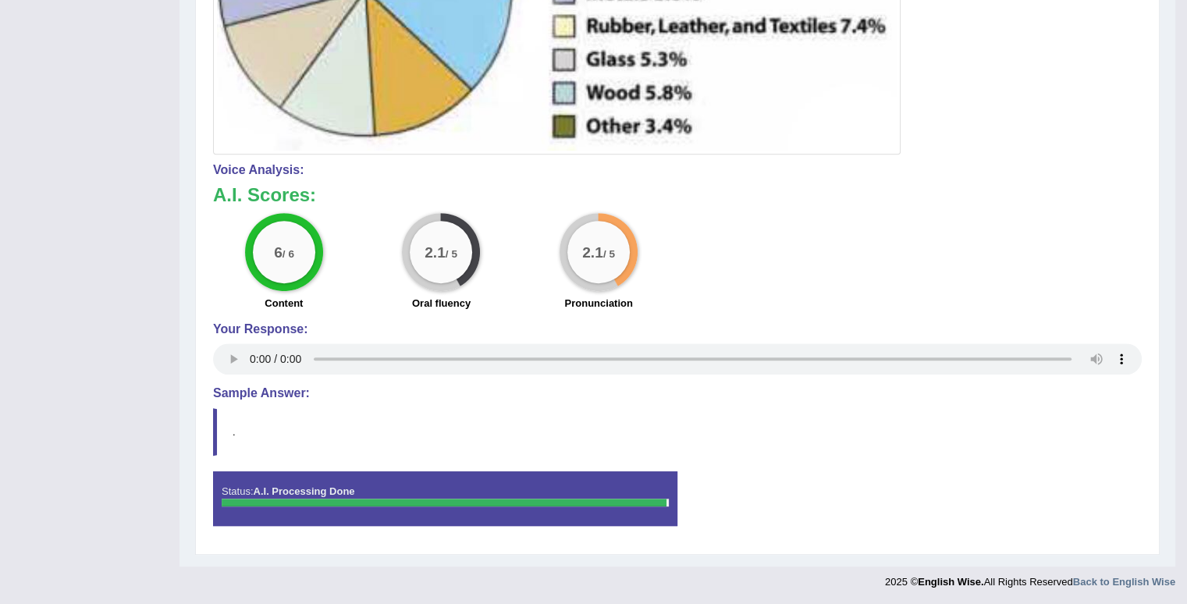
scroll to position [94, 0]
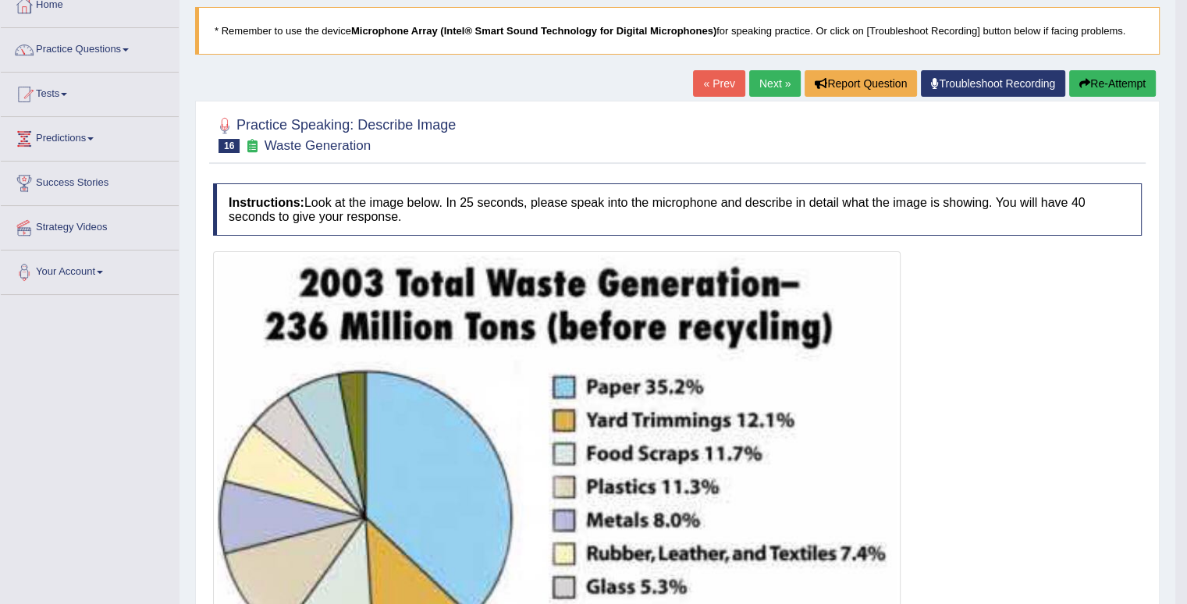
click at [1129, 85] on button "Re-Attempt" at bounding box center [1112, 83] width 87 height 27
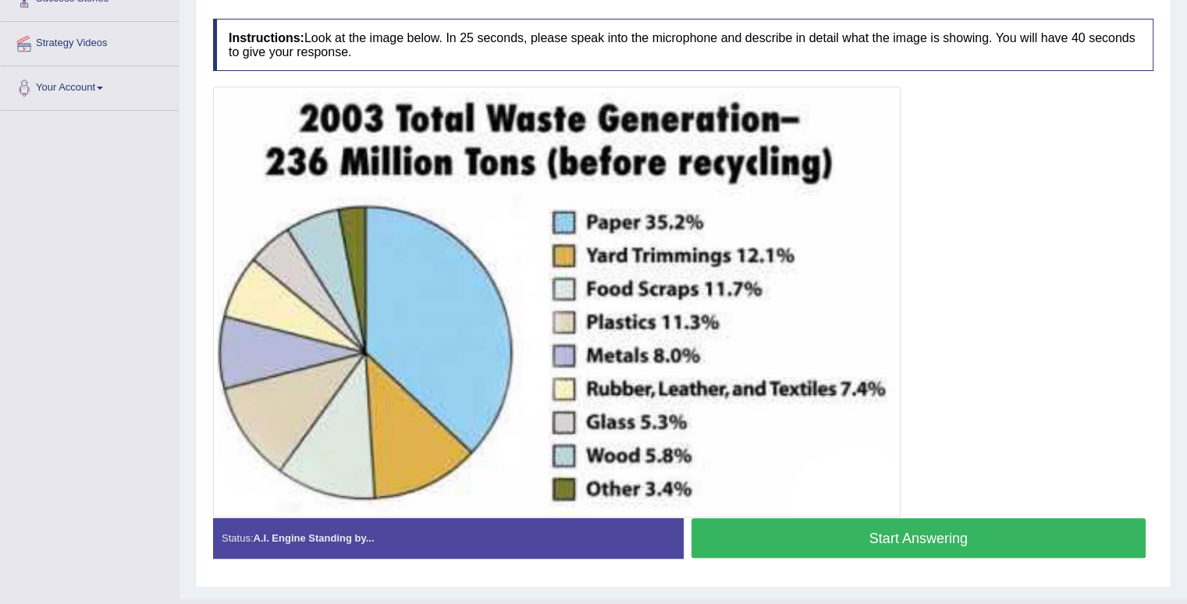
scroll to position [309, 0]
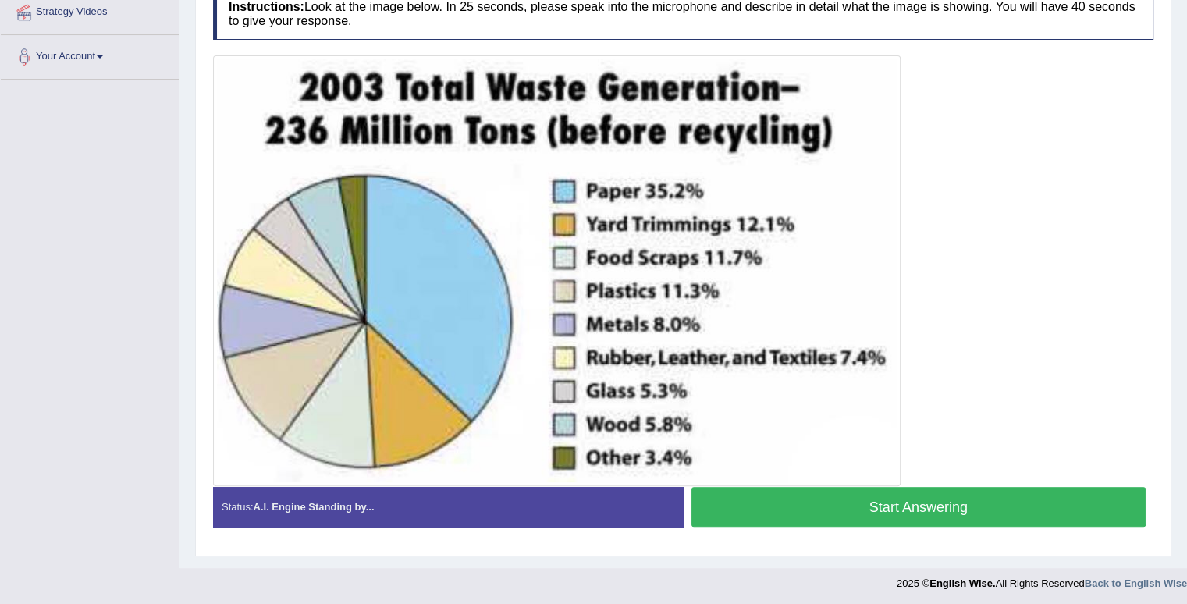
click at [860, 488] on button "Start Answering" at bounding box center [918, 507] width 455 height 40
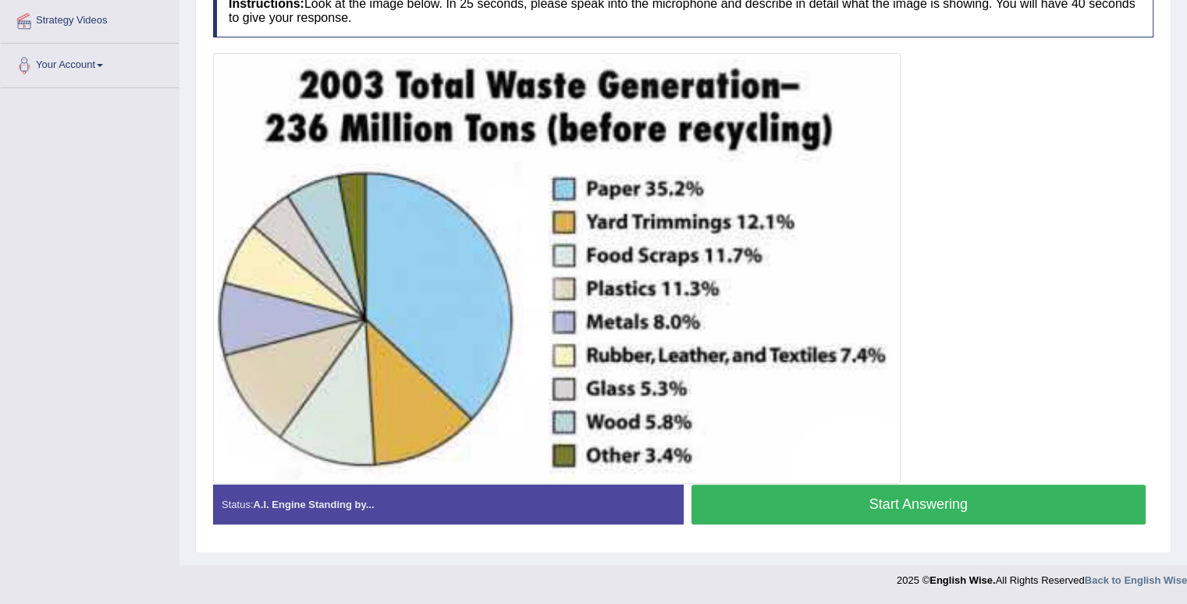
scroll to position [298, 0]
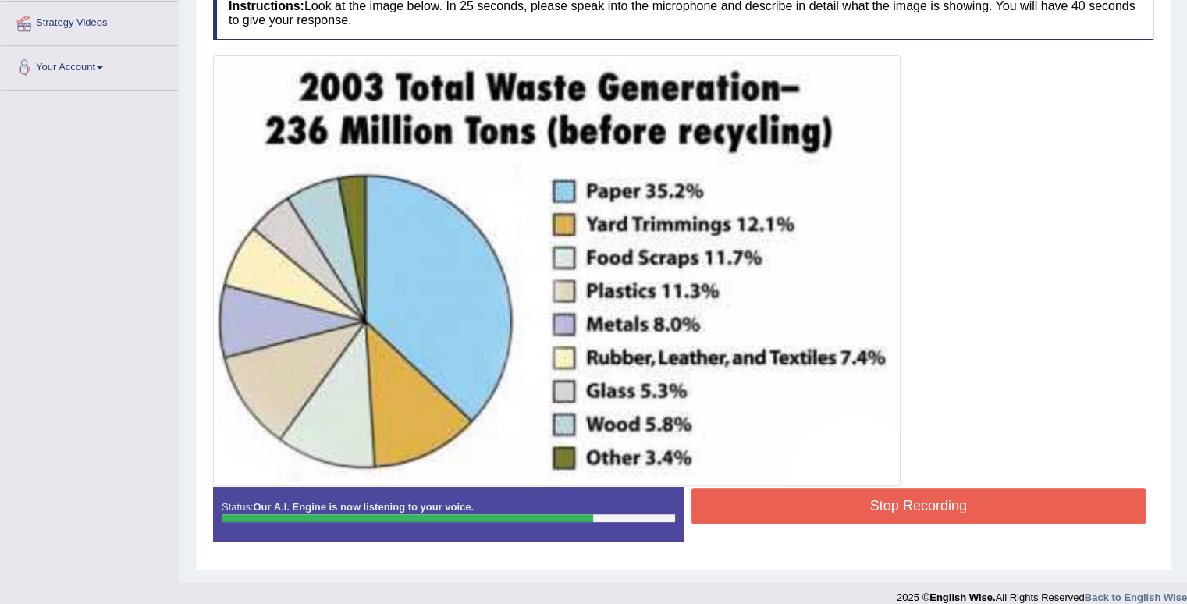
click at [860, 488] on button "Stop Recording" at bounding box center [918, 506] width 455 height 36
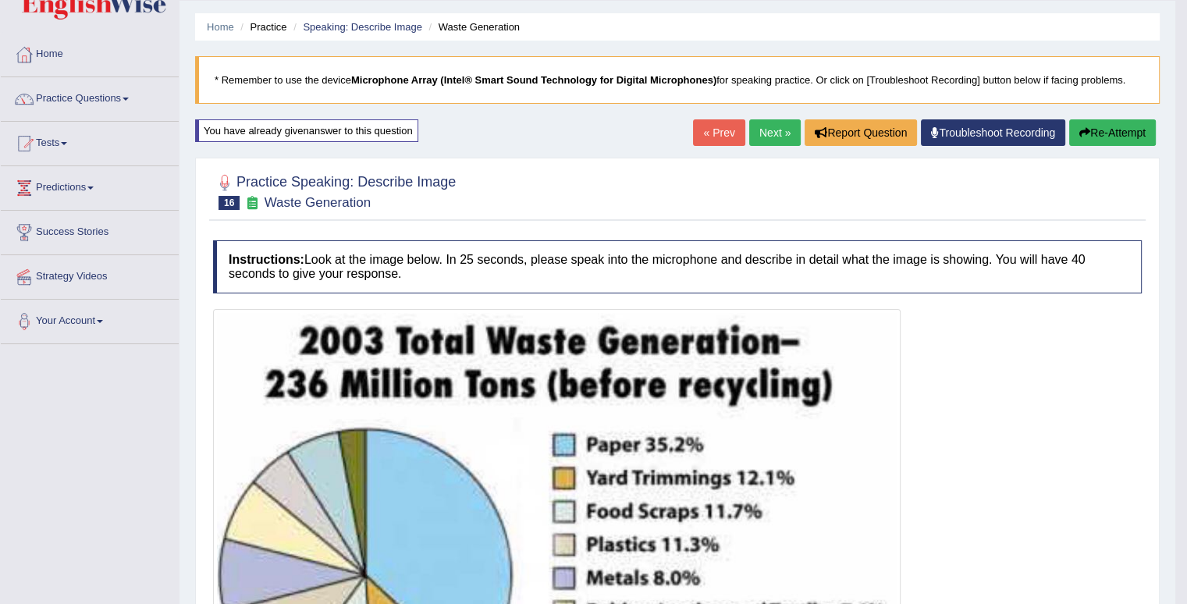
scroll to position [0, 0]
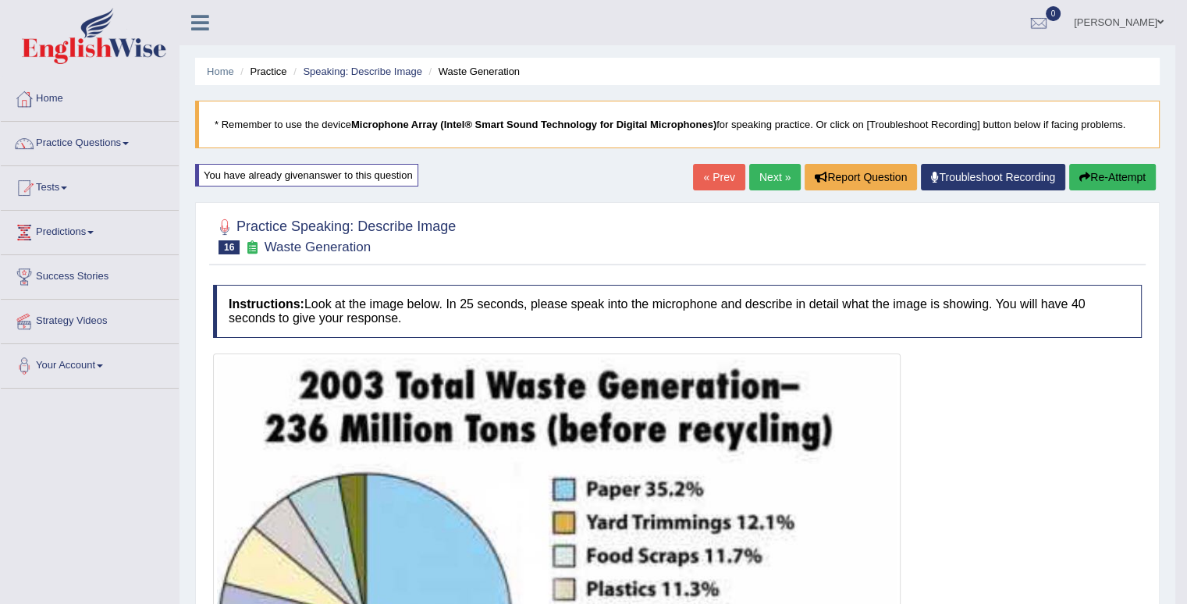
click at [782, 182] on link "Next »" at bounding box center [774, 177] width 51 height 27
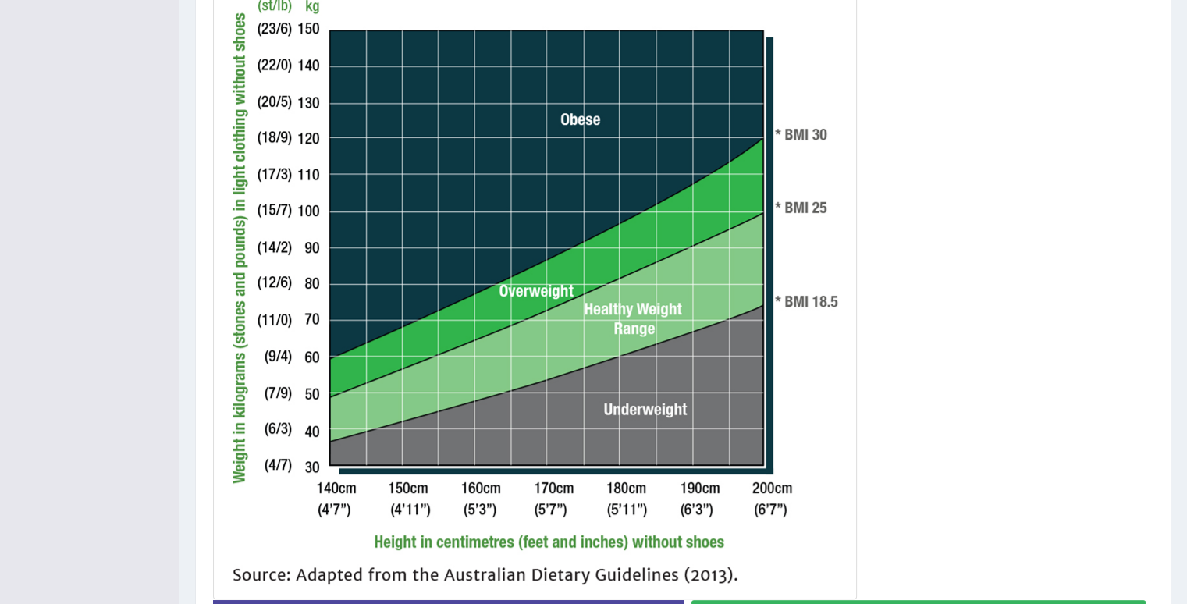
scroll to position [437, 0]
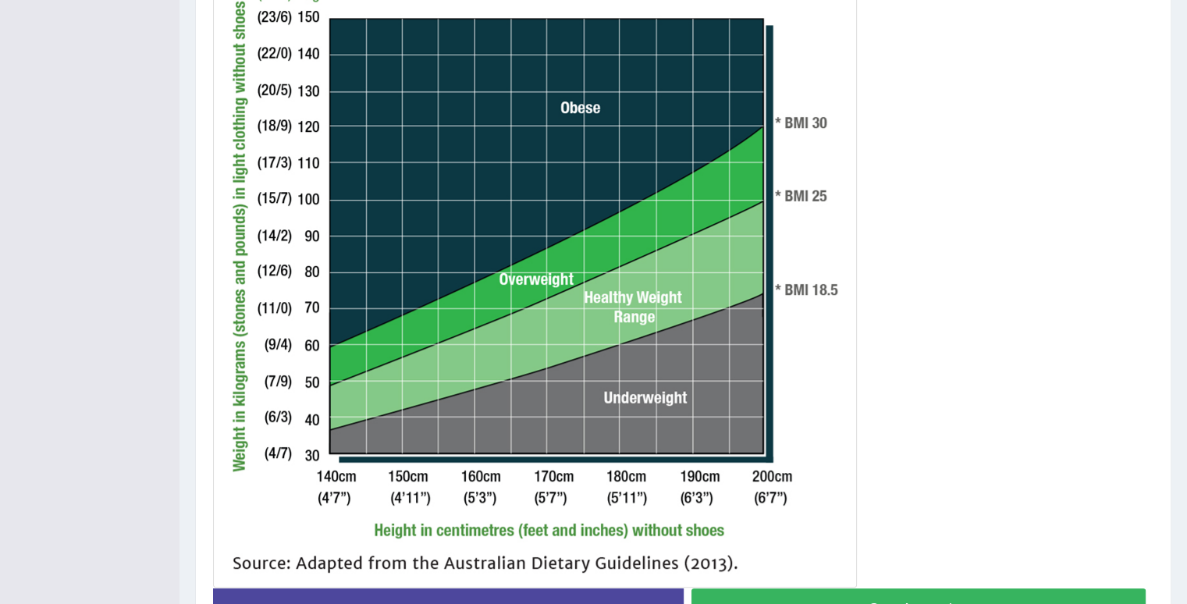
click at [806, 590] on button "Start Answering" at bounding box center [918, 608] width 455 height 40
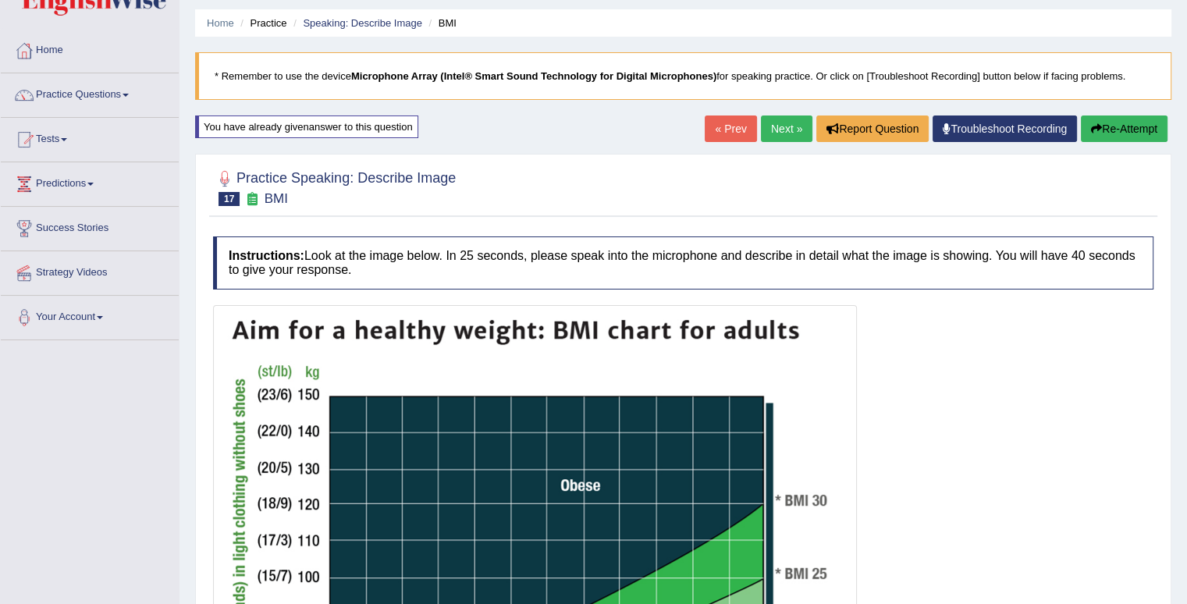
scroll to position [20, 0]
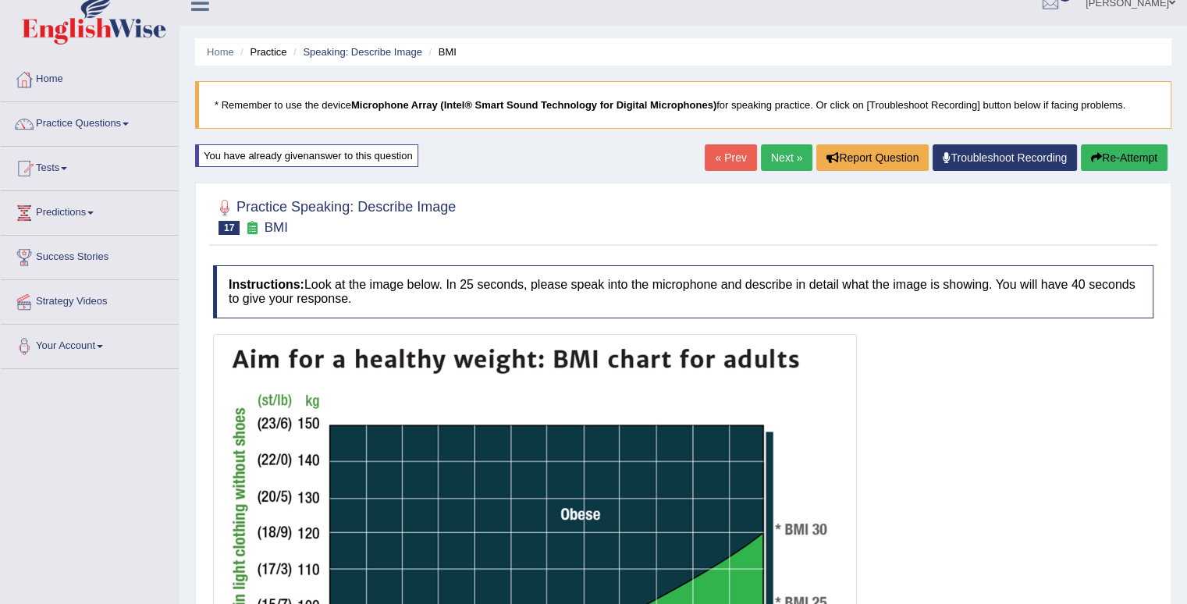
click at [1137, 157] on button "Re-Attempt" at bounding box center [1123, 157] width 87 height 27
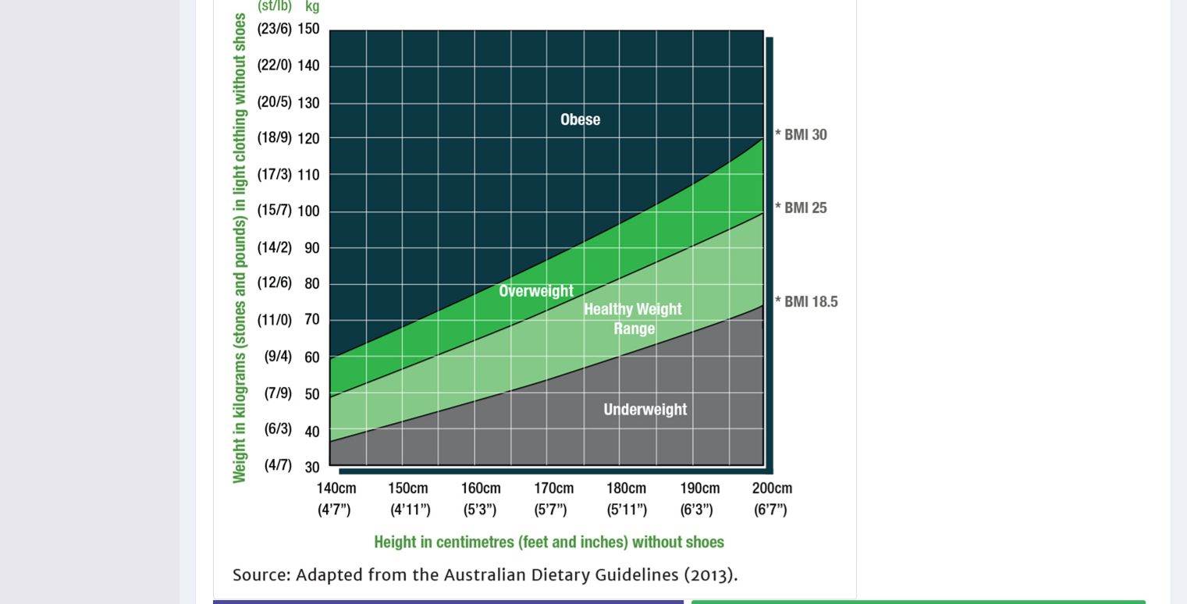
scroll to position [456, 0]
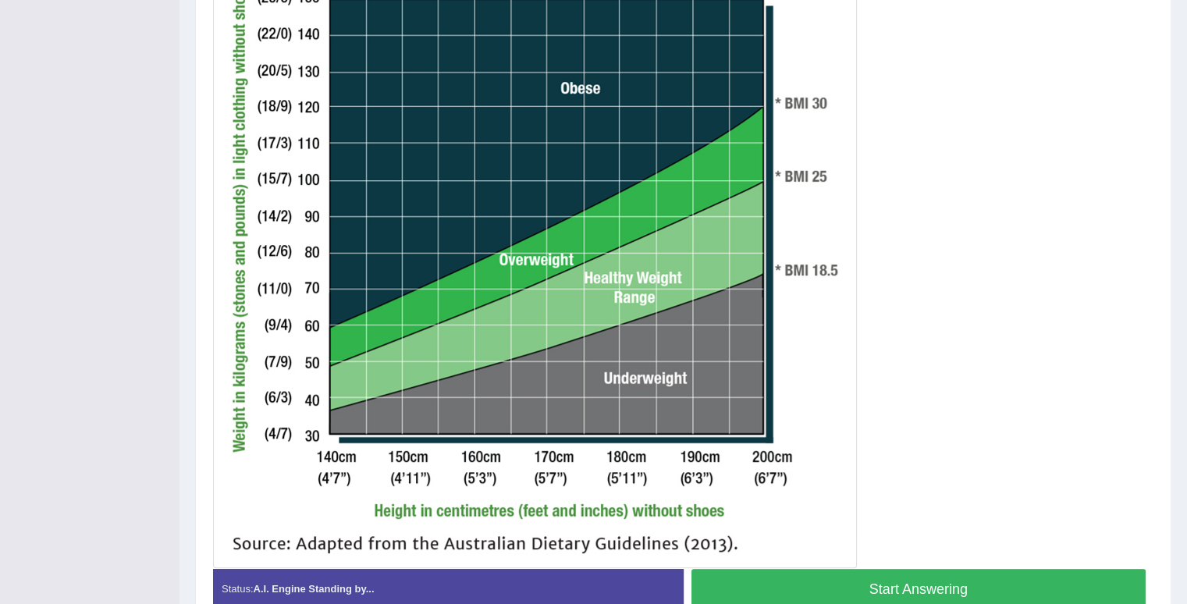
click at [962, 578] on button "Start Answering" at bounding box center [918, 589] width 455 height 40
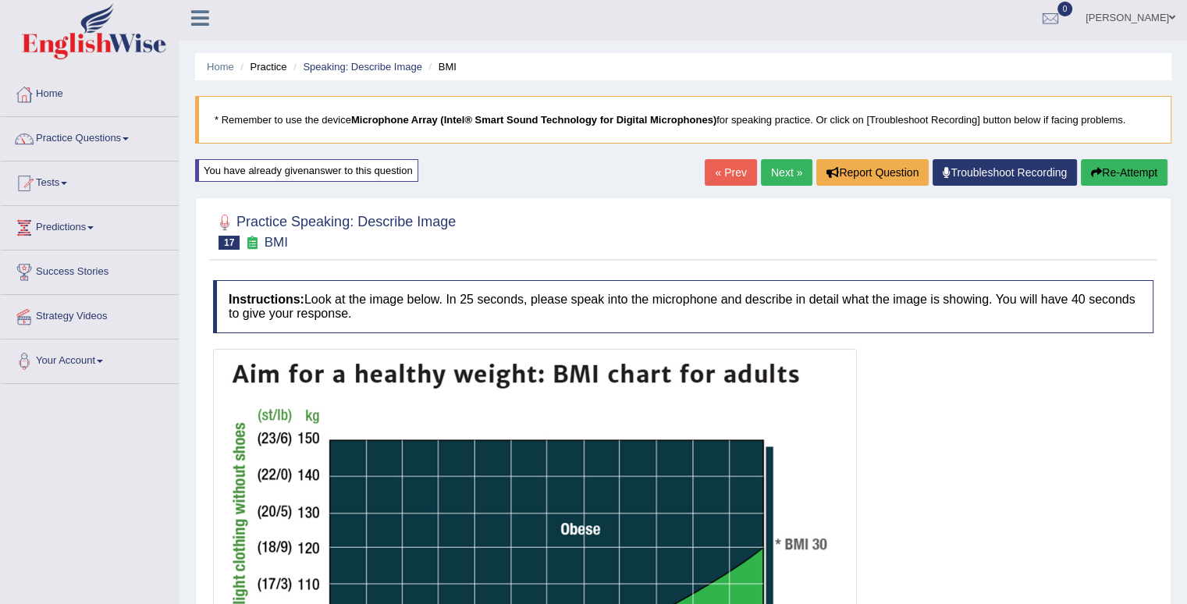
scroll to position [0, 0]
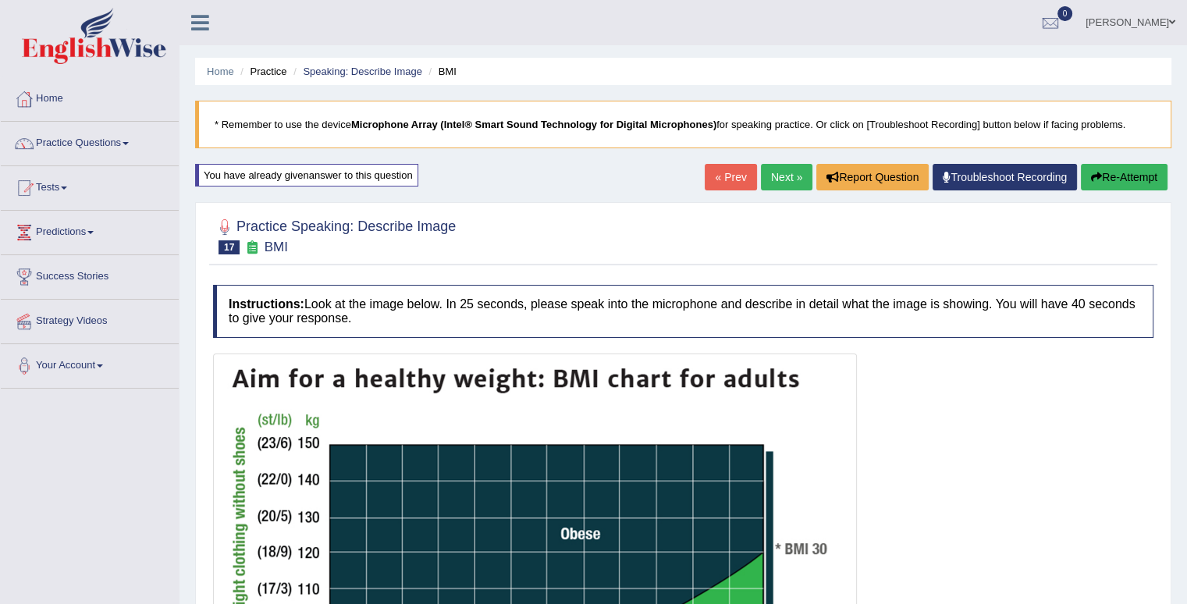
click at [1119, 189] on button "Re-Attempt" at bounding box center [1123, 177] width 87 height 27
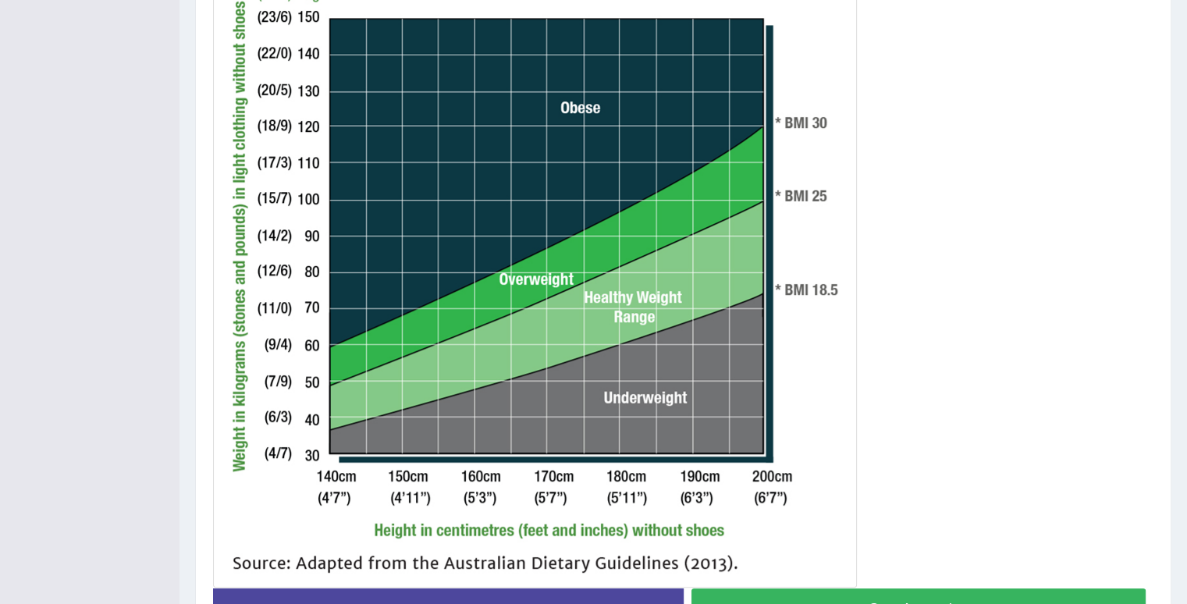
scroll to position [468, 0]
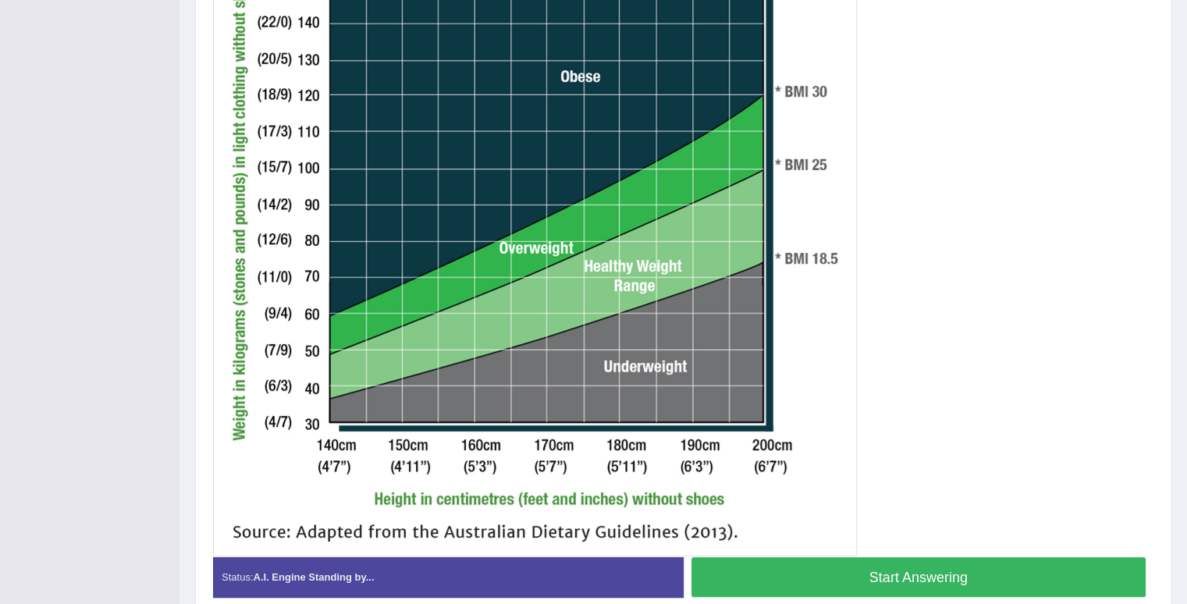
click at [991, 581] on button "Start Answering" at bounding box center [918, 577] width 455 height 40
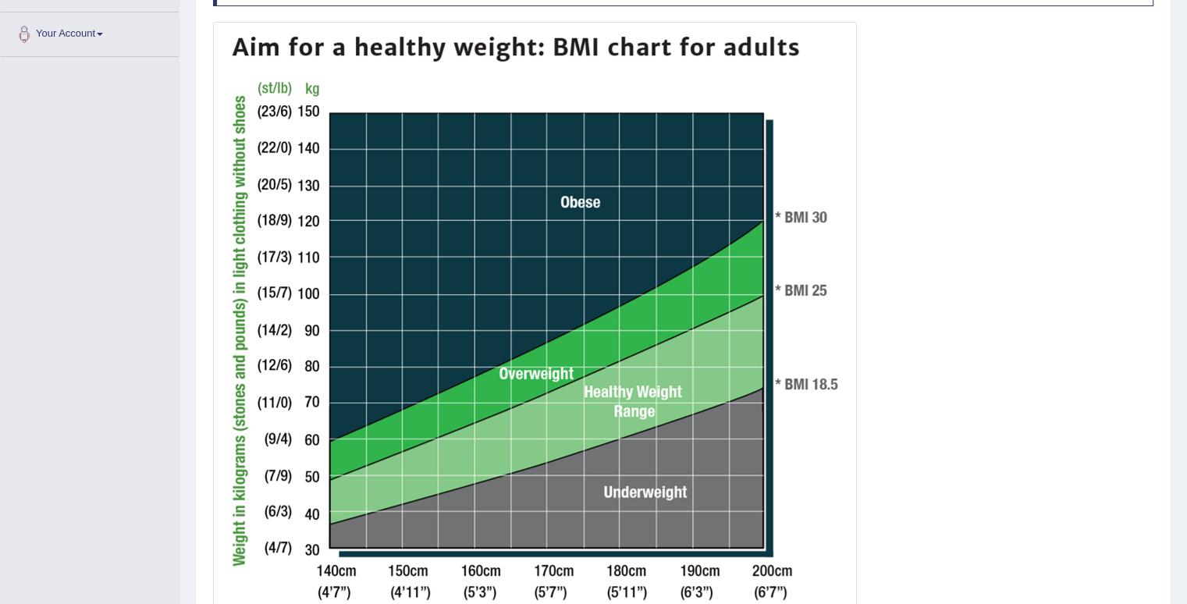
scroll to position [542, 0]
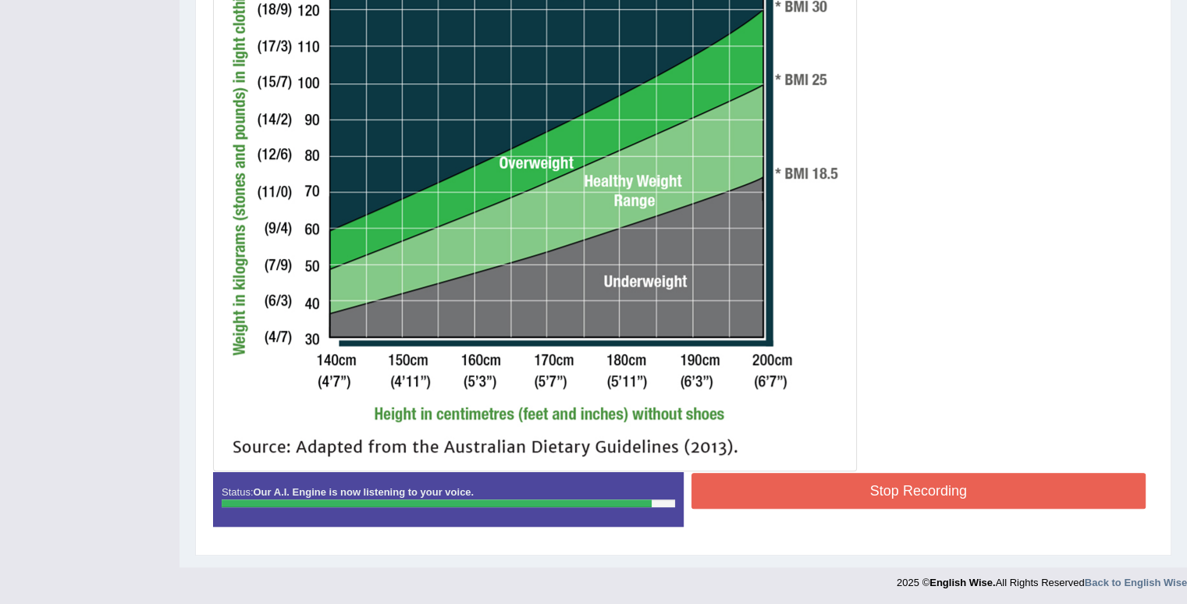
click at [999, 486] on button "Stop Recording" at bounding box center [918, 491] width 455 height 36
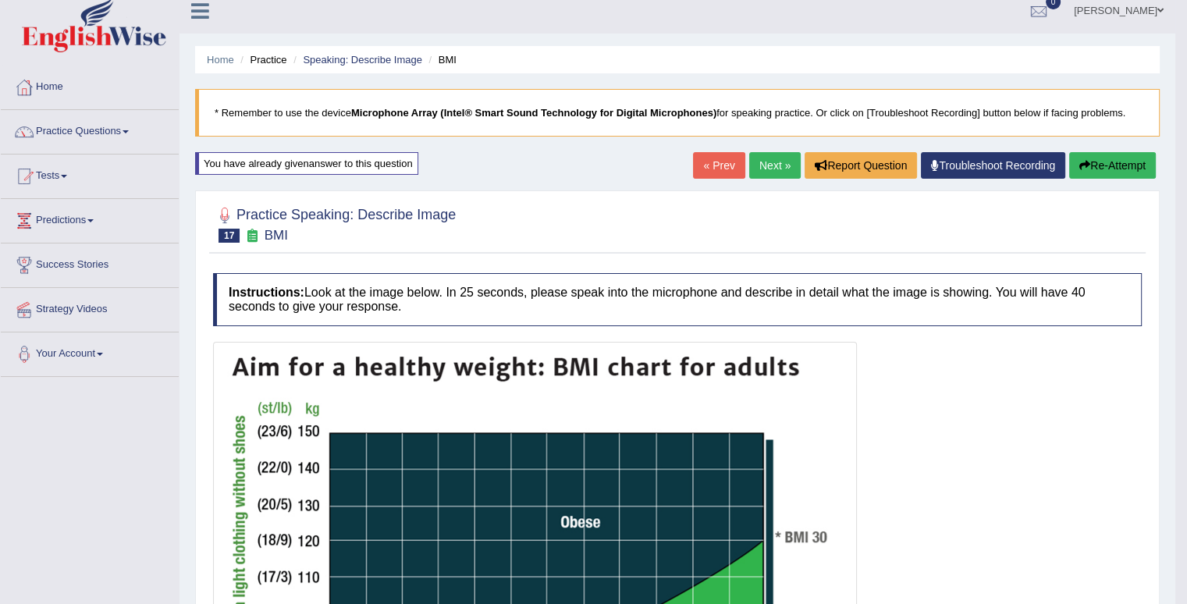
scroll to position [0, 0]
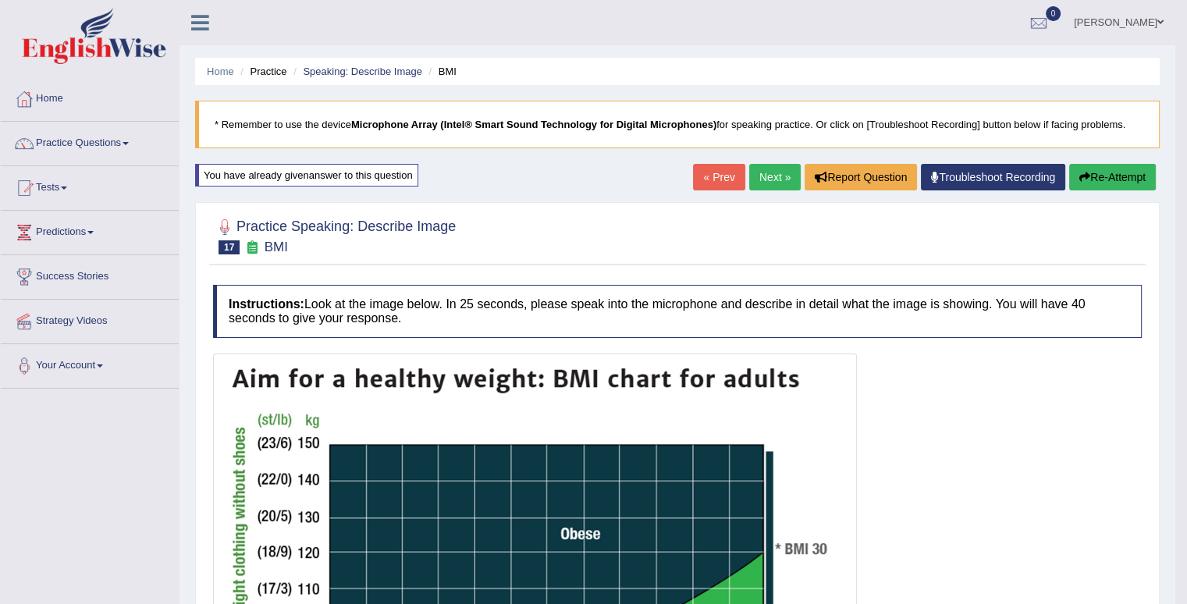
click at [768, 181] on link "Next »" at bounding box center [774, 177] width 51 height 27
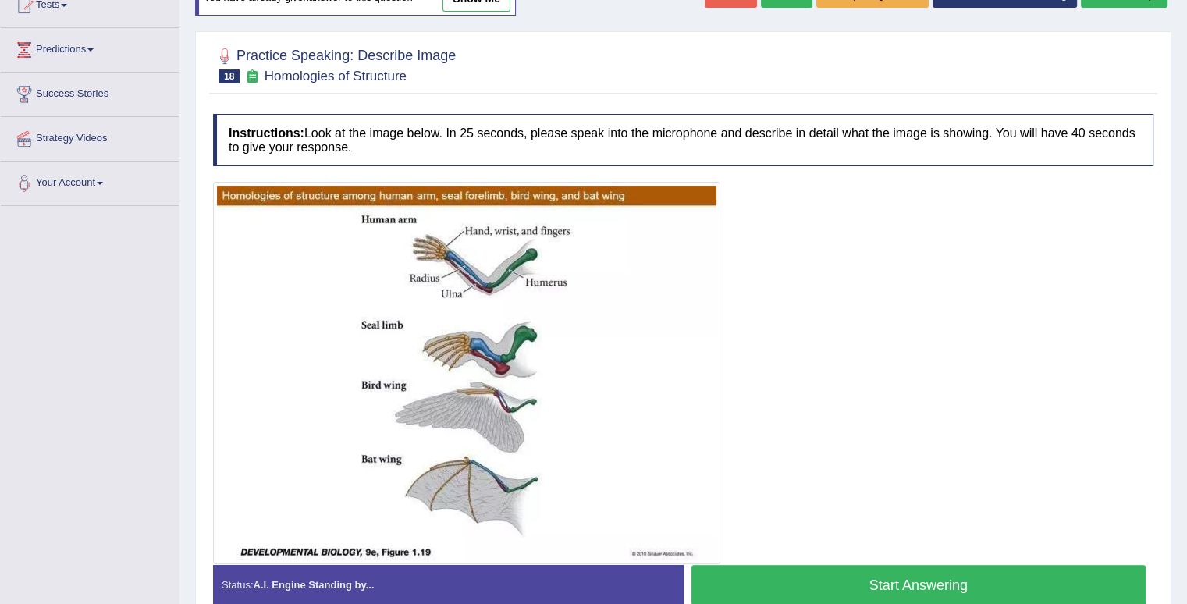
scroll to position [187, 0]
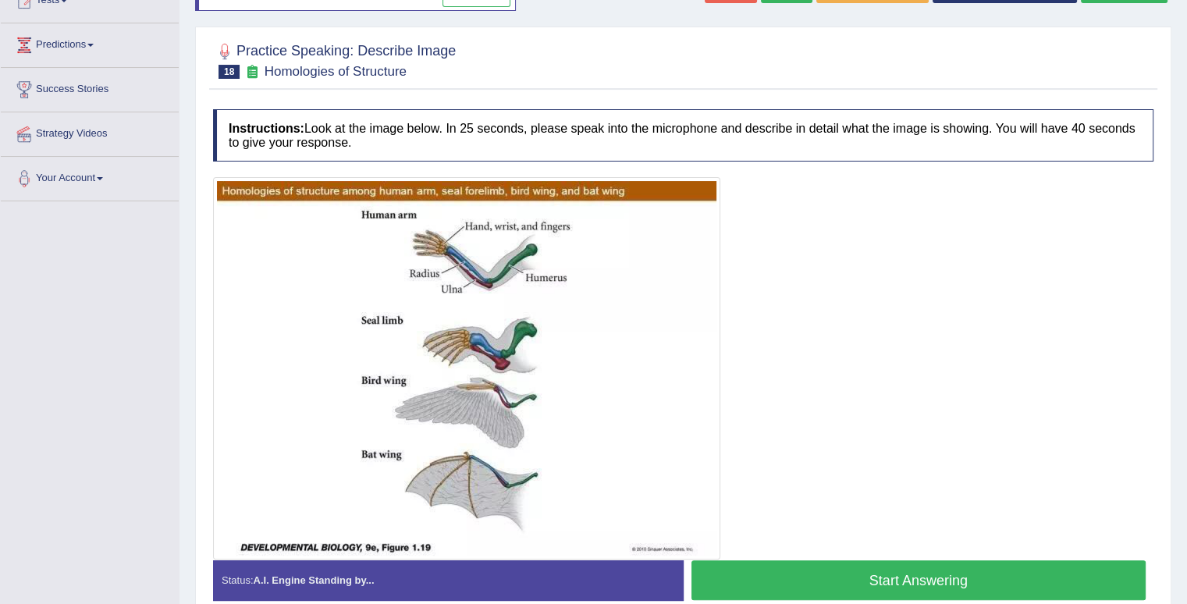
click at [842, 567] on button "Start Answering" at bounding box center [918, 580] width 455 height 40
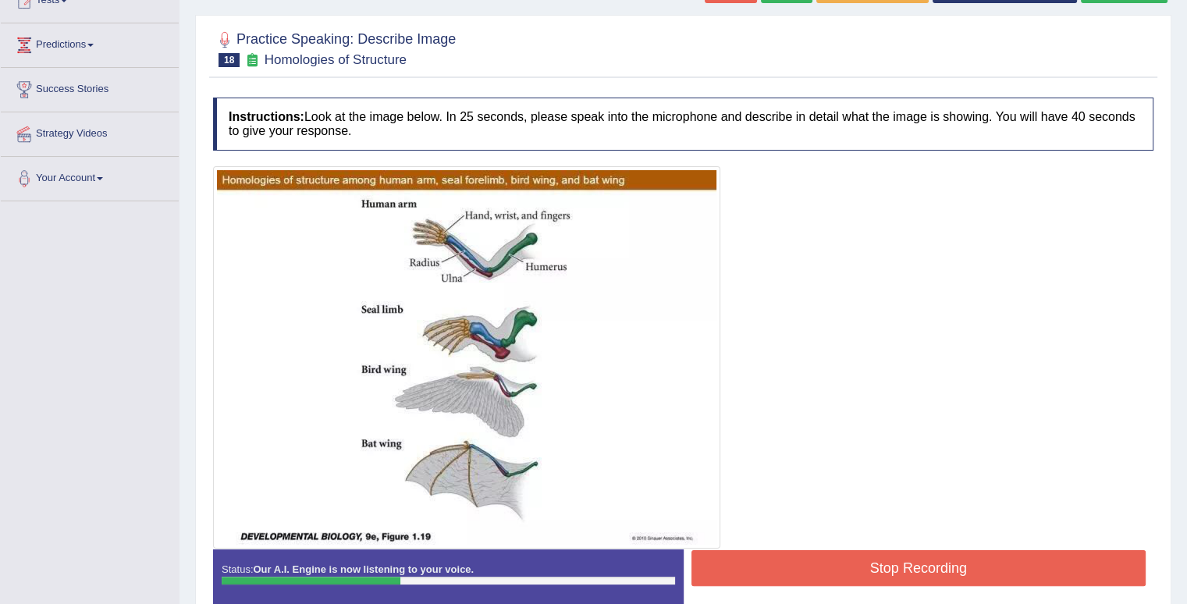
scroll to position [0, 0]
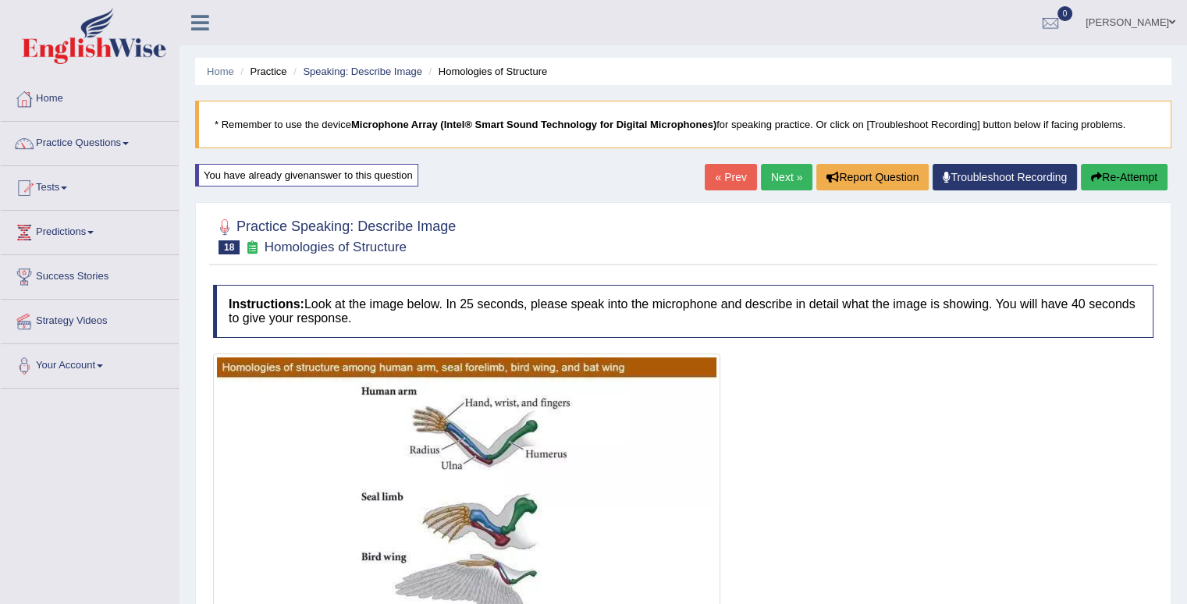
click at [1147, 178] on button "Re-Attempt" at bounding box center [1123, 177] width 87 height 27
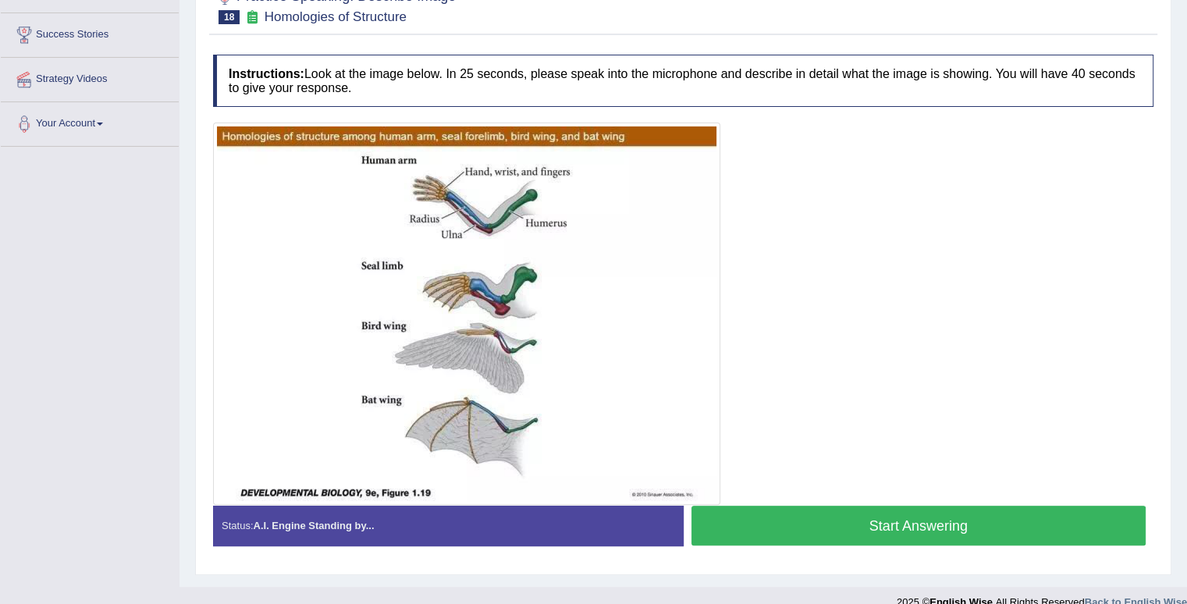
scroll to position [250, 0]
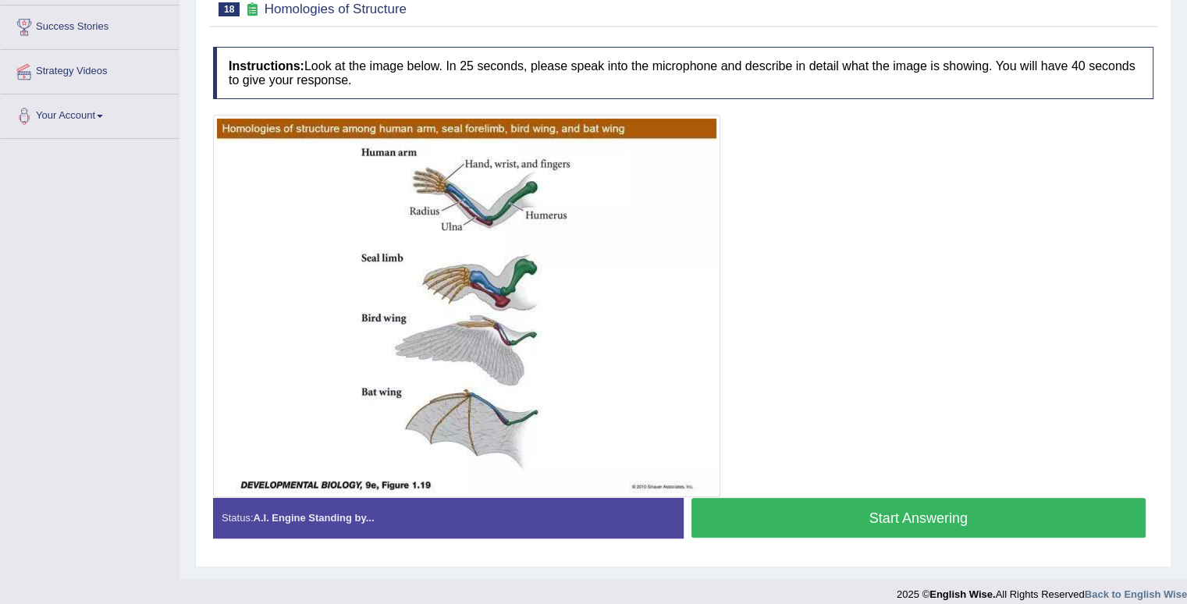
click at [977, 513] on button "Start Answering" at bounding box center [918, 518] width 455 height 40
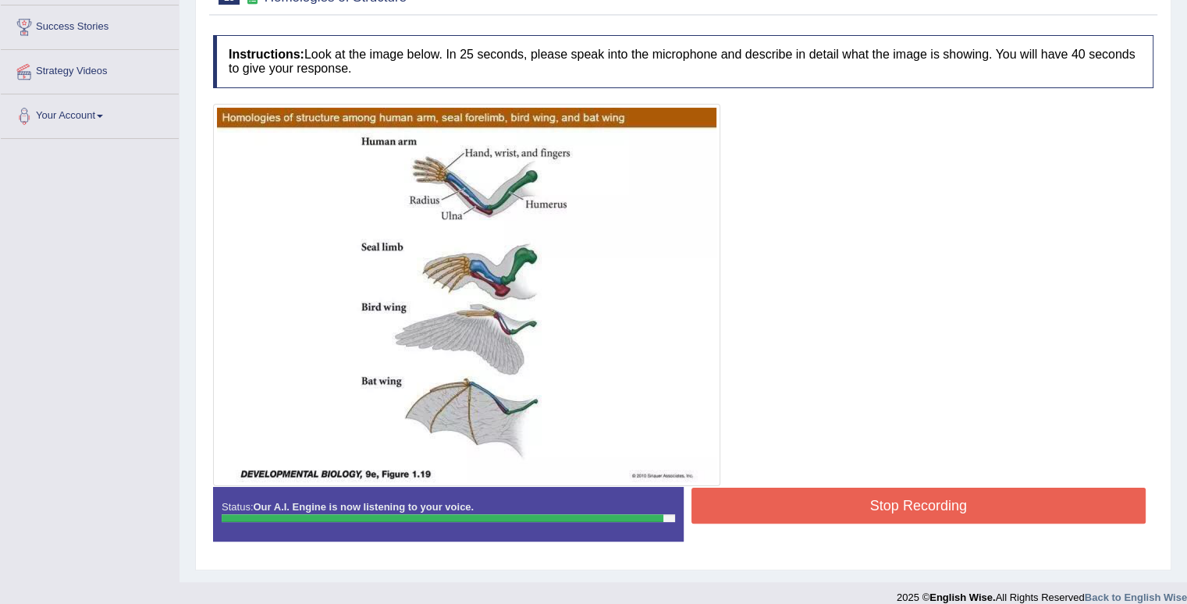
click at [977, 513] on button "Stop Recording" at bounding box center [918, 506] width 455 height 36
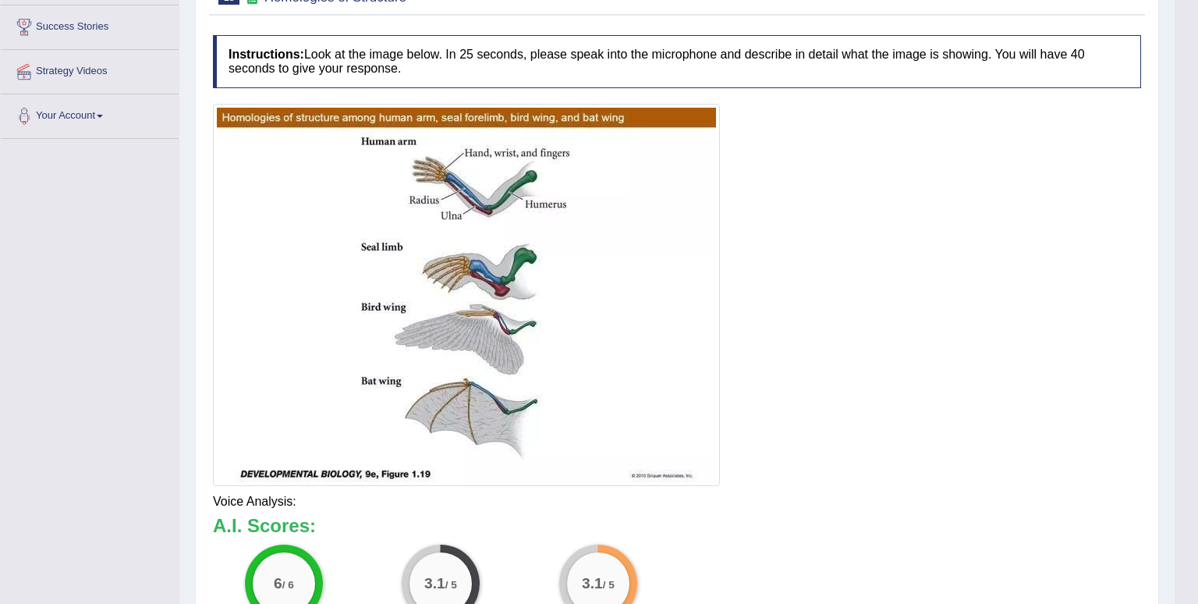
click at [1186, 354] on html "Toggle navigation Home Practice Questions Speaking Practice Read Aloud Repeat S…" at bounding box center [599, 52] width 1198 height 604
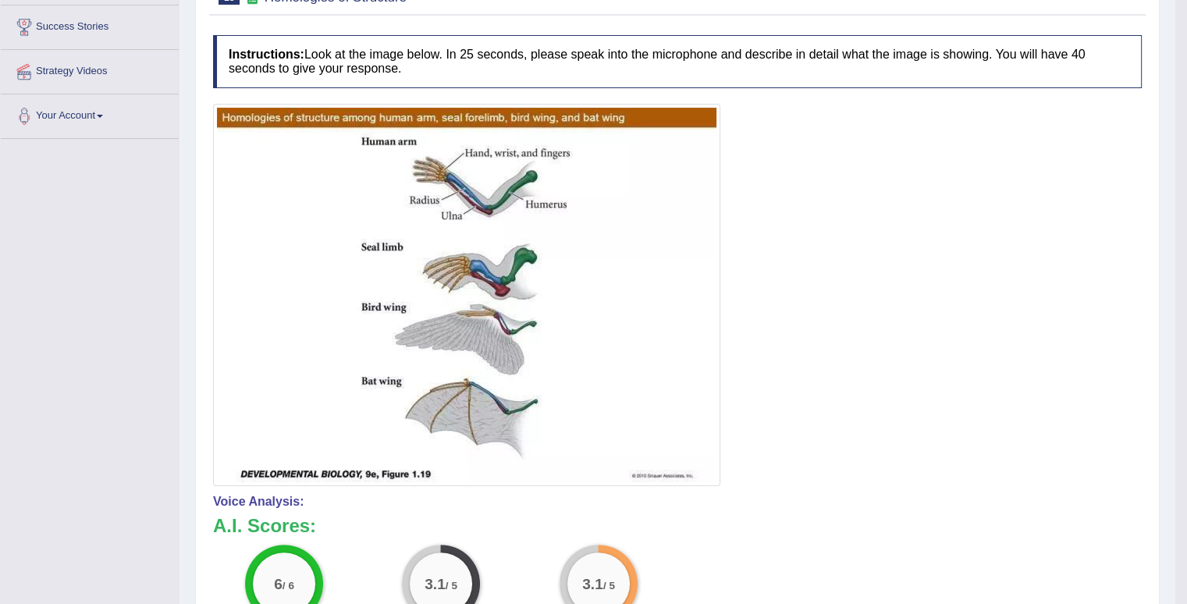
scroll to position [0, 0]
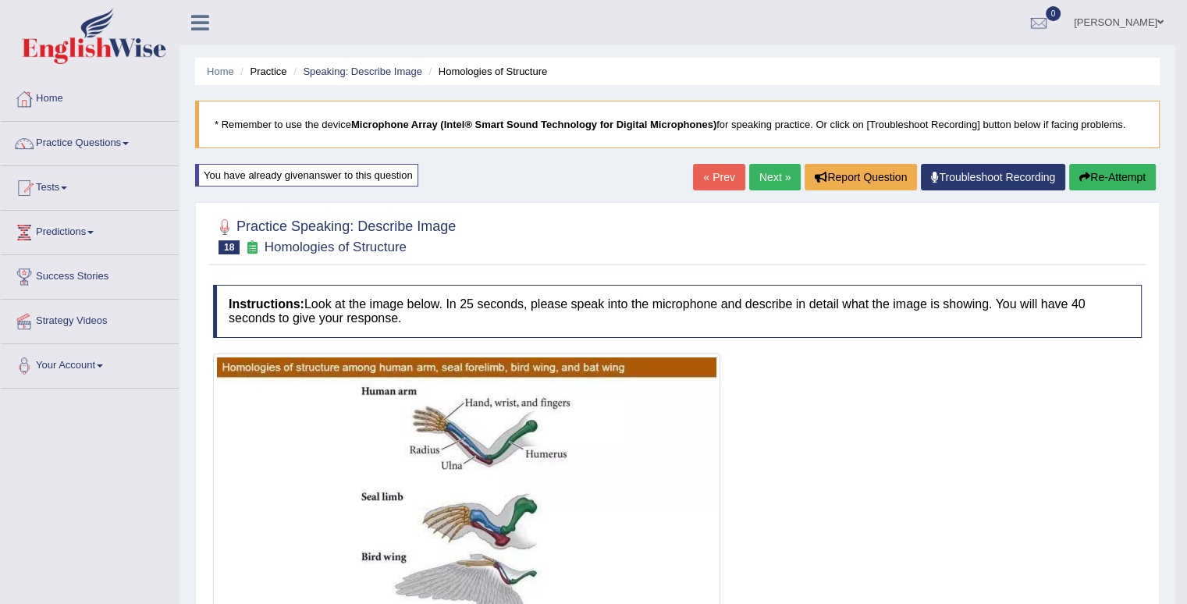
click at [774, 181] on link "Next »" at bounding box center [774, 177] width 51 height 27
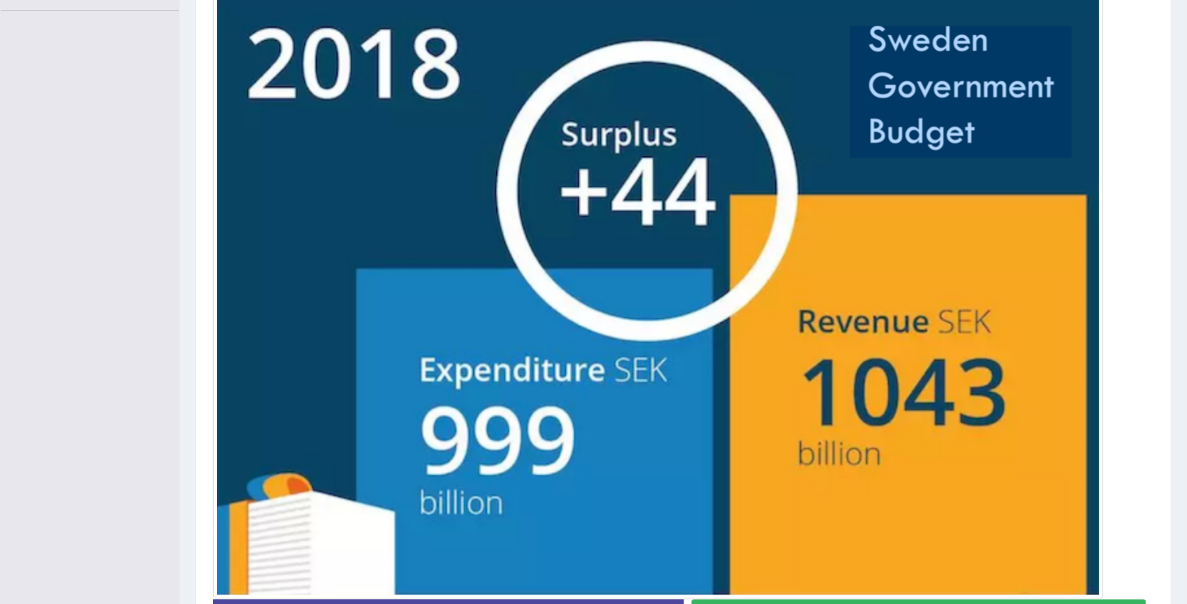
scroll to position [406, 0]
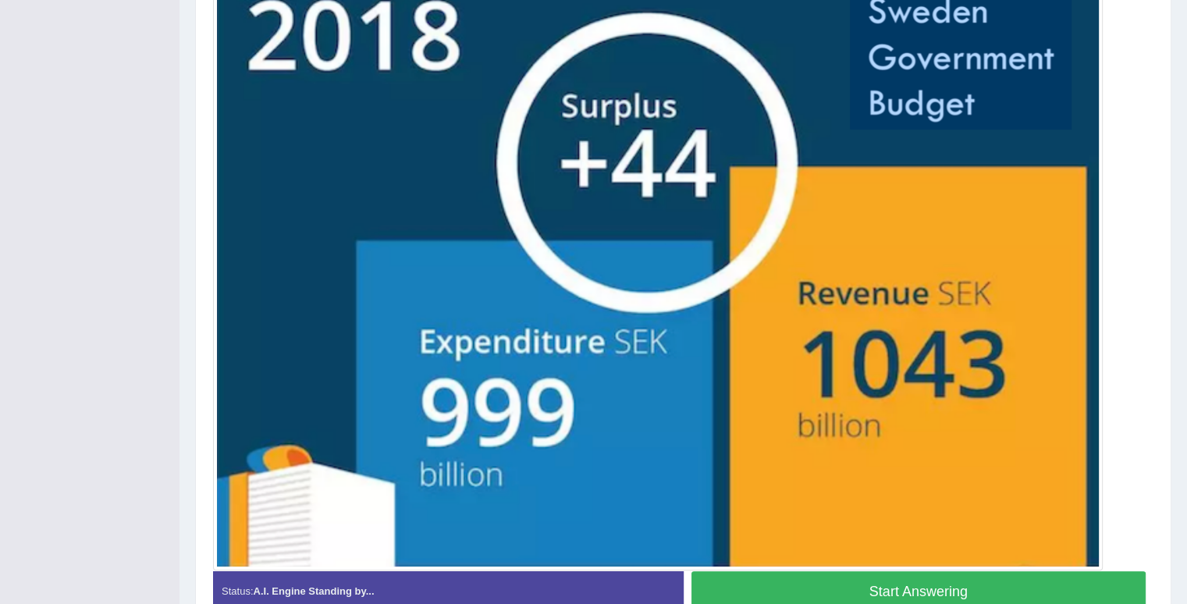
click at [905, 577] on button "Start Answering" at bounding box center [918, 591] width 455 height 40
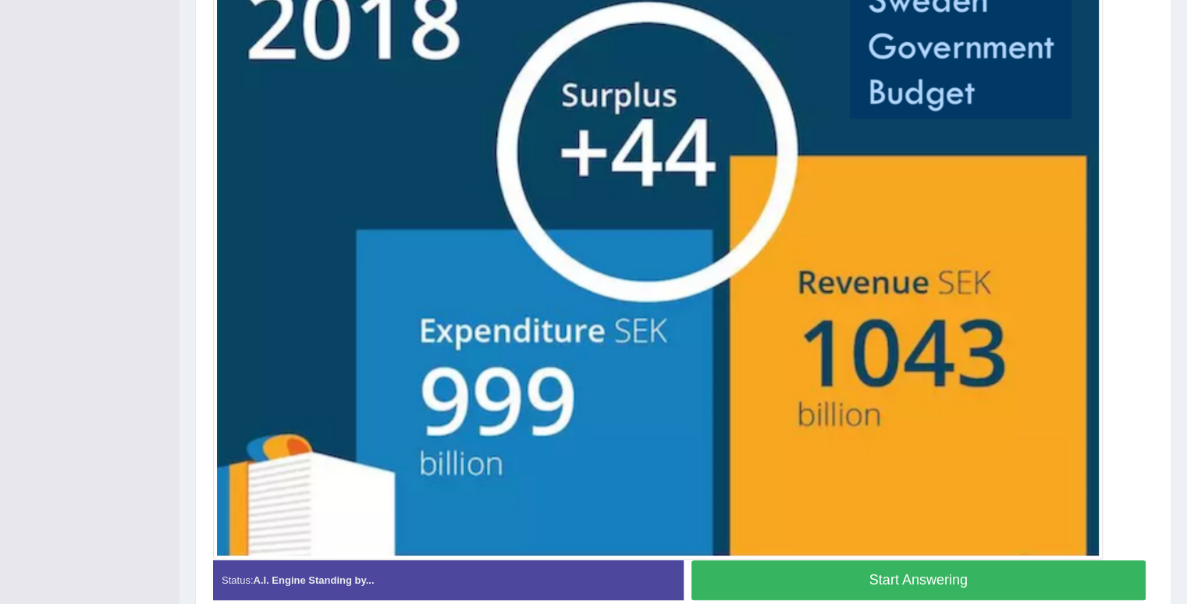
scroll to position [394, 0]
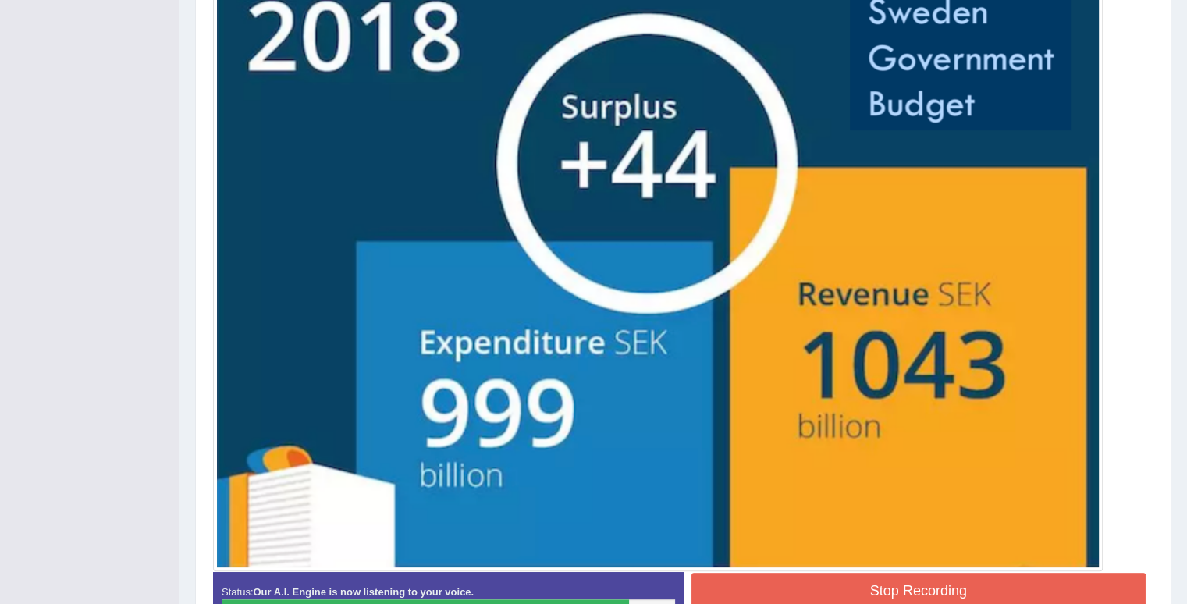
click at [905, 577] on button "Stop Recording" at bounding box center [918, 591] width 455 height 36
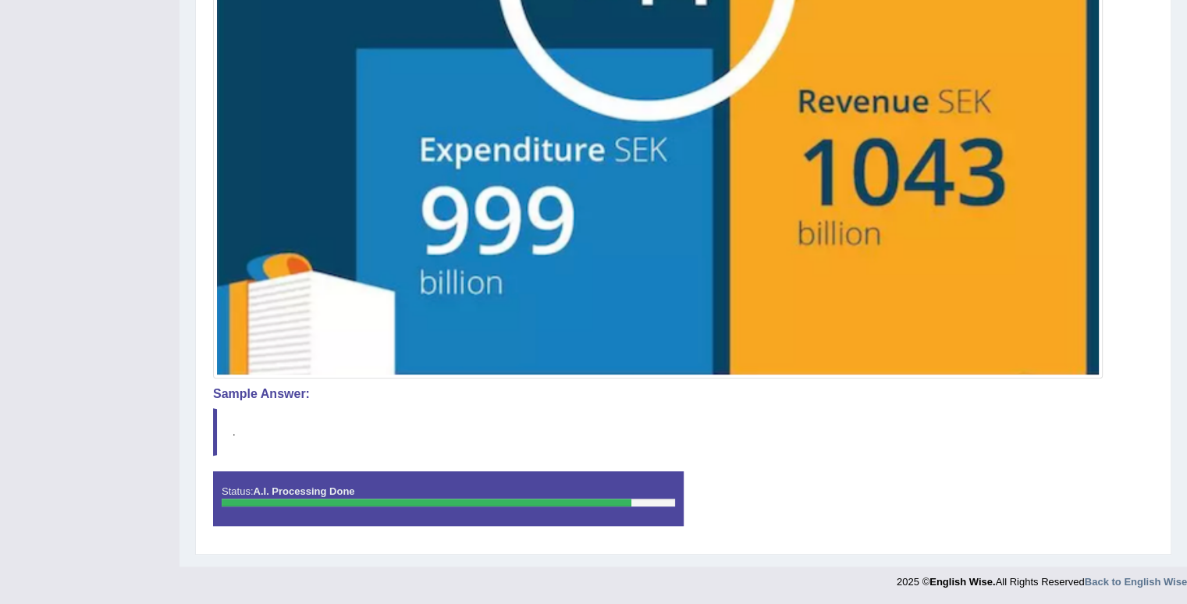
scroll to position [59, 0]
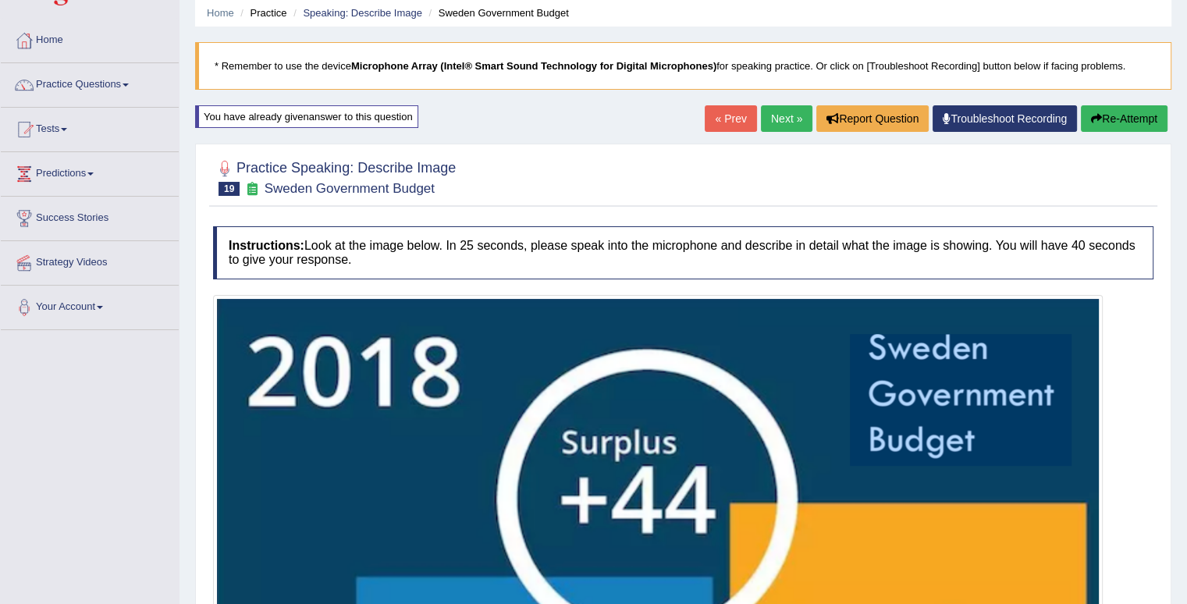
click at [774, 126] on link "Next »" at bounding box center [786, 118] width 51 height 27
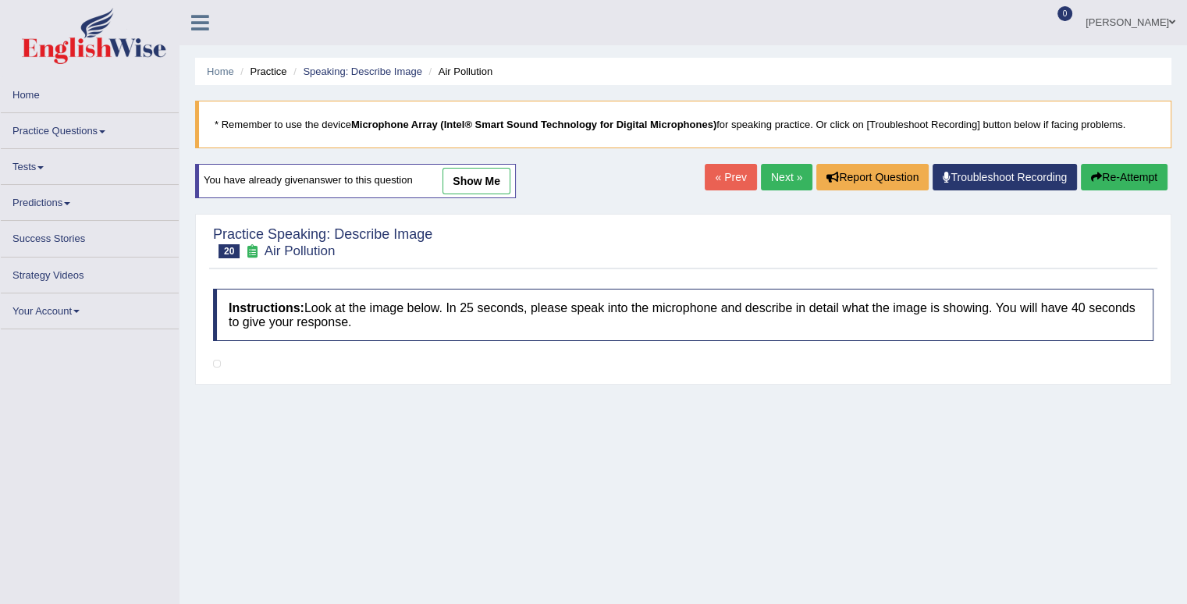
click at [774, 126] on blockquote "* Remember to use the device Microphone Array (Intel® Smart Sound Technology fo…" at bounding box center [683, 125] width 976 height 48
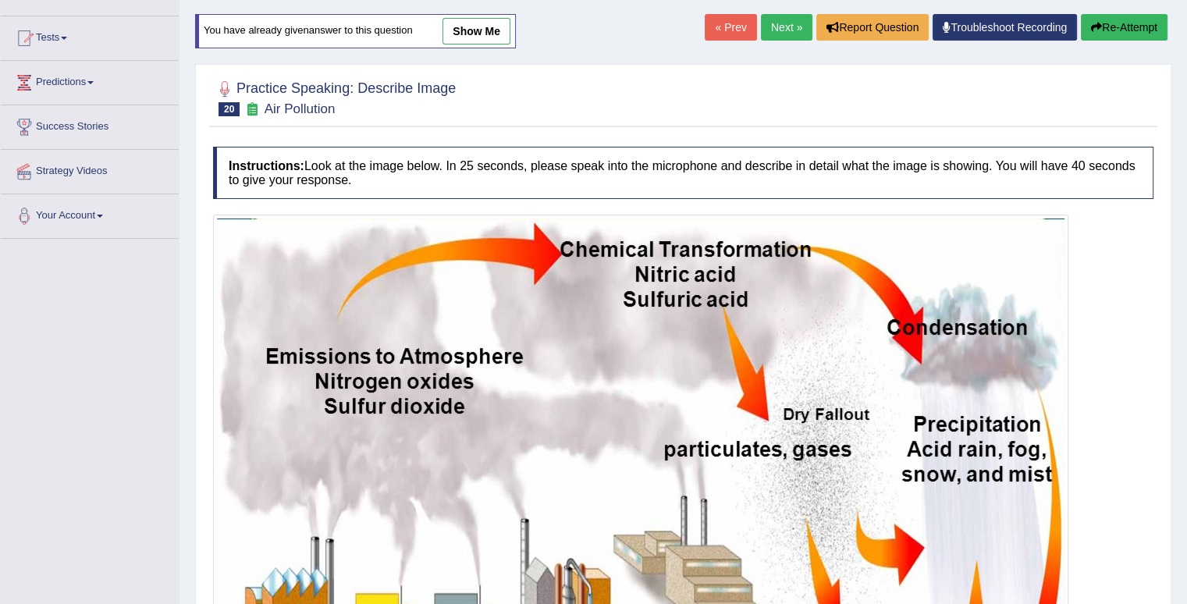
scroll to position [278, 0]
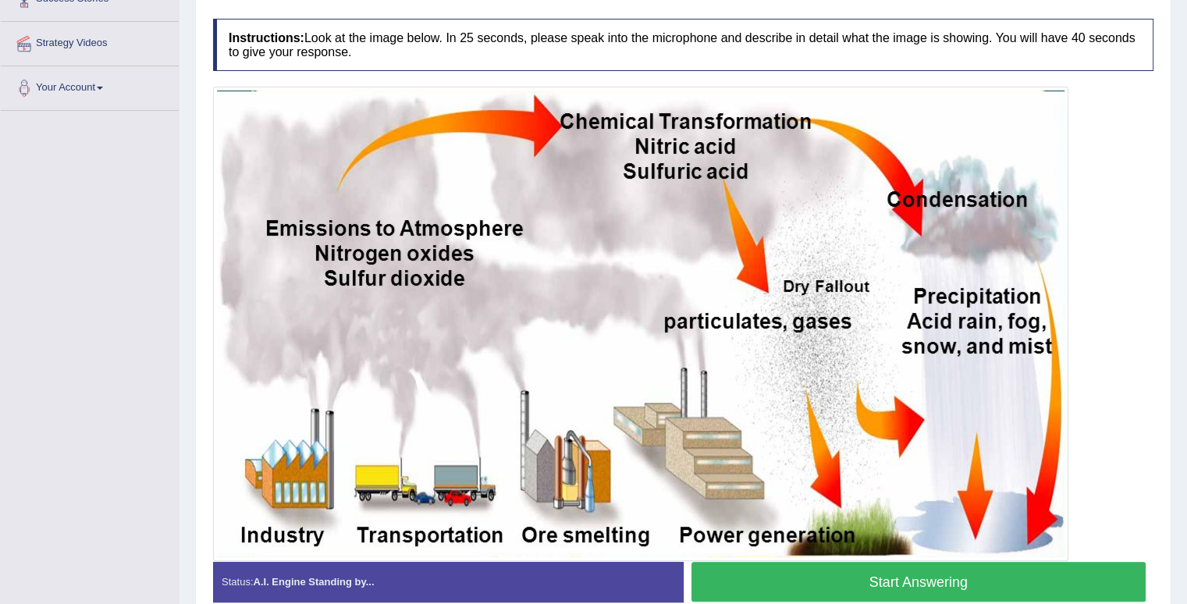
click at [796, 562] on button "Start Answering" at bounding box center [918, 582] width 455 height 40
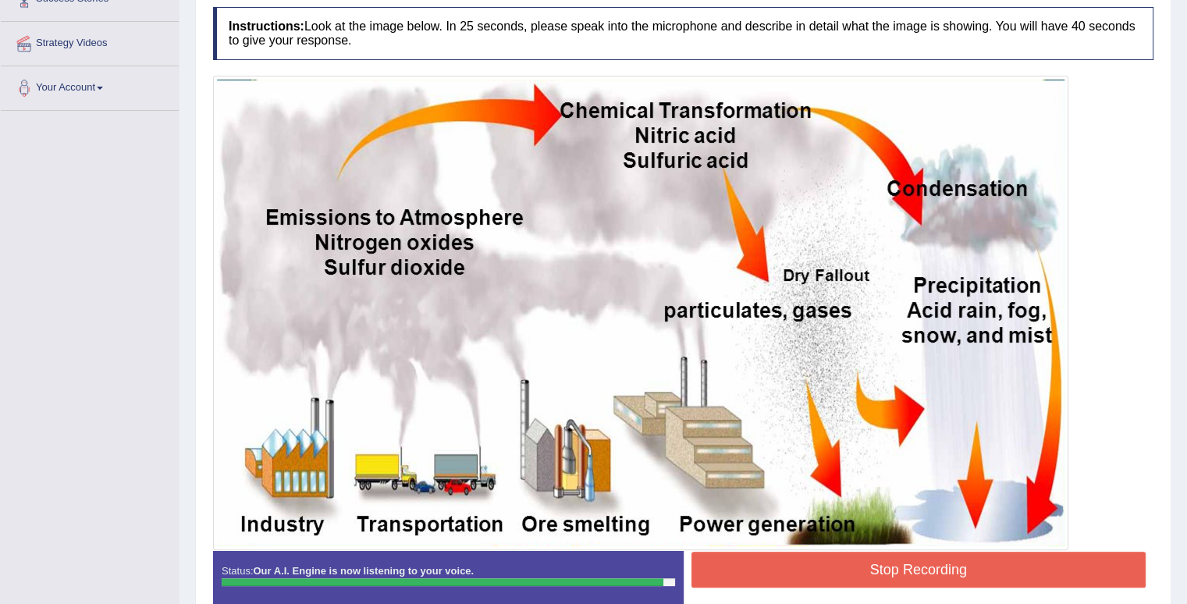
click at [859, 552] on button "Stop Recording" at bounding box center [918, 570] width 455 height 36
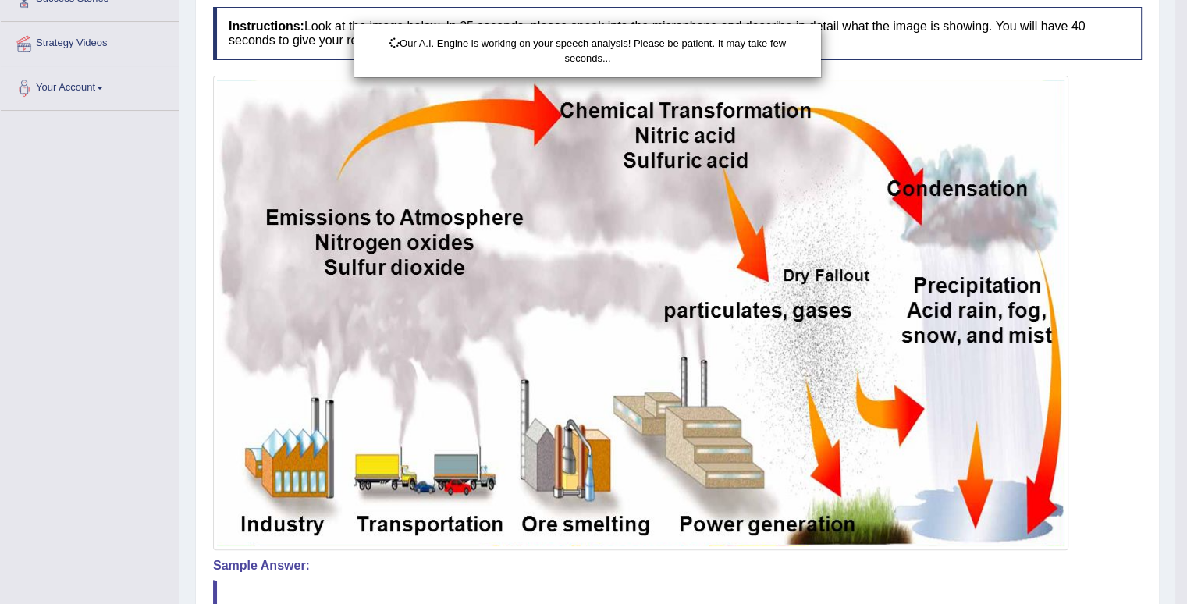
scroll to position [449, 0]
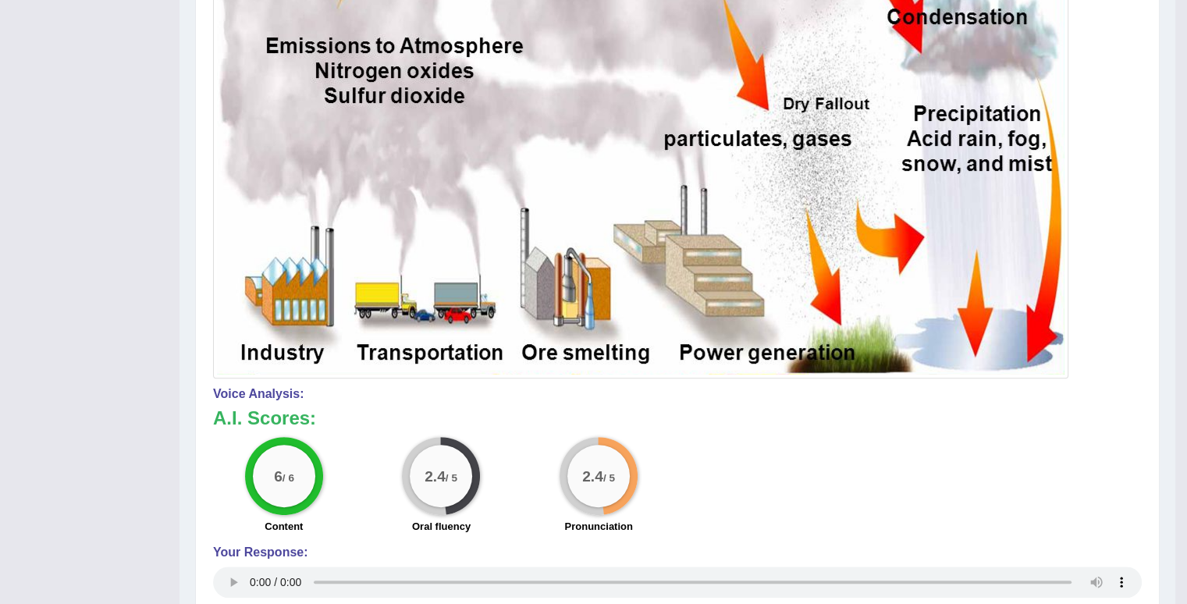
scroll to position [0, 0]
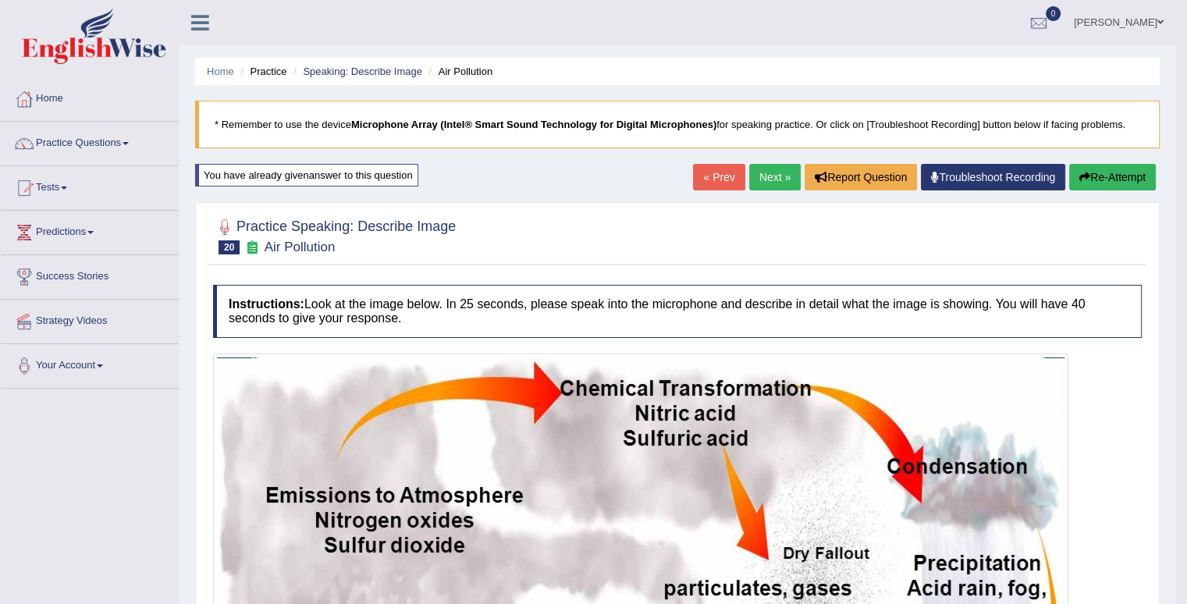
click at [774, 172] on link "Next »" at bounding box center [774, 177] width 51 height 27
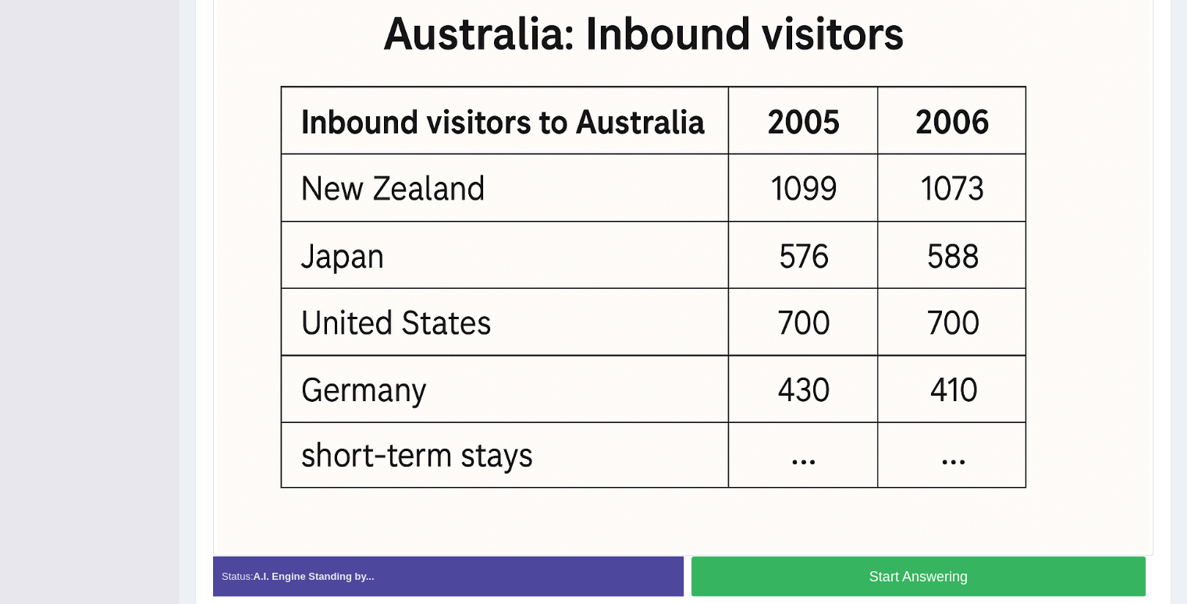
scroll to position [446, 0]
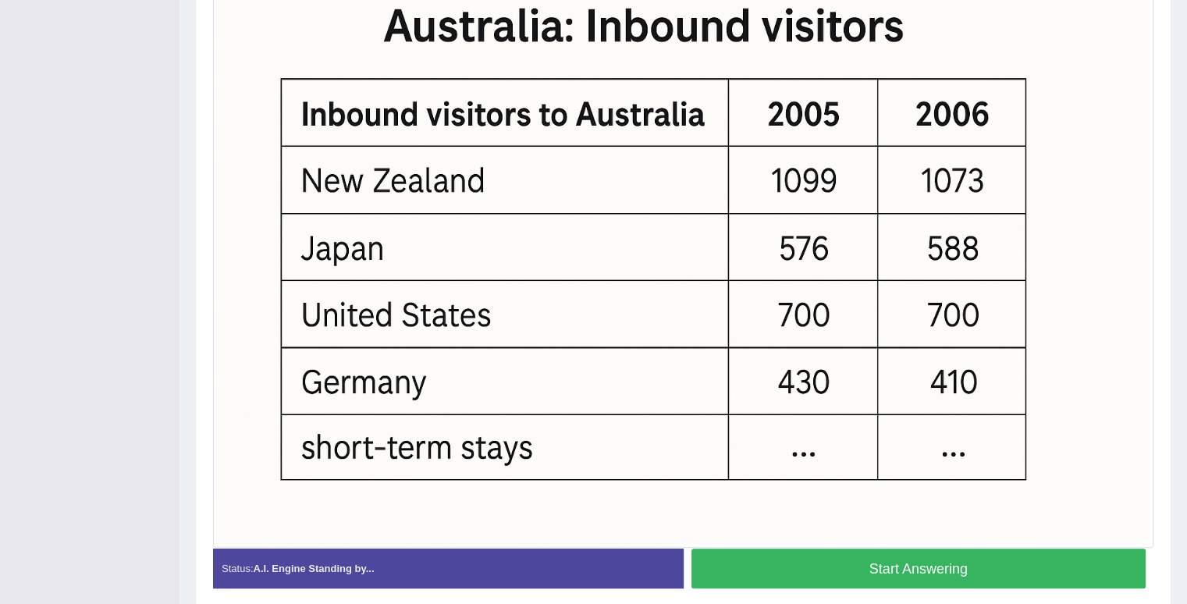
click at [938, 567] on button "Start Answering" at bounding box center [918, 568] width 455 height 40
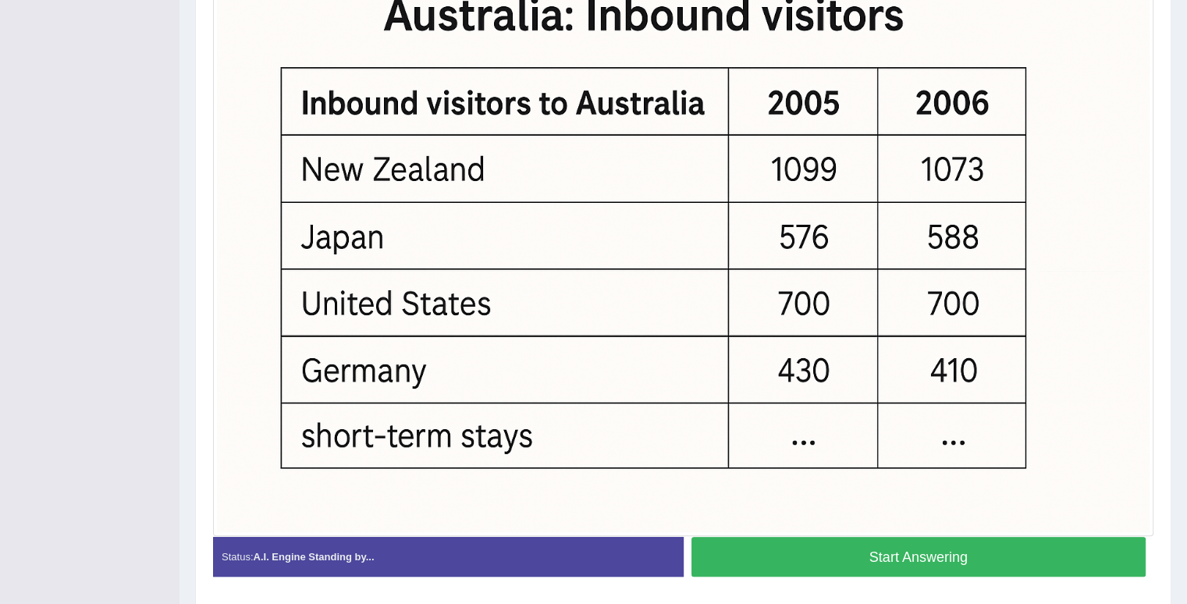
scroll to position [435, 0]
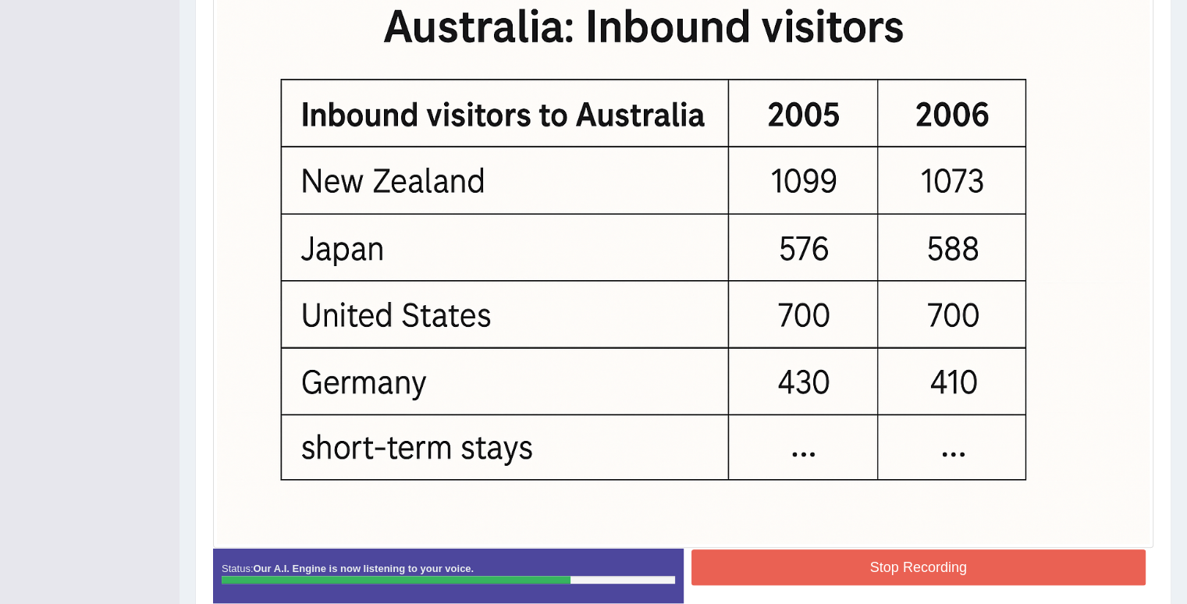
click at [938, 567] on button "Stop Recording" at bounding box center [918, 567] width 455 height 36
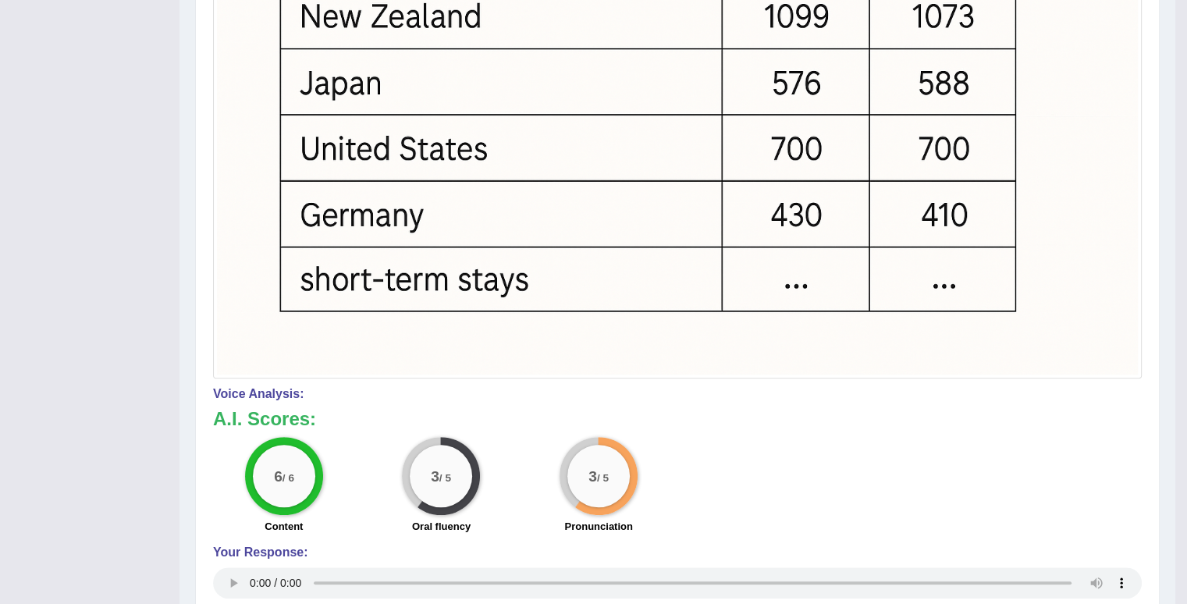
scroll to position [69, 0]
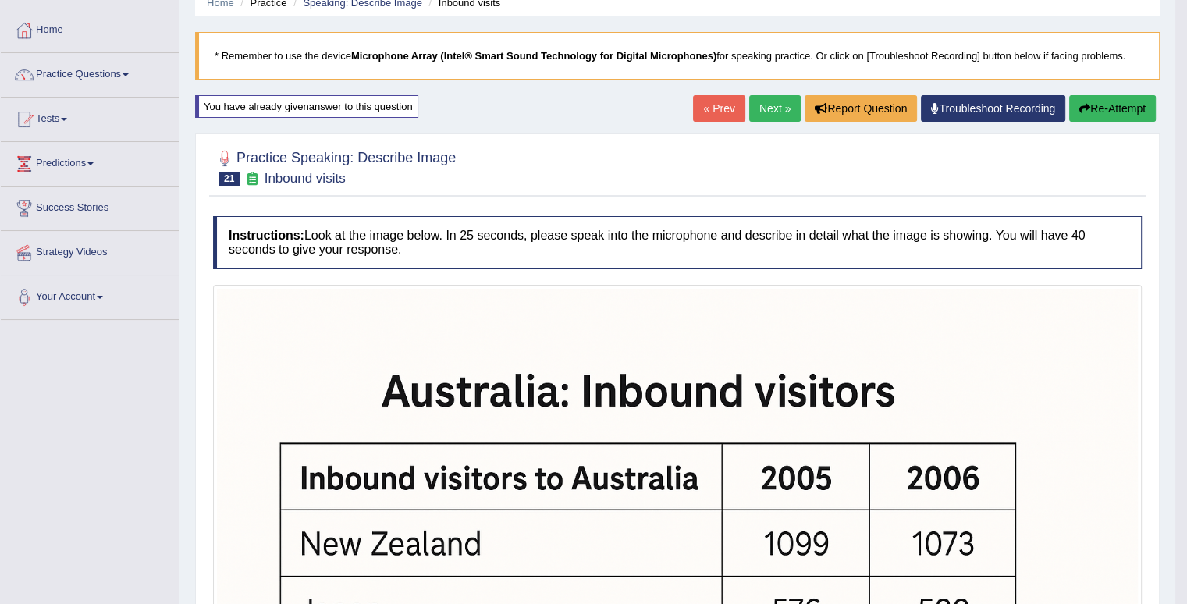
click at [773, 107] on link "Next »" at bounding box center [774, 108] width 51 height 27
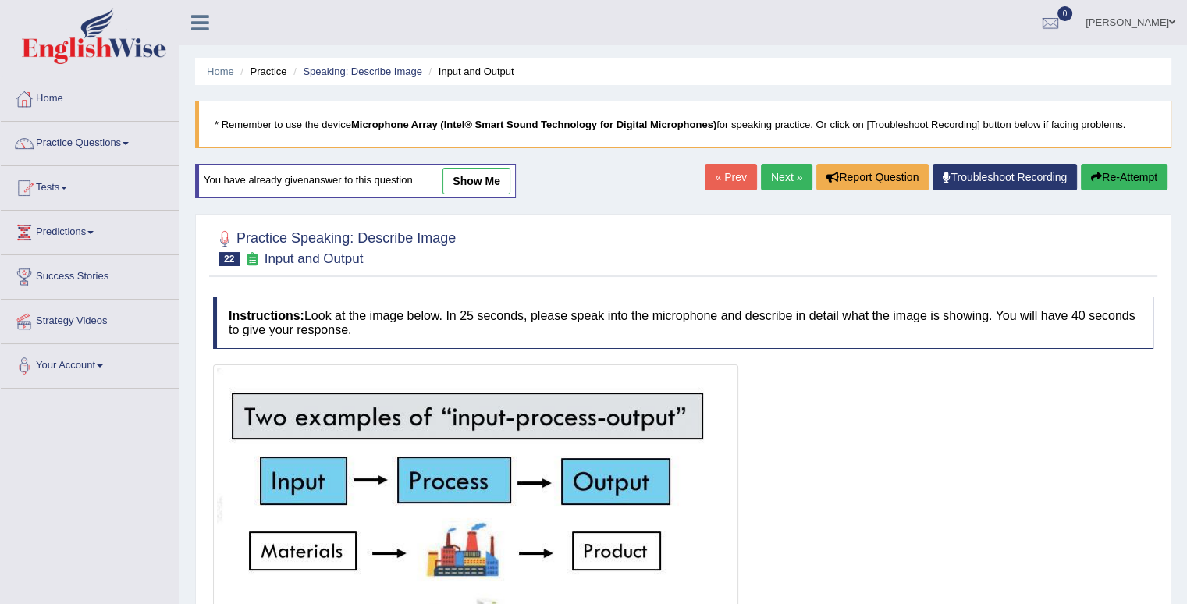
scroll to position [249, 0]
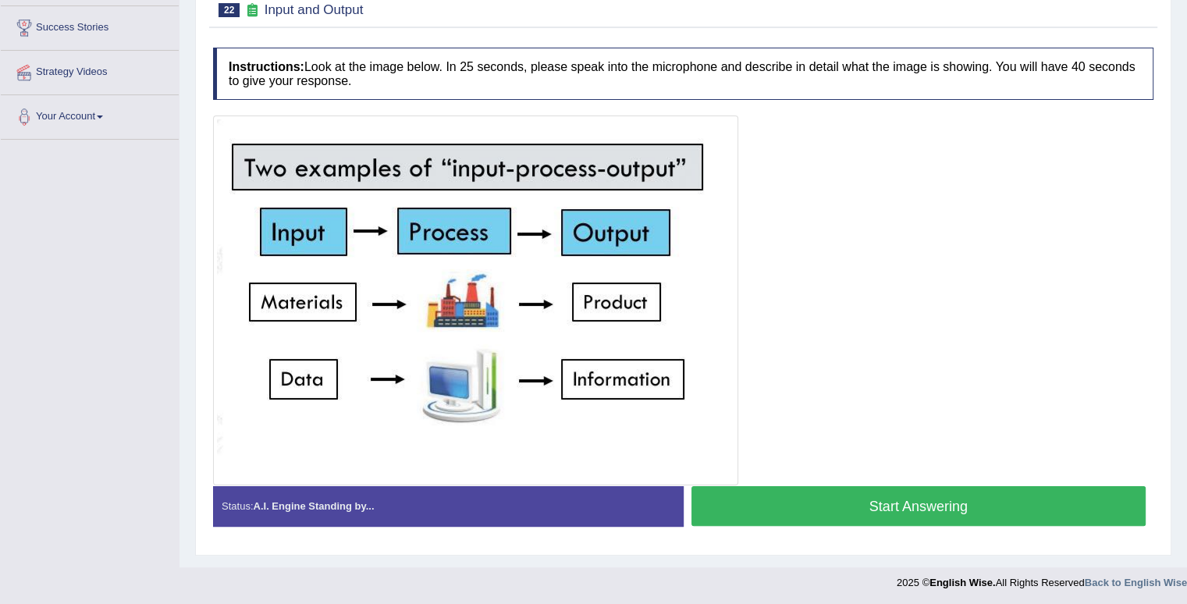
click at [1034, 505] on button "Start Answering" at bounding box center [918, 506] width 455 height 40
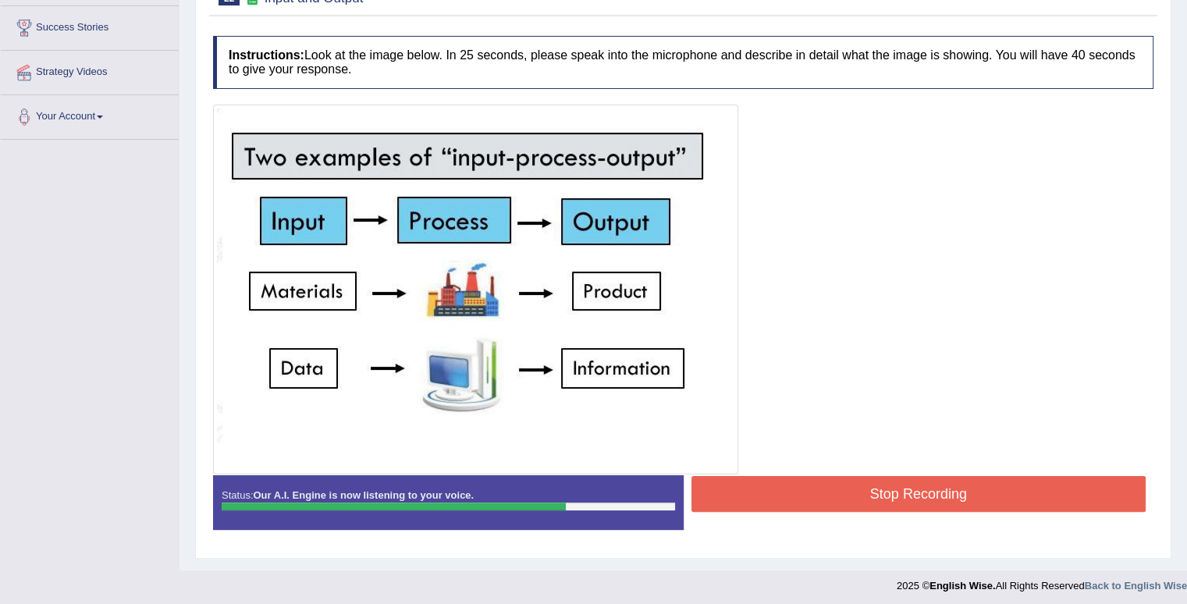
click at [1047, 469] on div at bounding box center [683, 290] width 940 height 370
click at [1039, 480] on button "Stop Recording" at bounding box center [918, 494] width 455 height 36
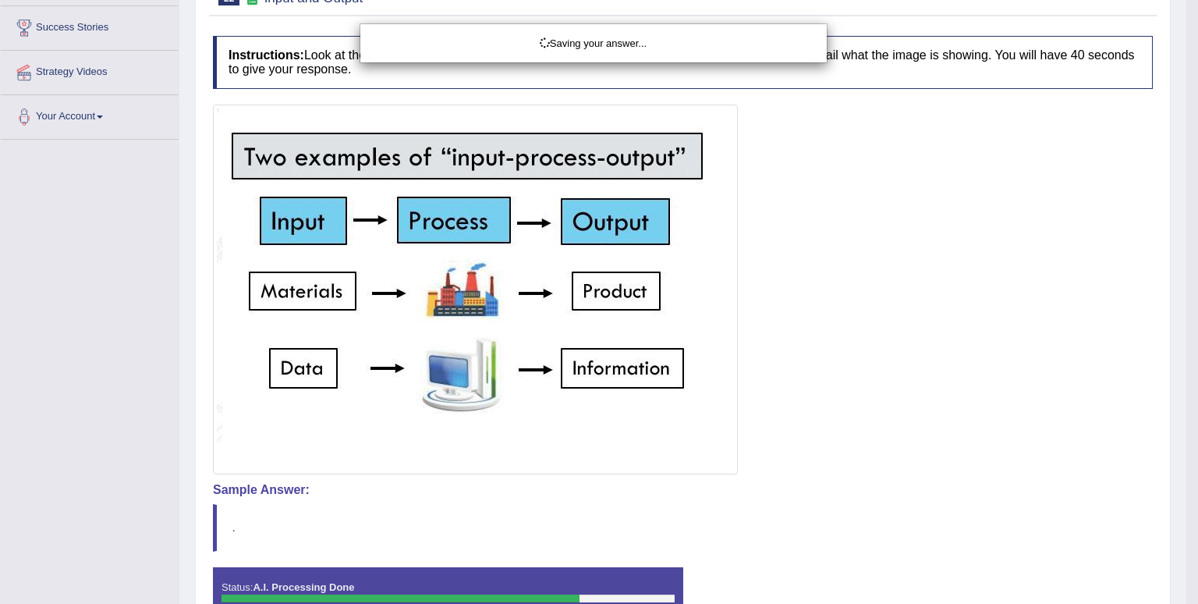
click at [1039, 480] on div "Saving your answer..." at bounding box center [599, 302] width 1198 height 604
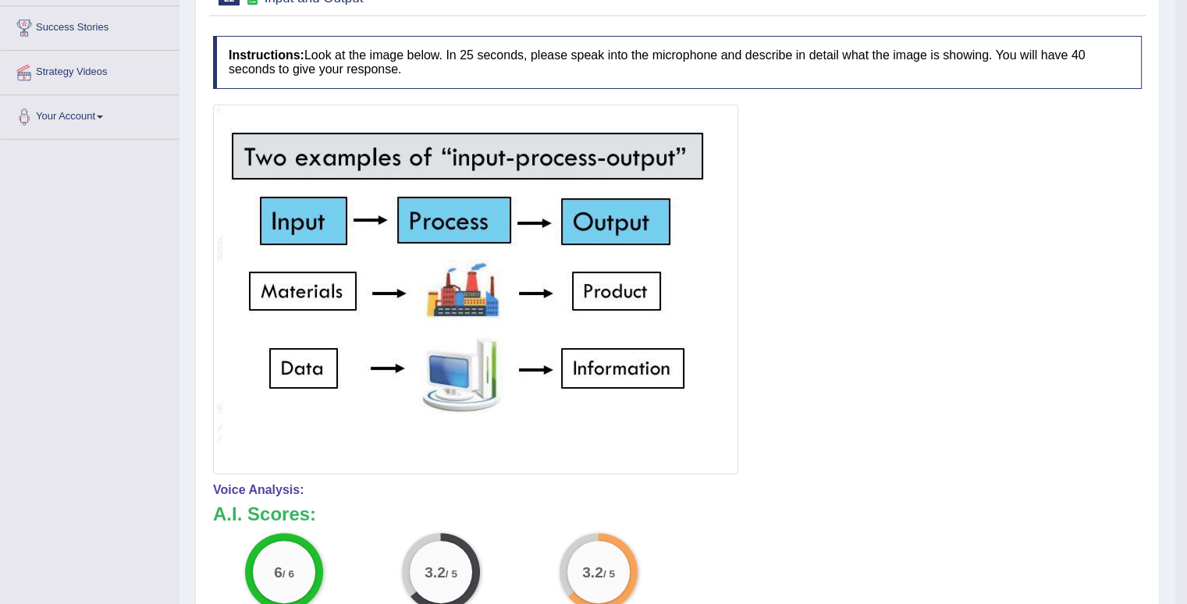
scroll to position [568, 0]
